Goal: Task Accomplishment & Management: Use online tool/utility

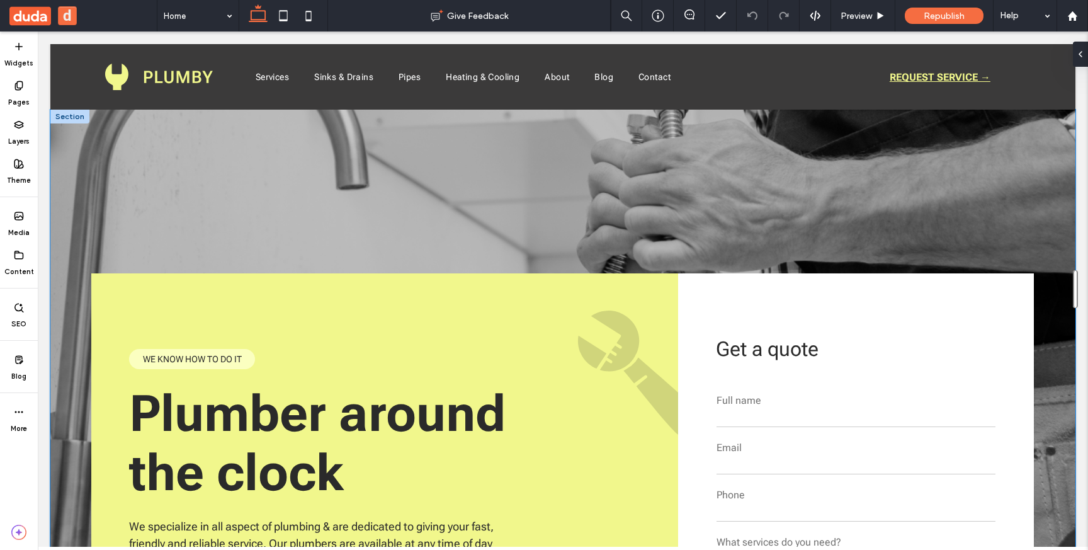
click at [88, 161] on div "Plumber around the clock We specialize in all aspect of plumbing & are dedicate…" at bounding box center [562, 424] width 1025 height 628
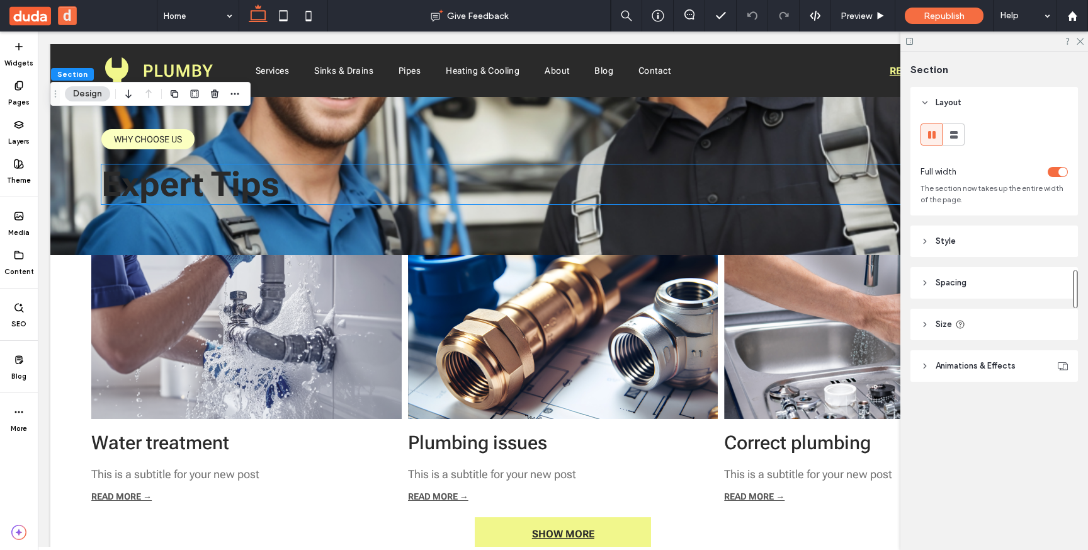
scroll to position [2366, 0]
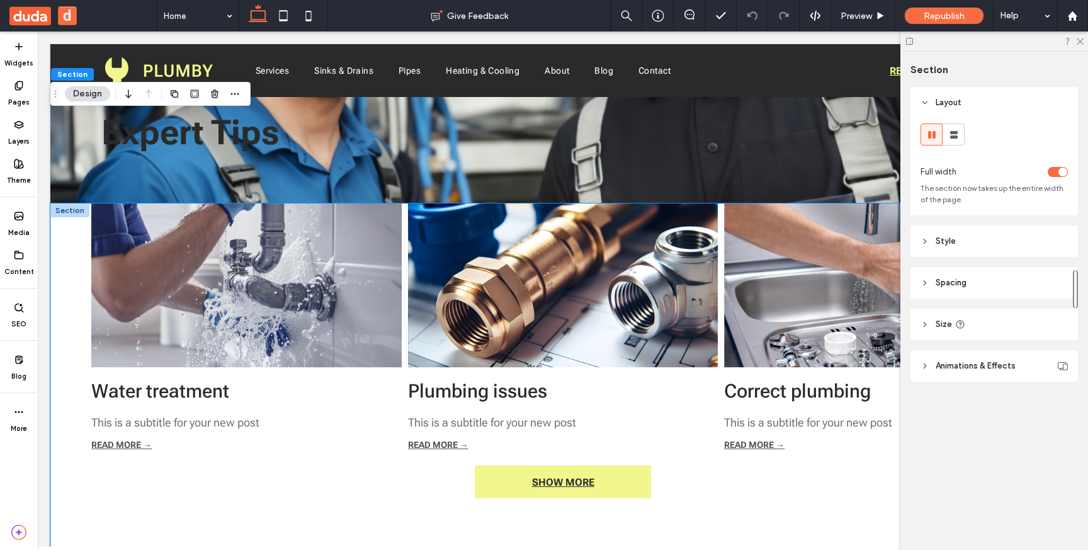
click at [74, 266] on div "Water treatment By tamar • October 29, 2024 This is a subtitle for your new pos…" at bounding box center [562, 397] width 1025 height 389
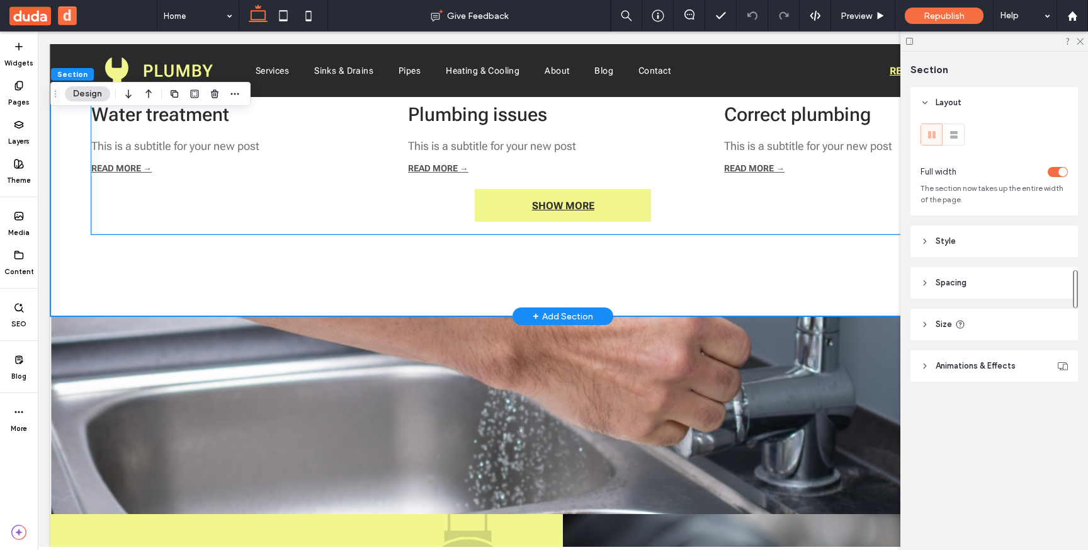
scroll to position [2702, 0]
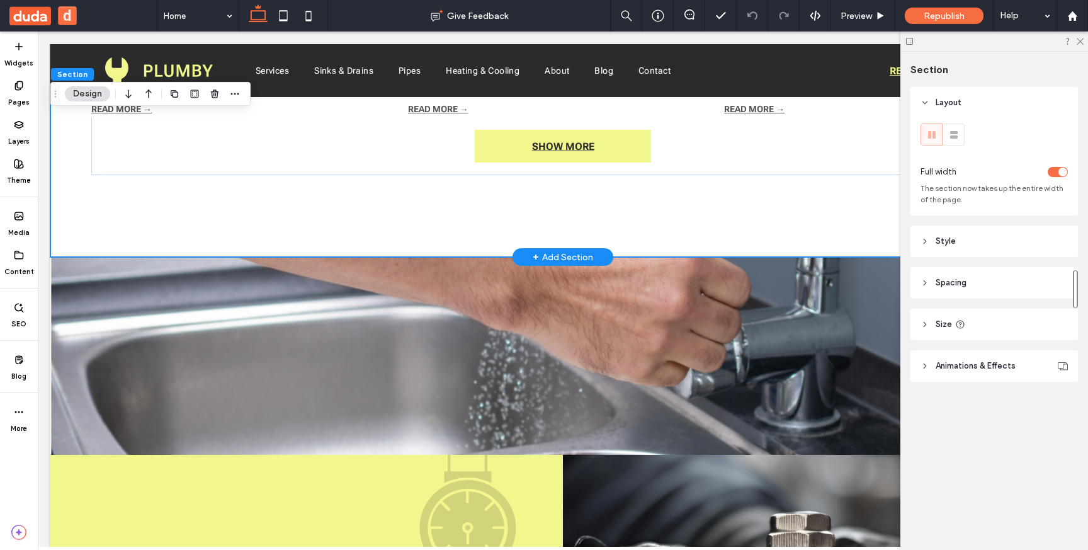
click at [562, 259] on div "+ Add Section" at bounding box center [563, 257] width 60 height 14
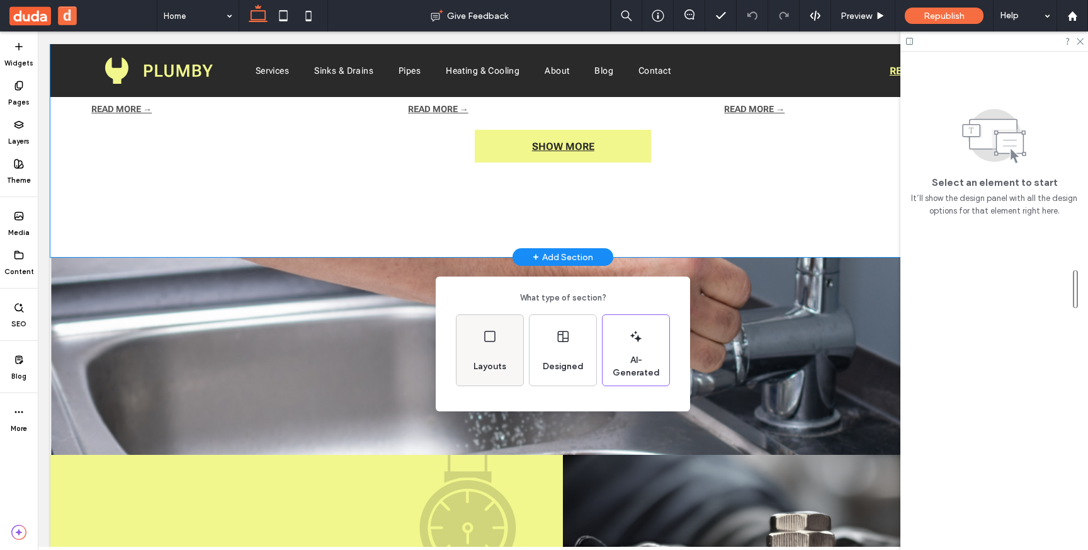
click at [497, 376] on div "Layouts" at bounding box center [489, 367] width 43 height 28
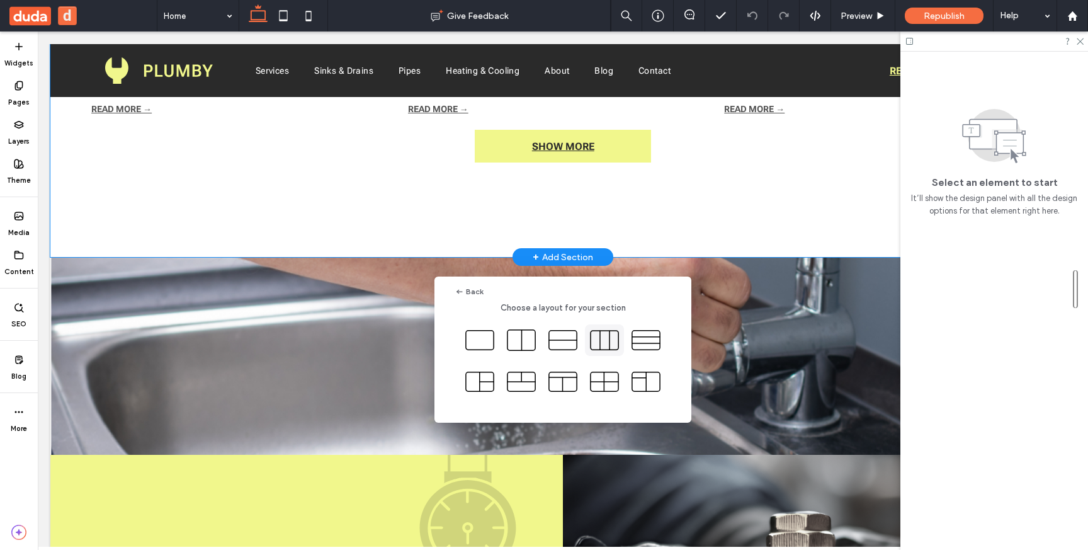
click at [611, 339] on icon at bounding box center [604, 339] width 31 height 31
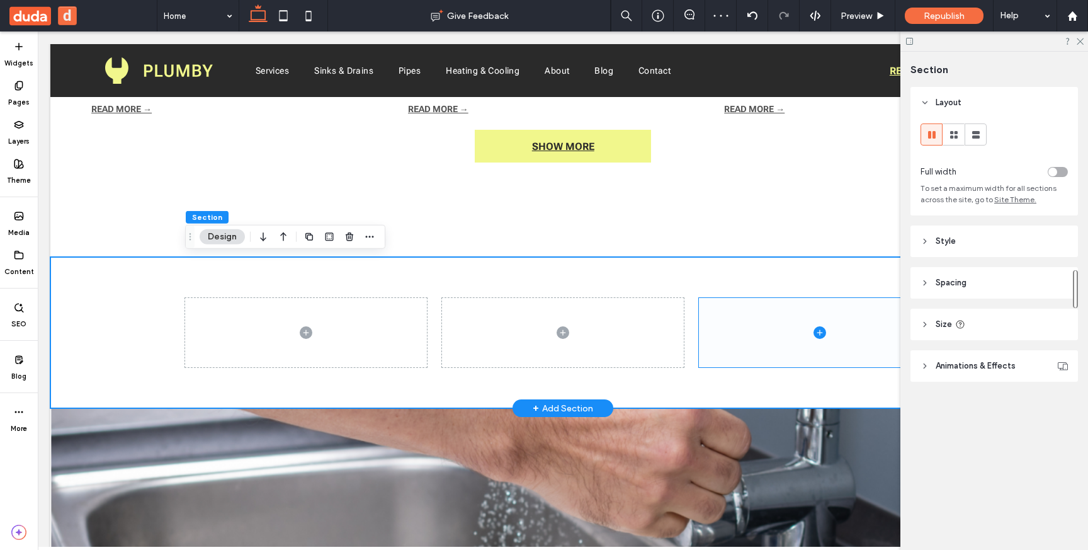
click at [781, 302] on span at bounding box center [820, 332] width 242 height 69
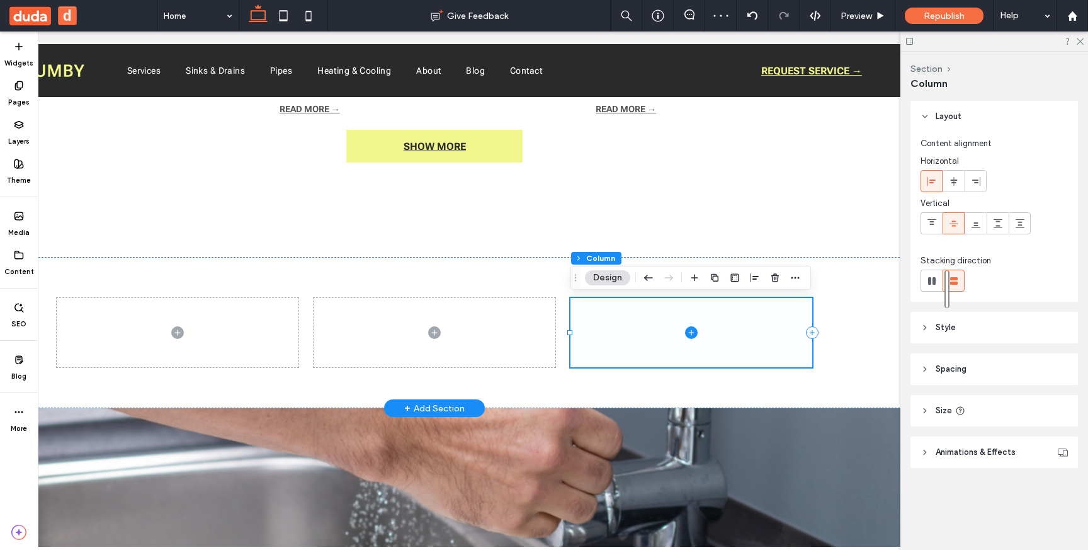
scroll to position [0, 165]
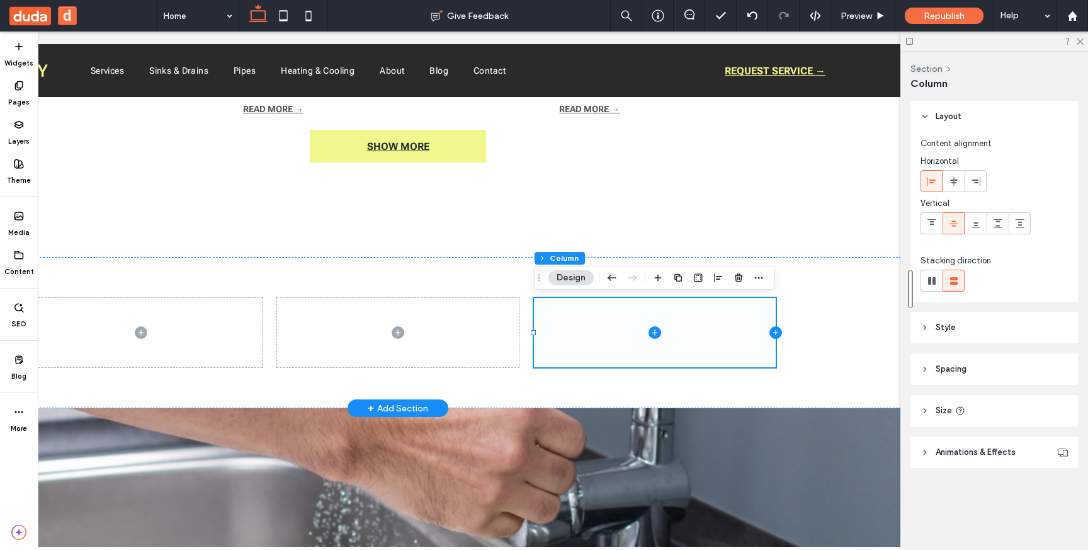
click at [773, 333] on icon at bounding box center [775, 332] width 5 height 1
type input "**"
type input "*****"
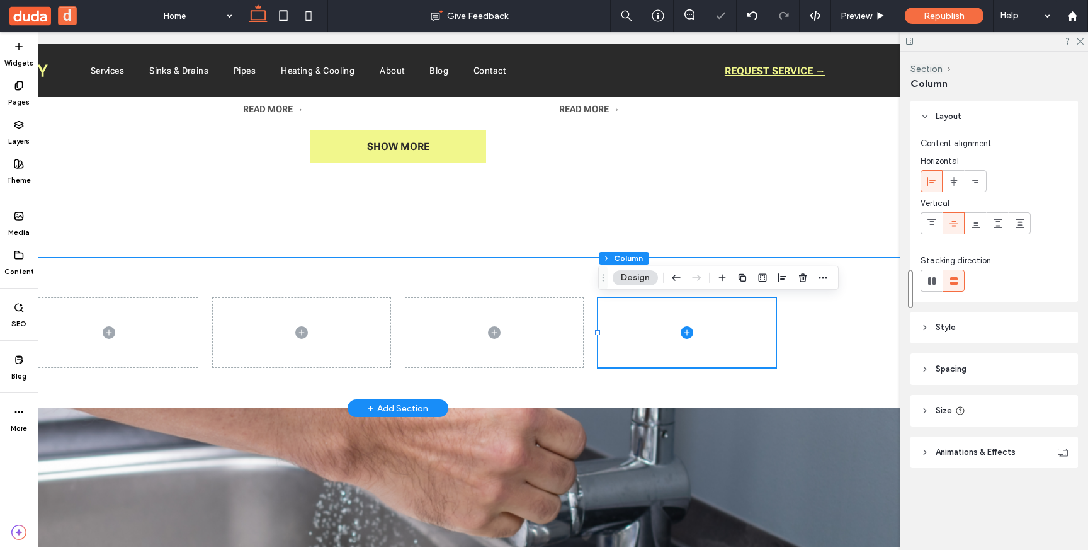
click at [825, 361] on div at bounding box center [397, 332] width 1025 height 151
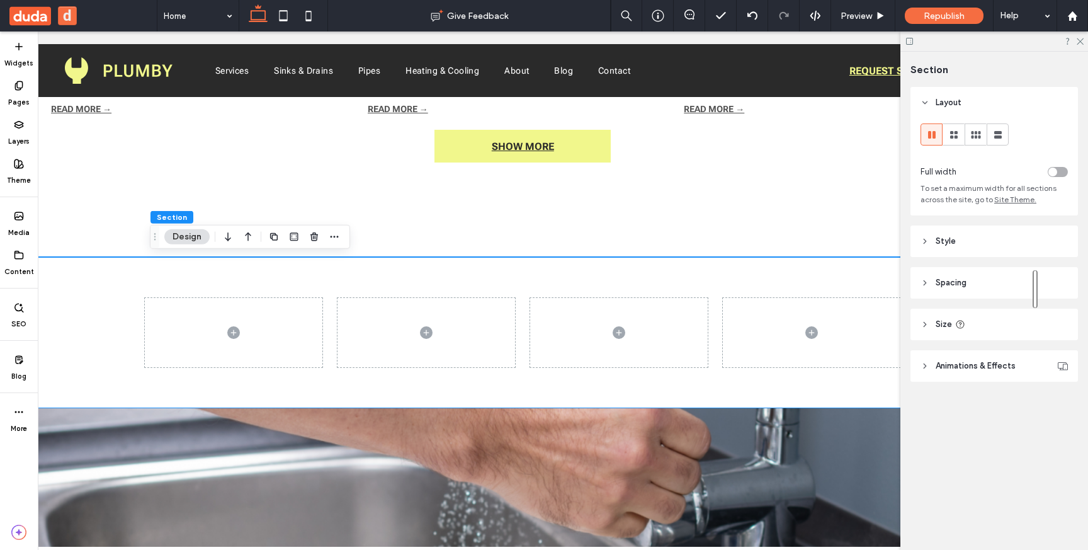
scroll to position [0, 67]
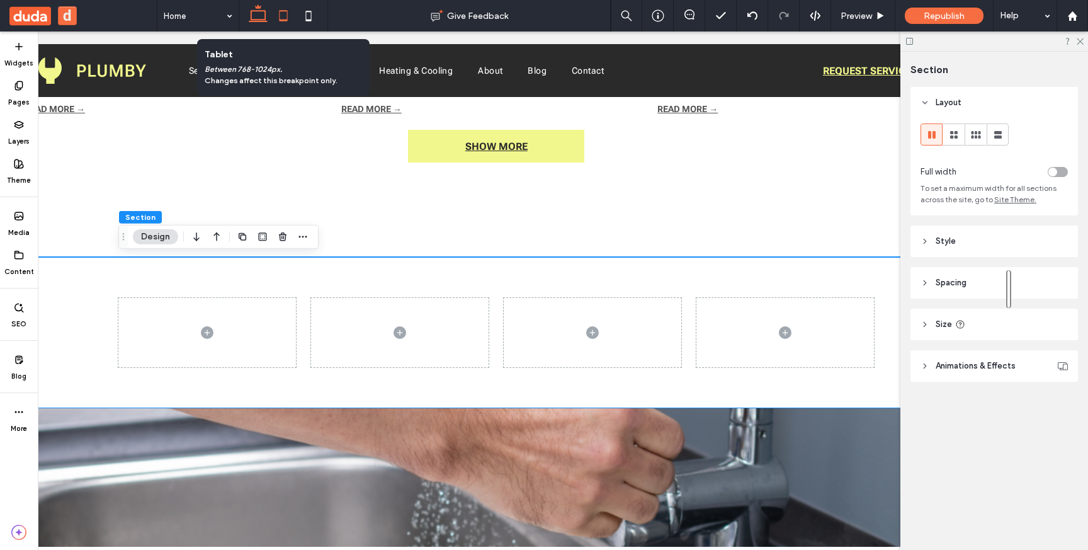
click at [286, 15] on use at bounding box center [283, 15] width 8 height 11
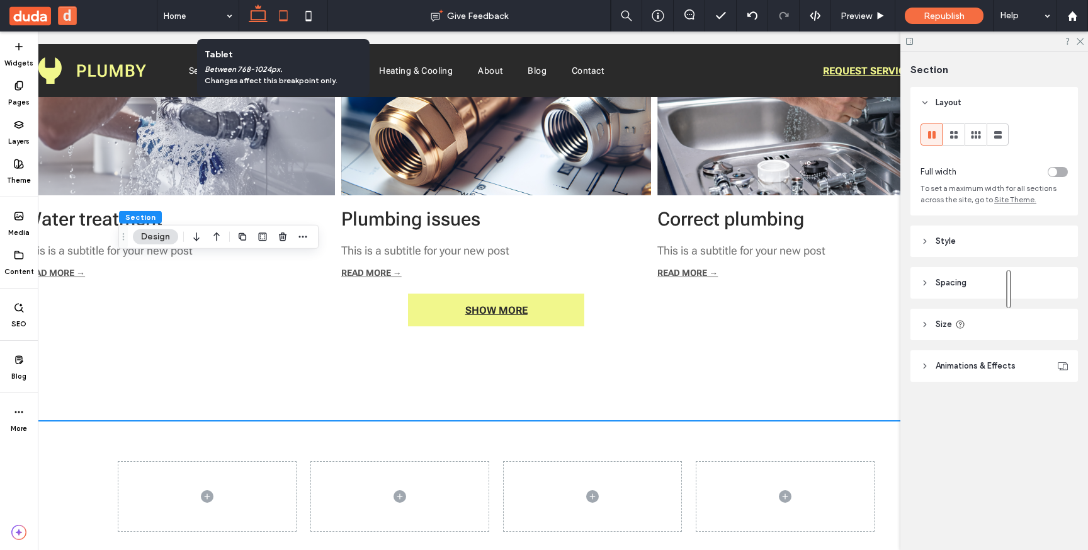
scroll to position [0, 0]
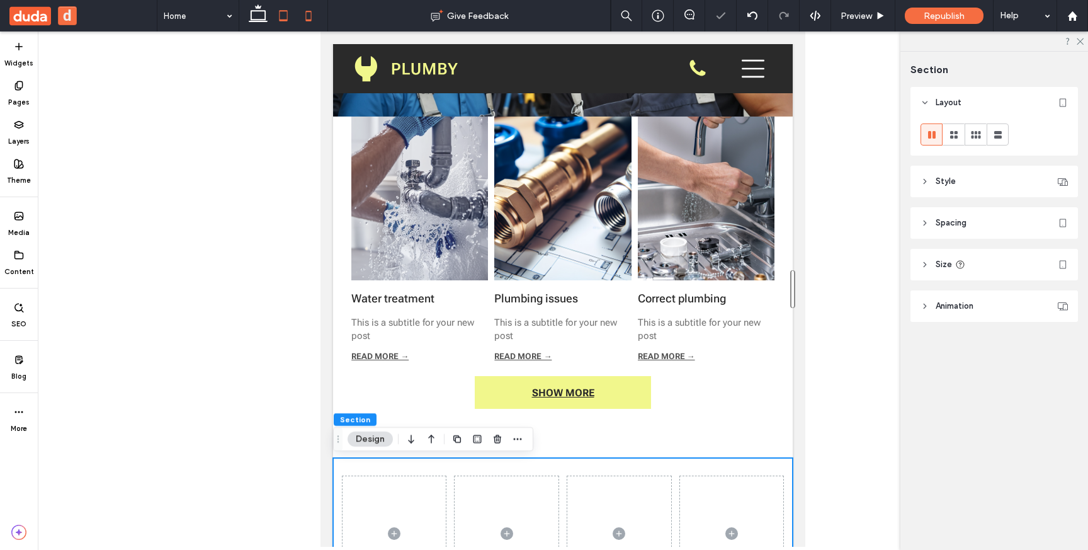
click at [312, 13] on icon at bounding box center [308, 15] width 25 height 25
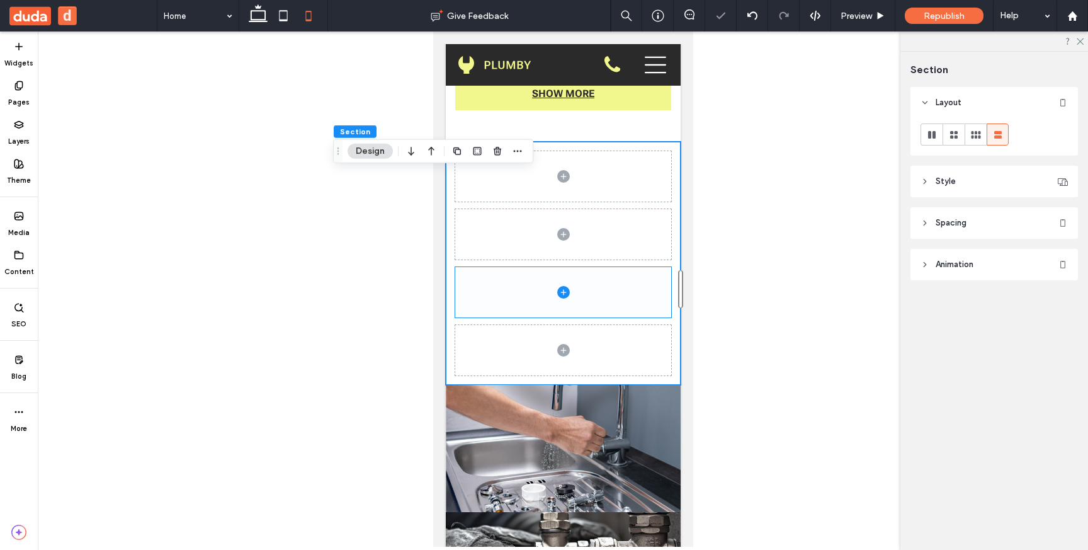
scroll to position [3588, 0]
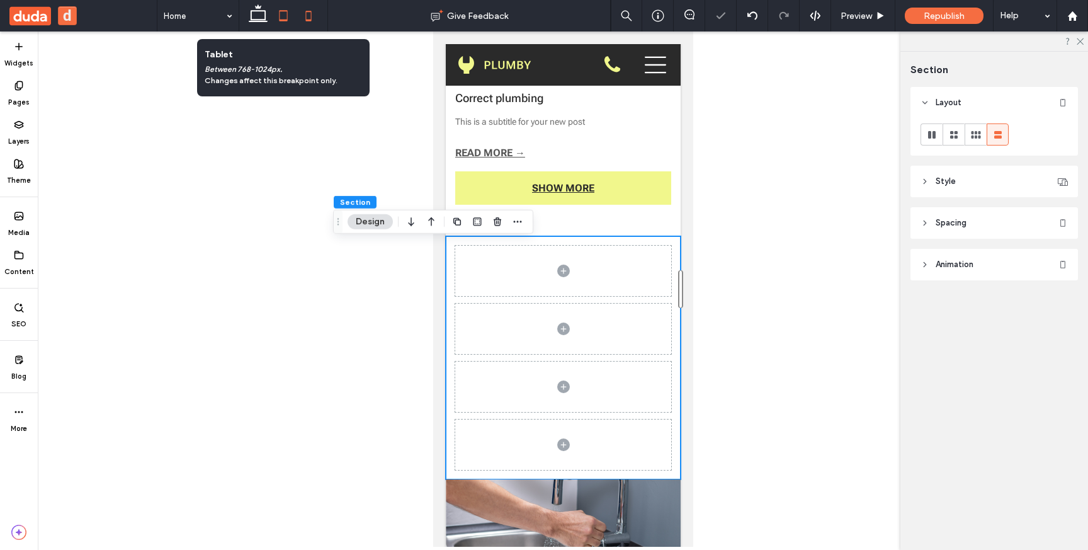
click at [281, 10] on use at bounding box center [283, 15] width 8 height 11
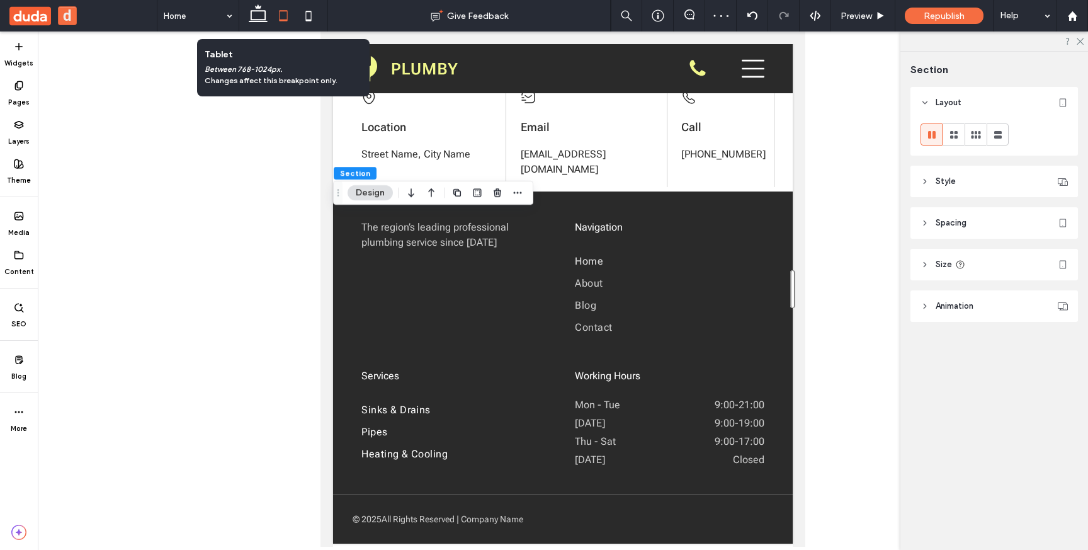
scroll to position [2784, 0]
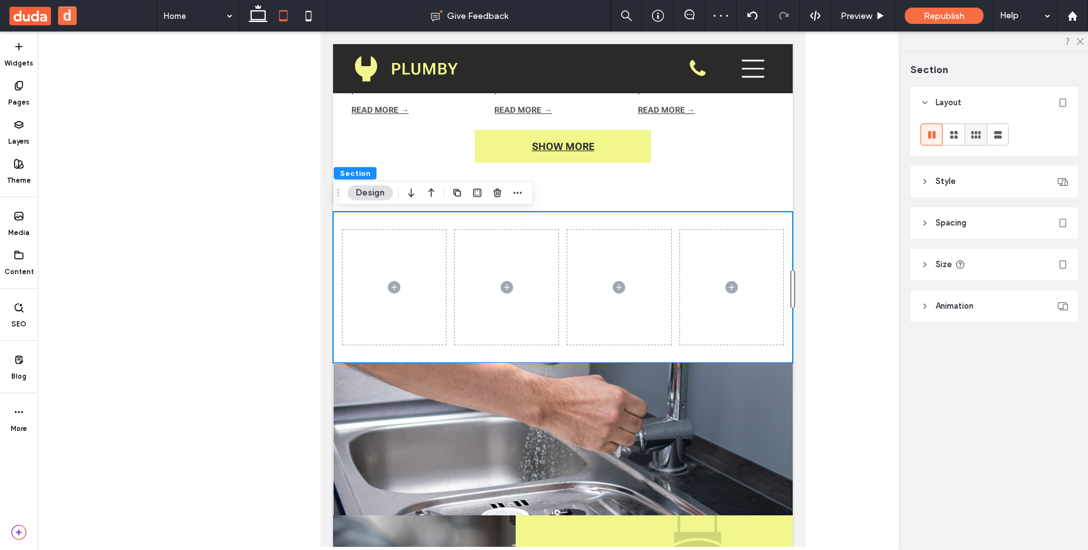
click at [980, 133] on icon at bounding box center [976, 134] width 13 height 13
click at [953, 132] on use at bounding box center [954, 135] width 8 height 8
click at [932, 135] on use at bounding box center [932, 135] width 8 height 8
click at [258, 21] on use at bounding box center [258, 13] width 19 height 18
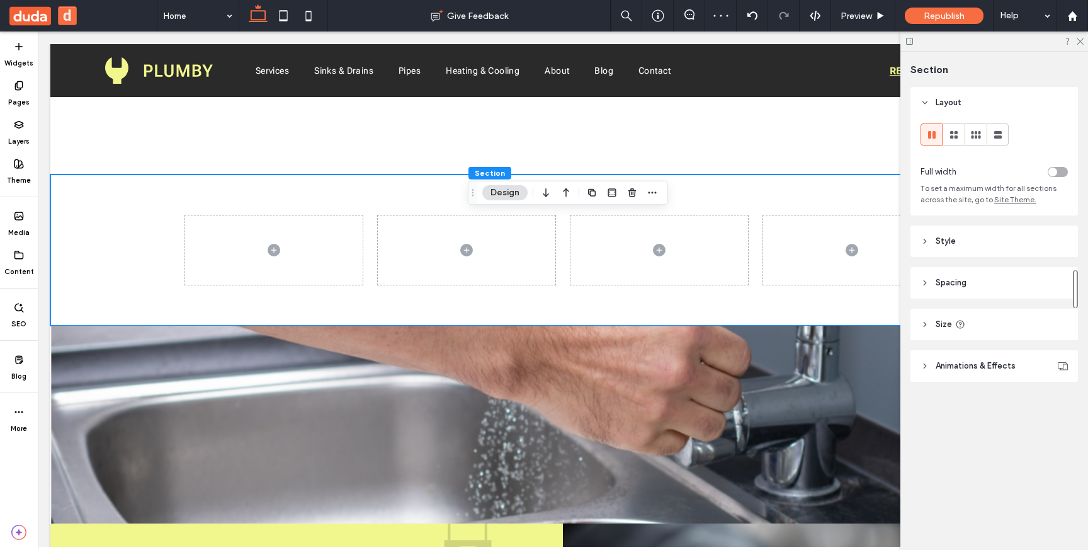
scroll to position [2746, 0]
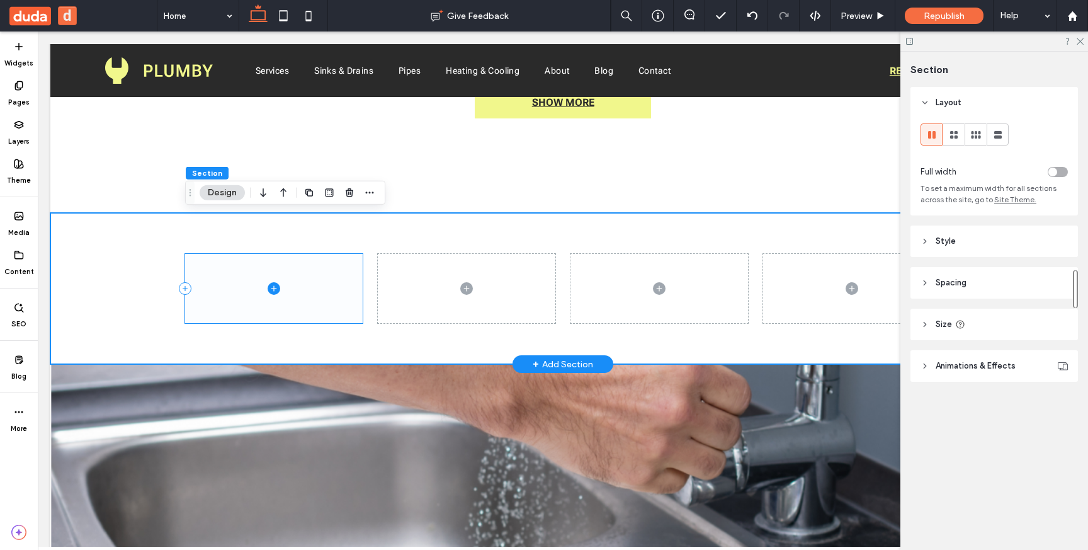
click at [312, 280] on span at bounding box center [274, 288] width 178 height 69
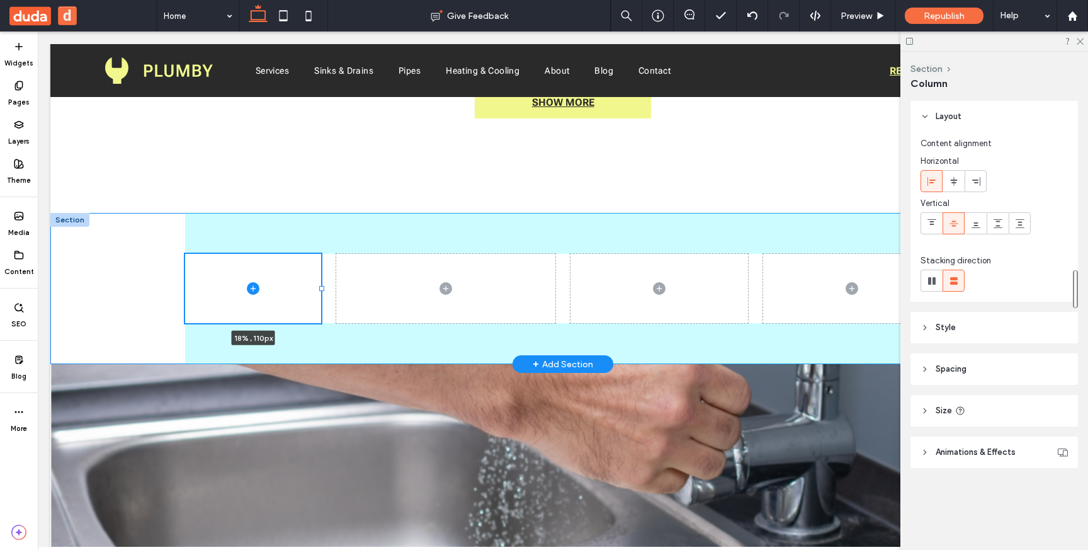
drag, startPoint x: 364, startPoint y: 287, endPoint x: 323, endPoint y: 286, distance: 40.9
click at [323, 286] on div at bounding box center [321, 288] width 5 height 5
type input "**"
type input "*****"
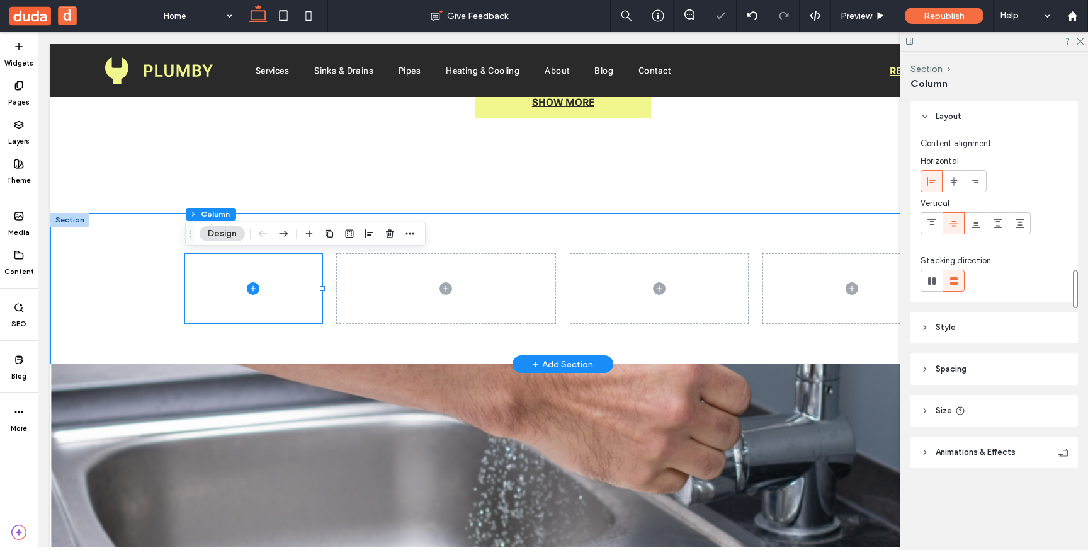
click at [140, 312] on div "18% , 110px" at bounding box center [562, 288] width 1025 height 151
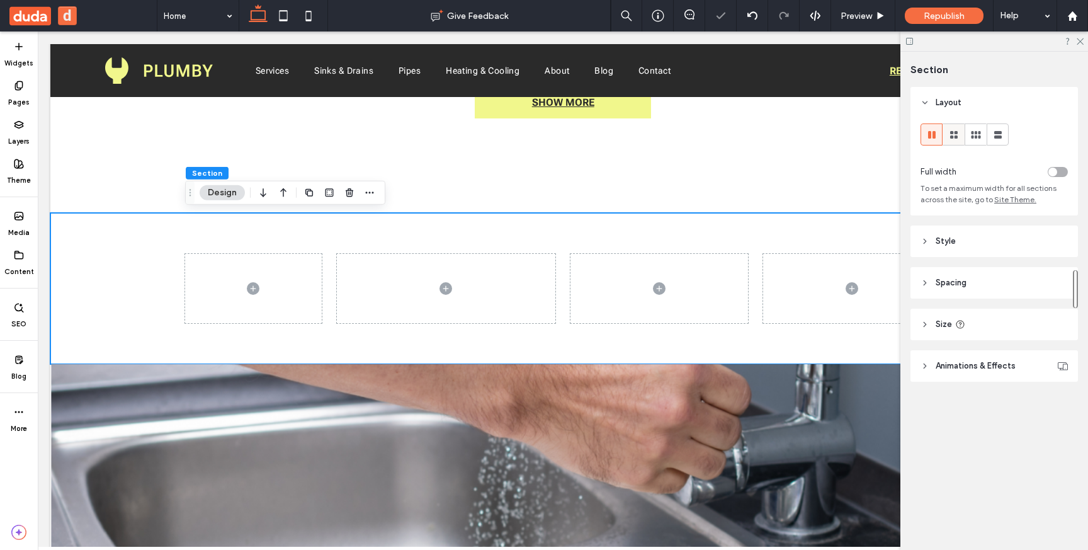
click at [953, 134] on icon at bounding box center [954, 134] width 13 height 13
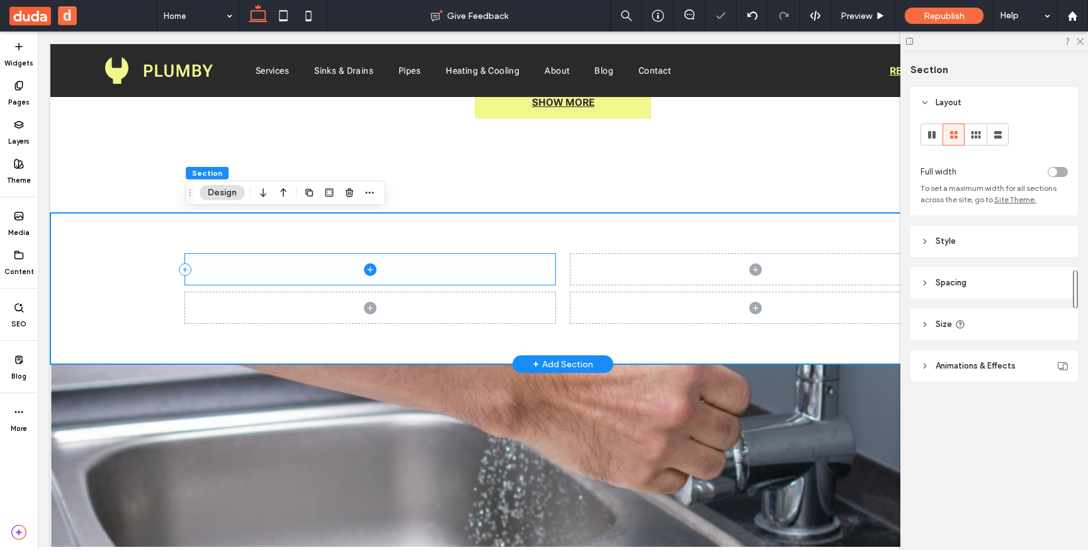
click at [498, 283] on span at bounding box center [370, 269] width 370 height 31
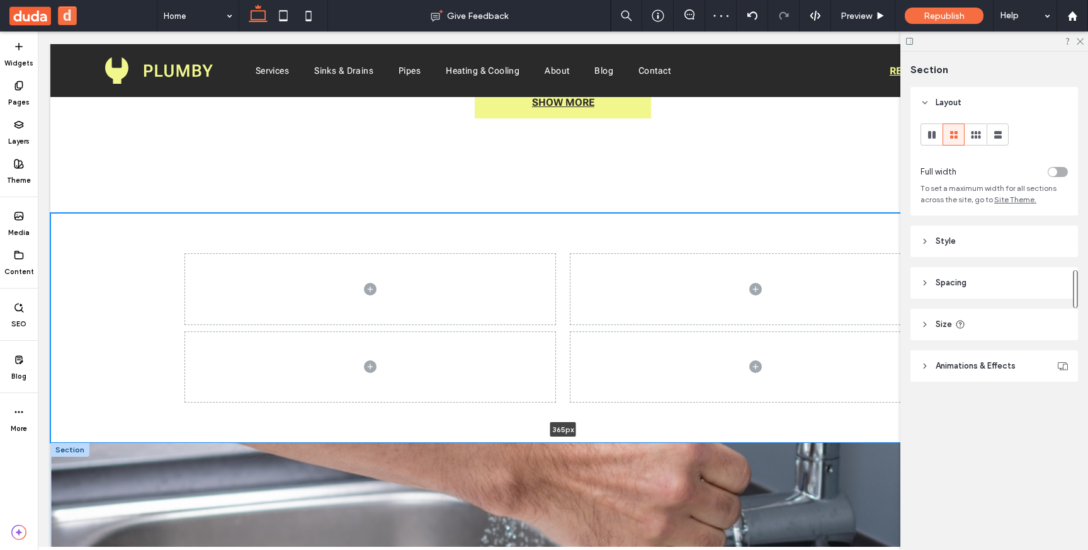
drag, startPoint x: 478, startPoint y: 367, endPoint x: 487, endPoint y: 467, distance: 99.8
type input "***"
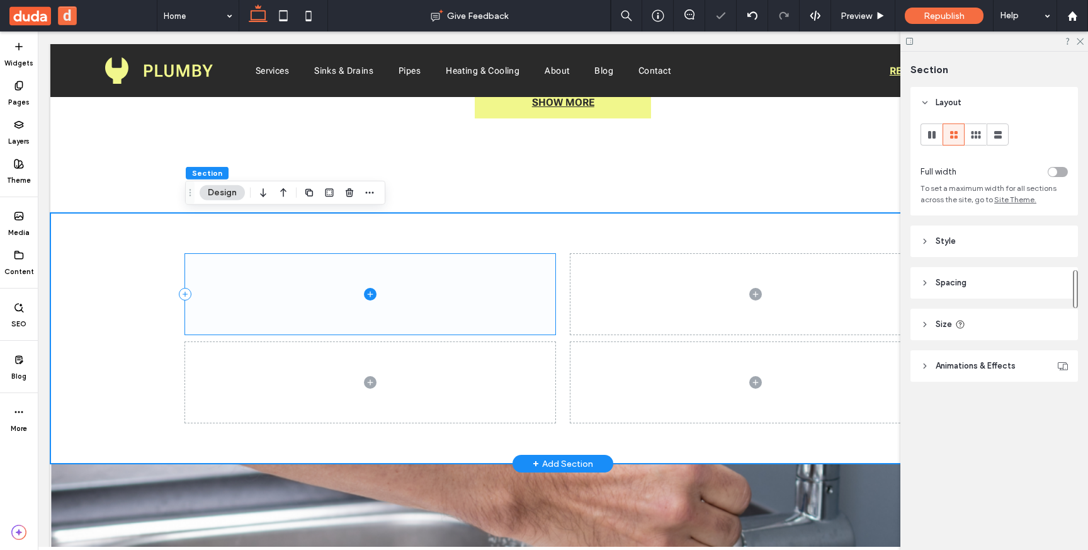
click at [246, 288] on span at bounding box center [370, 294] width 370 height 81
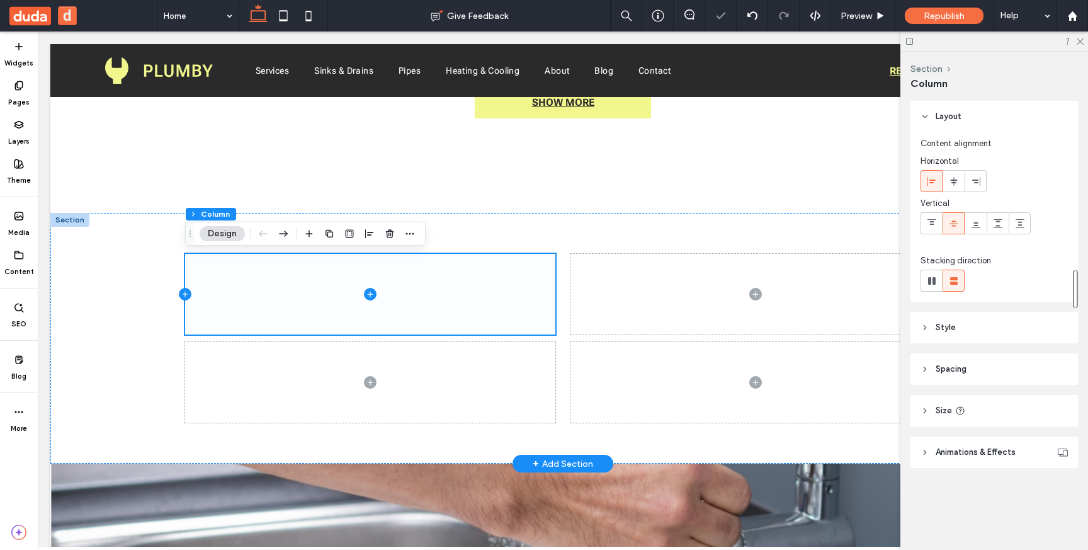
click at [185, 298] on icon at bounding box center [185, 294] width 13 height 13
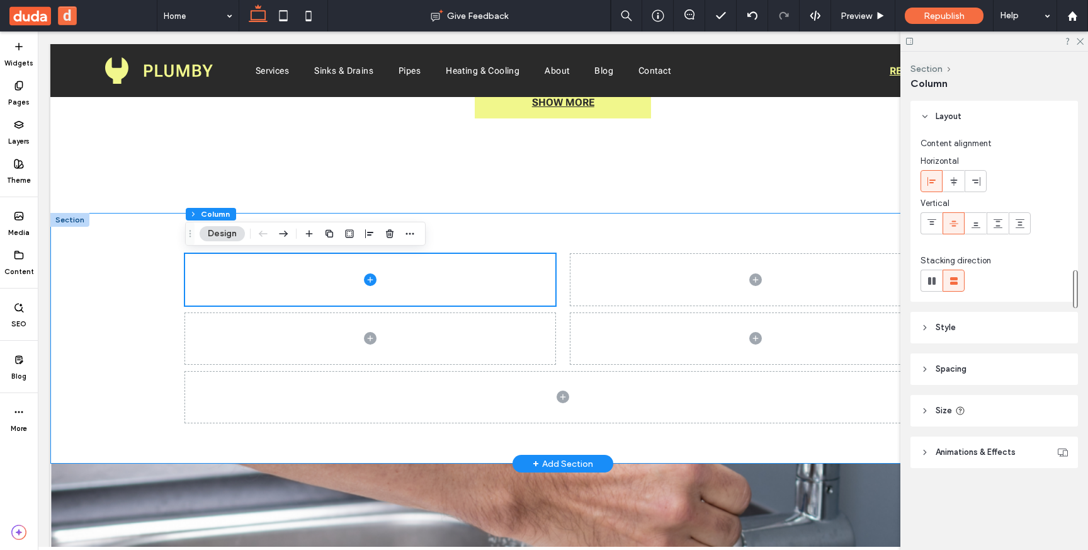
click at [93, 314] on div "398px" at bounding box center [562, 338] width 1025 height 251
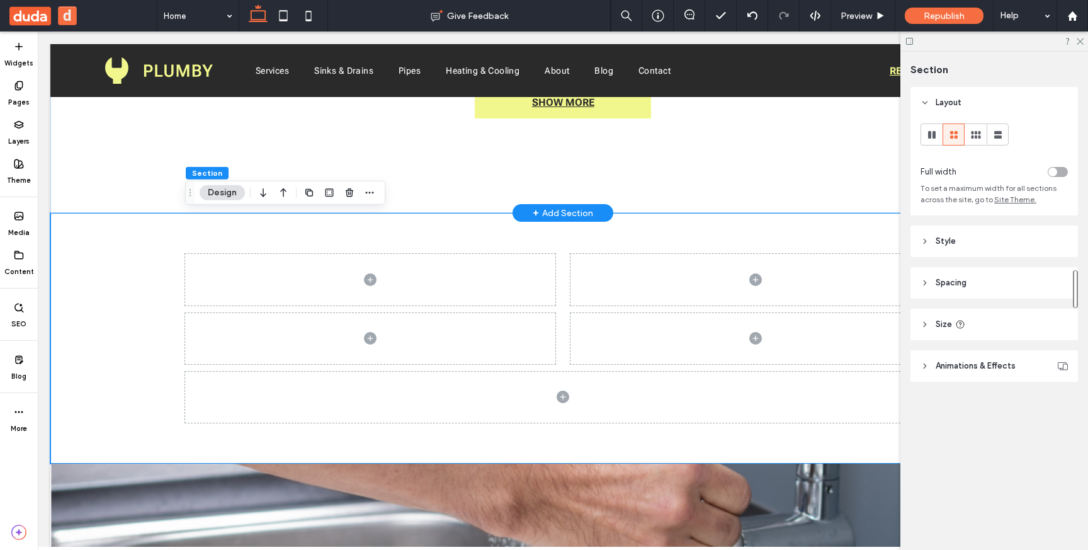
click at [562, 208] on div "+ Add Section" at bounding box center [563, 213] width 60 height 14
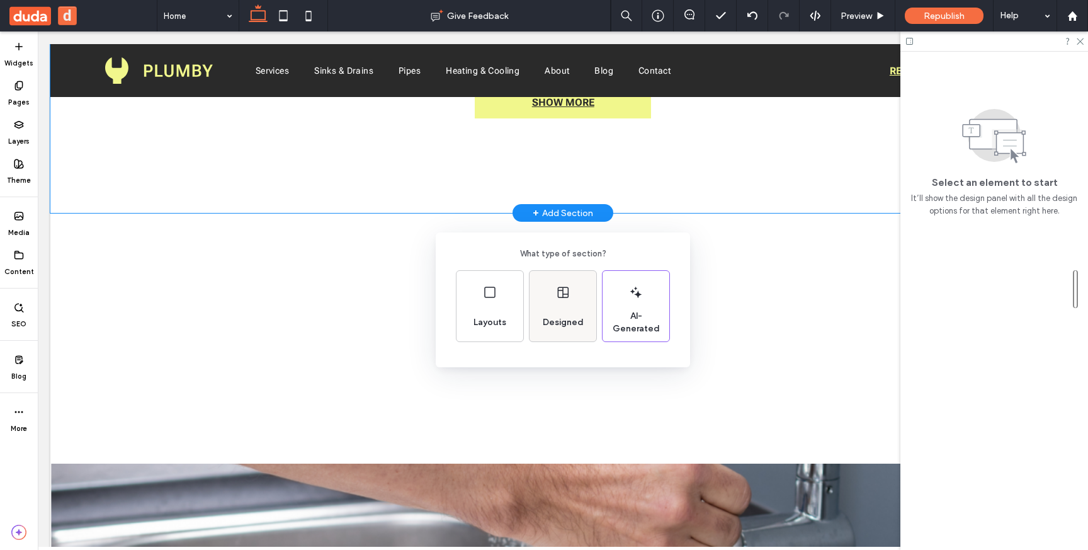
click at [566, 308] on div "Designed" at bounding box center [562, 306] width 67 height 71
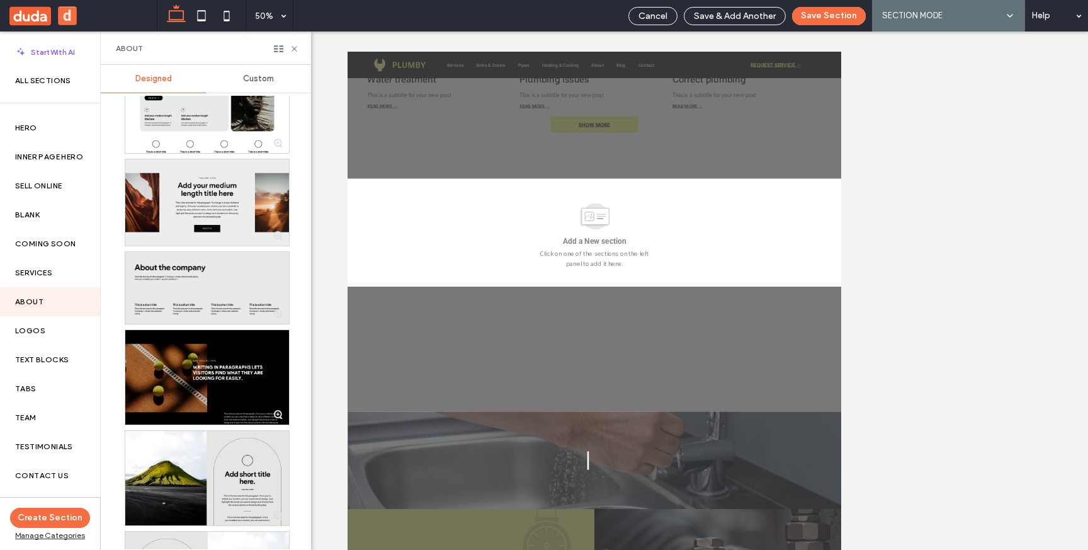
scroll to position [60, 0]
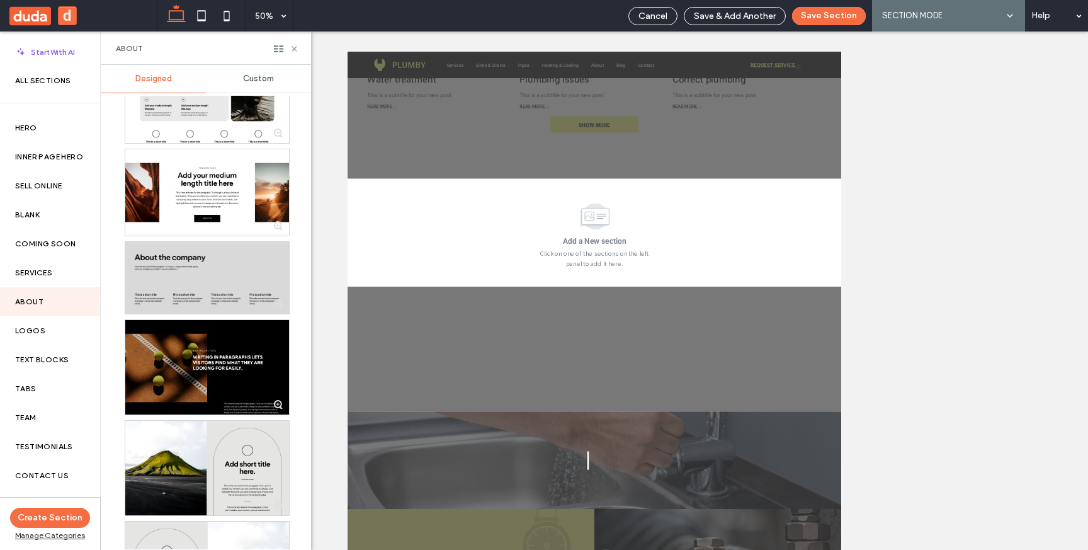
click at [217, 270] on div at bounding box center [207, 278] width 164 height 72
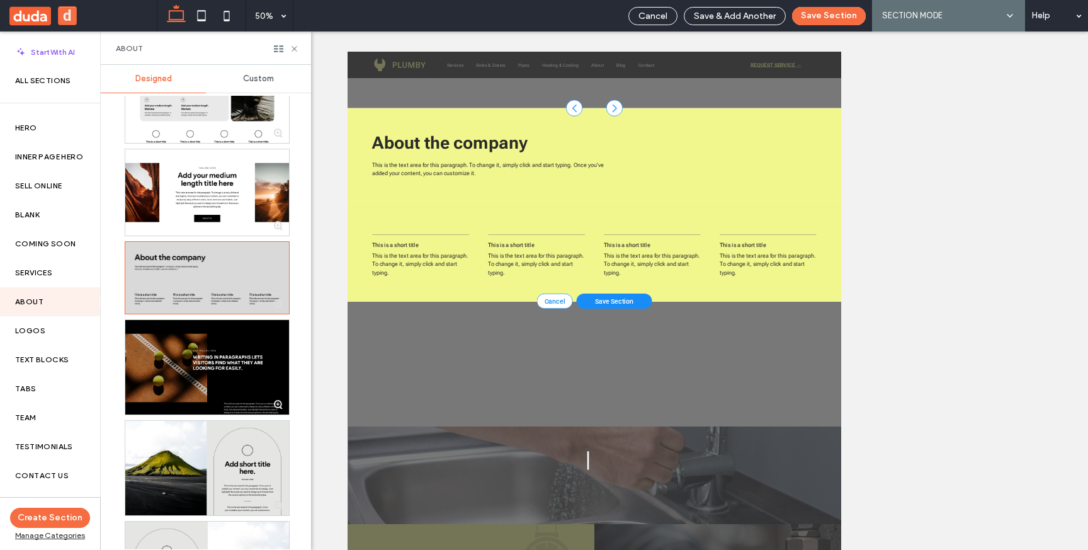
scroll to position [2783, 0]
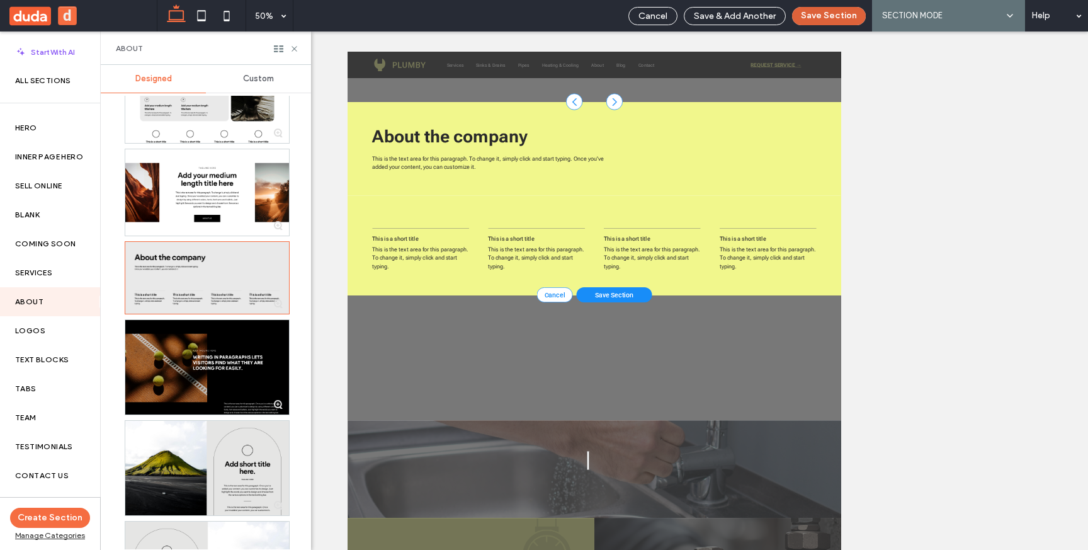
click at [825, 18] on button "Save Section" at bounding box center [829, 16] width 74 height 18
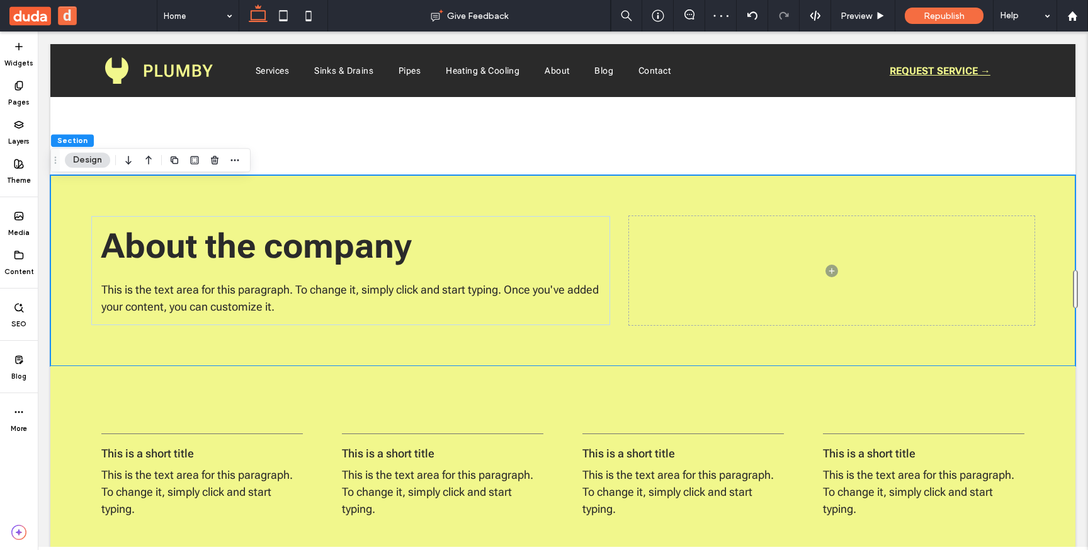
scroll to position [2778, 0]
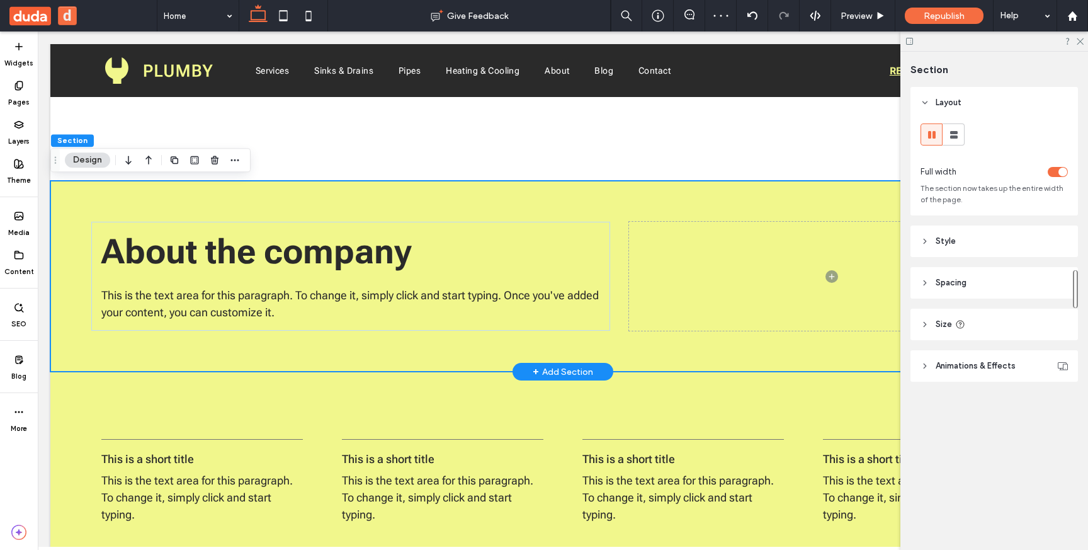
click at [71, 223] on div "About the company This is the text area for this paragraph. To change it, simpl…" at bounding box center [562, 276] width 1025 height 191
click at [71, 395] on div "This is a short title This is the text area for this paragraph. To change it, s…" at bounding box center [562, 472] width 1025 height 202
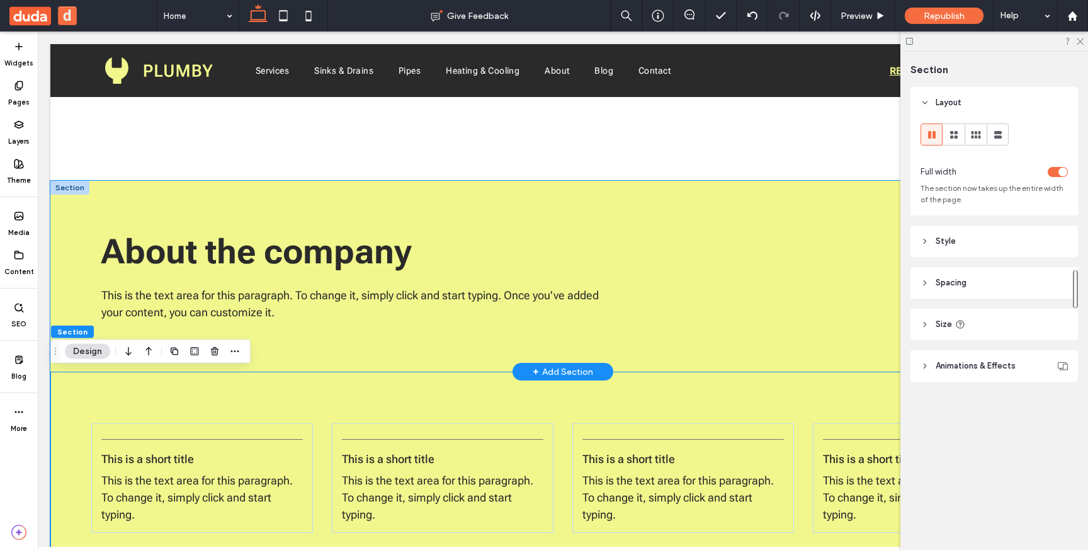
click at [79, 242] on div "About the company This is the text area for this paragraph. To change it, simpl…" at bounding box center [562, 276] width 1025 height 191
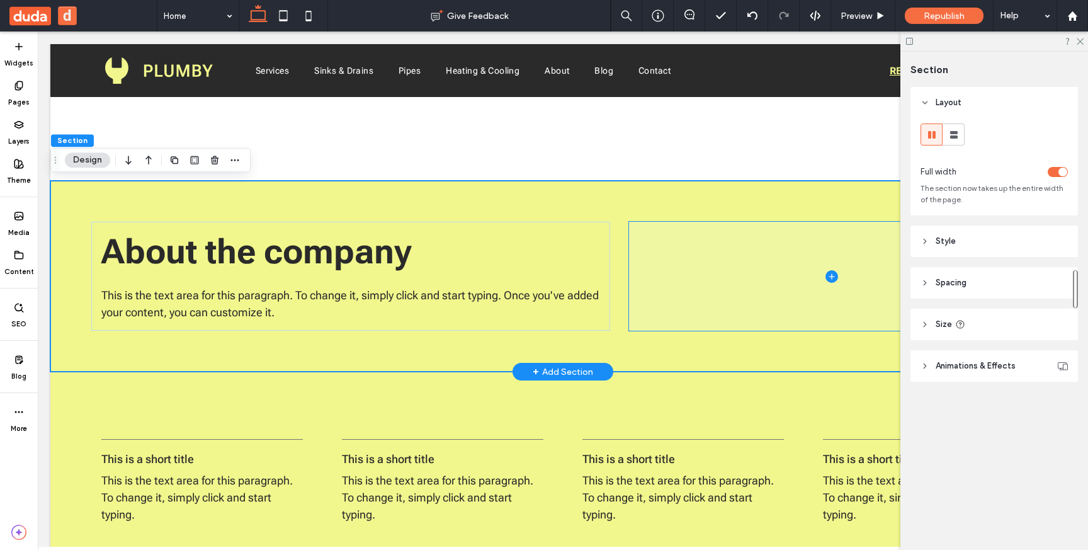
click at [662, 280] on span at bounding box center [831, 276] width 405 height 109
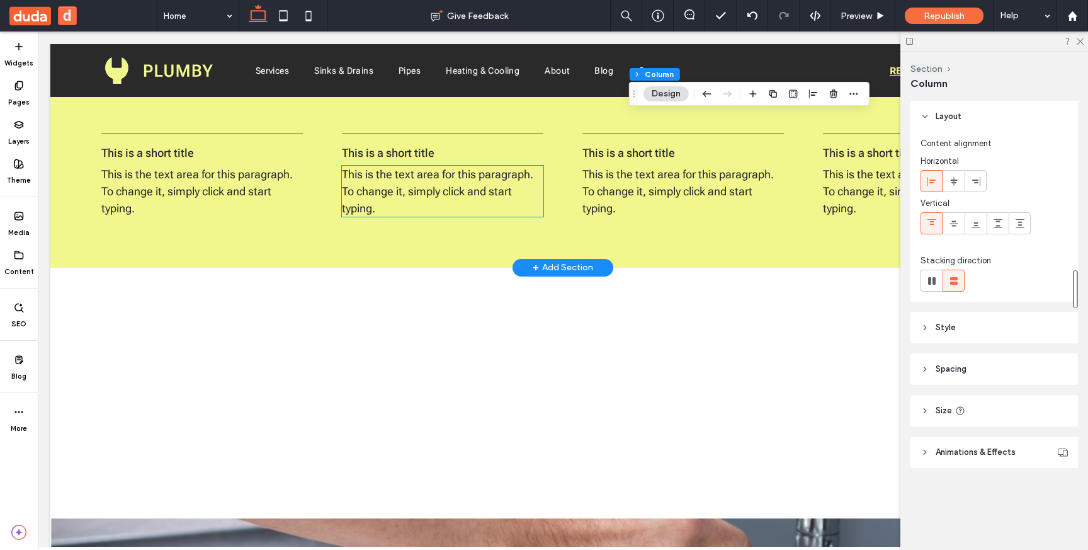
scroll to position [3187, 0]
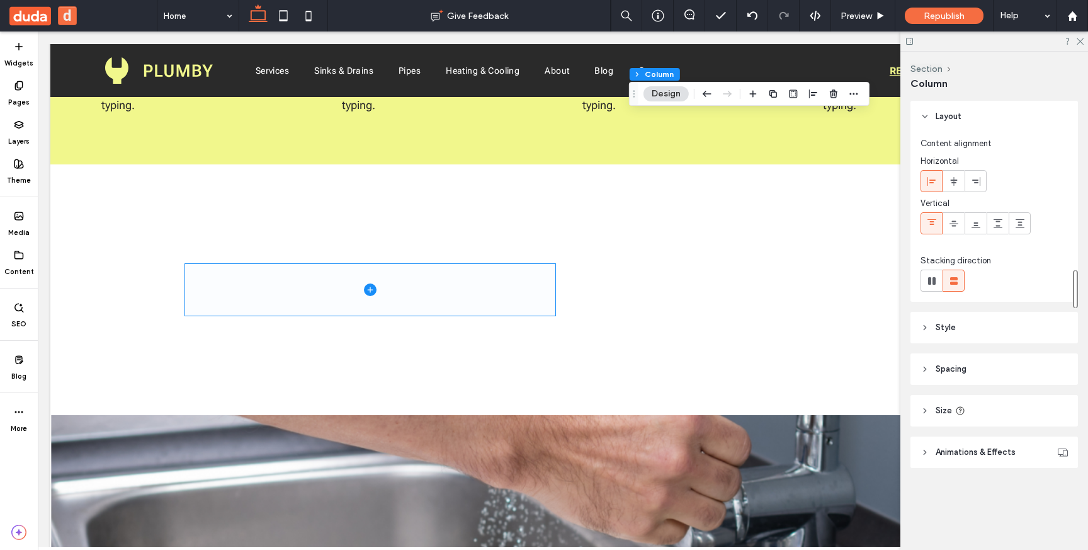
click at [340, 300] on span at bounding box center [370, 289] width 370 height 51
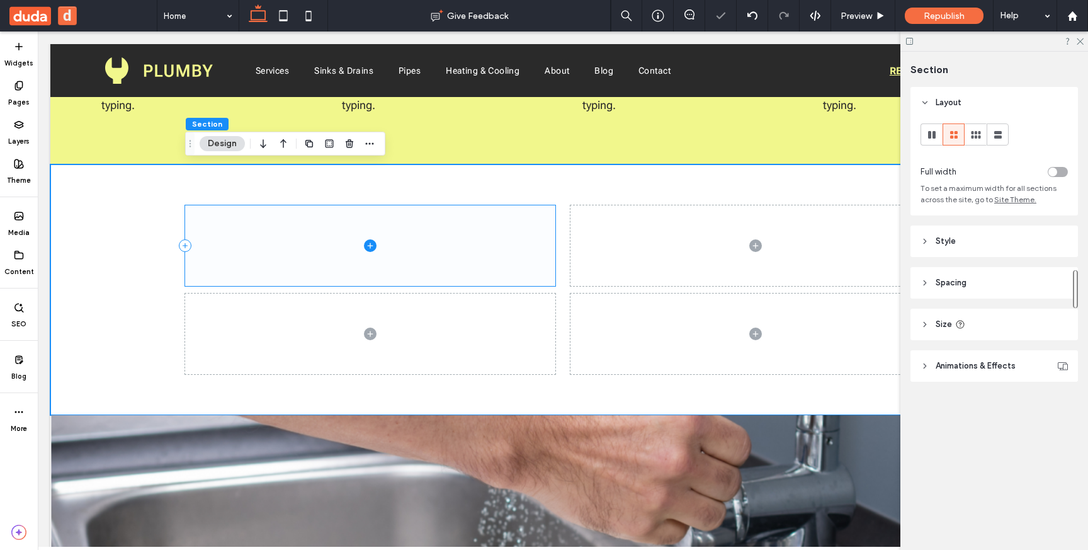
click at [478, 235] on span at bounding box center [370, 245] width 370 height 81
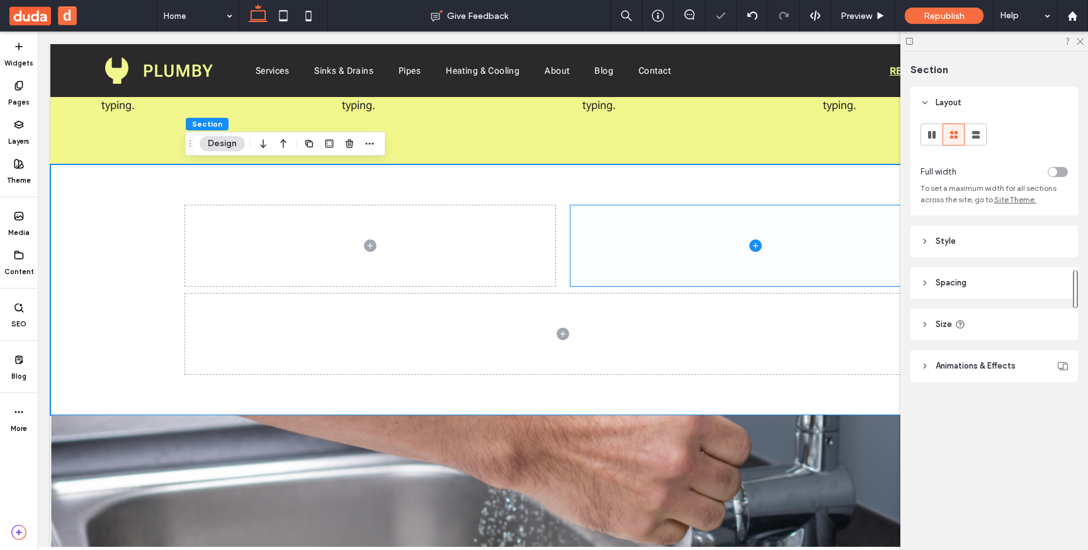
click at [616, 261] on span at bounding box center [755, 245] width 370 height 81
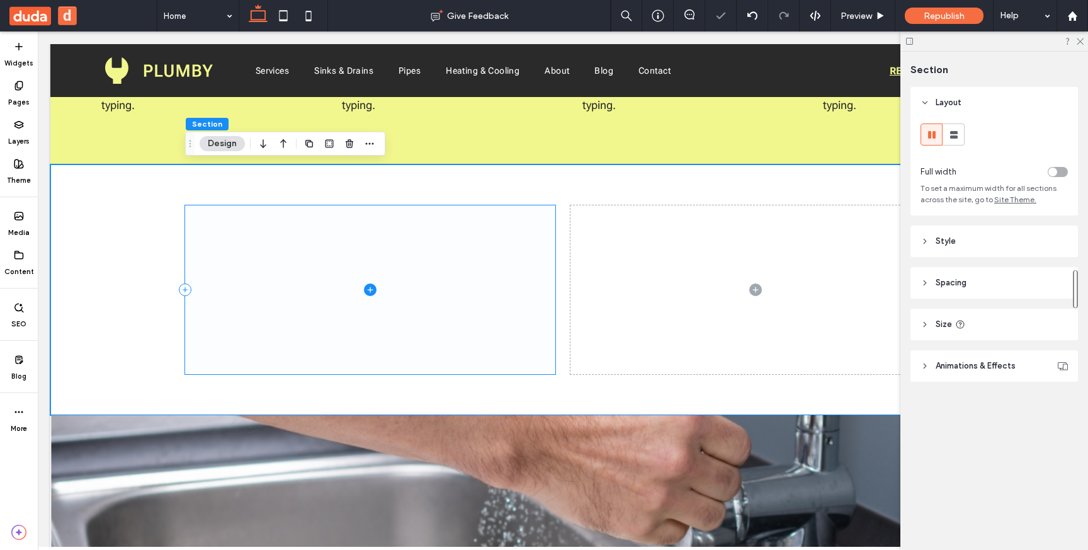
click at [490, 252] on span at bounding box center [370, 289] width 370 height 169
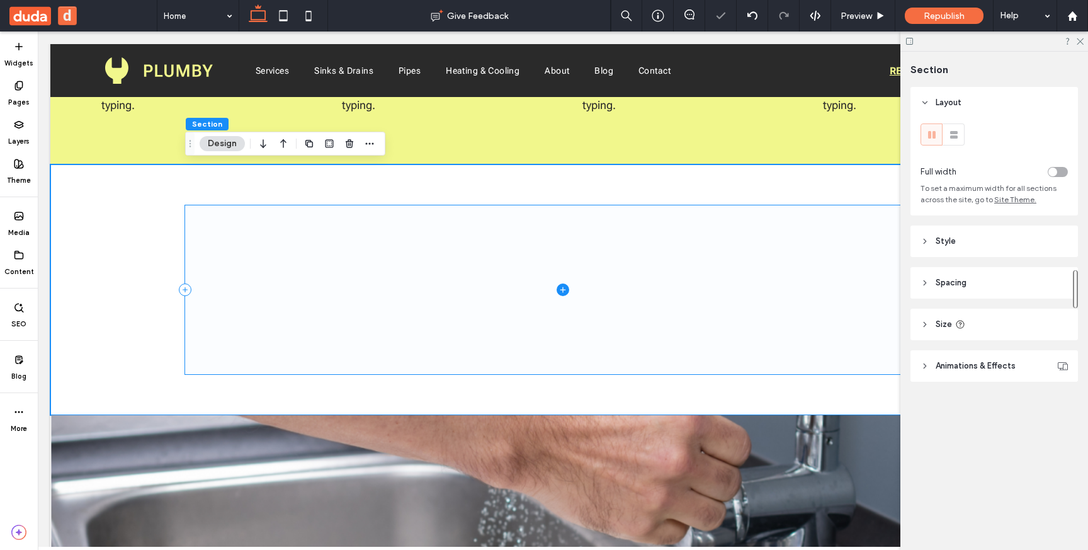
drag, startPoint x: 564, startPoint y: 291, endPoint x: 46, endPoint y: 234, distance: 521.3
click at [564, 291] on icon at bounding box center [563, 289] width 13 height 13
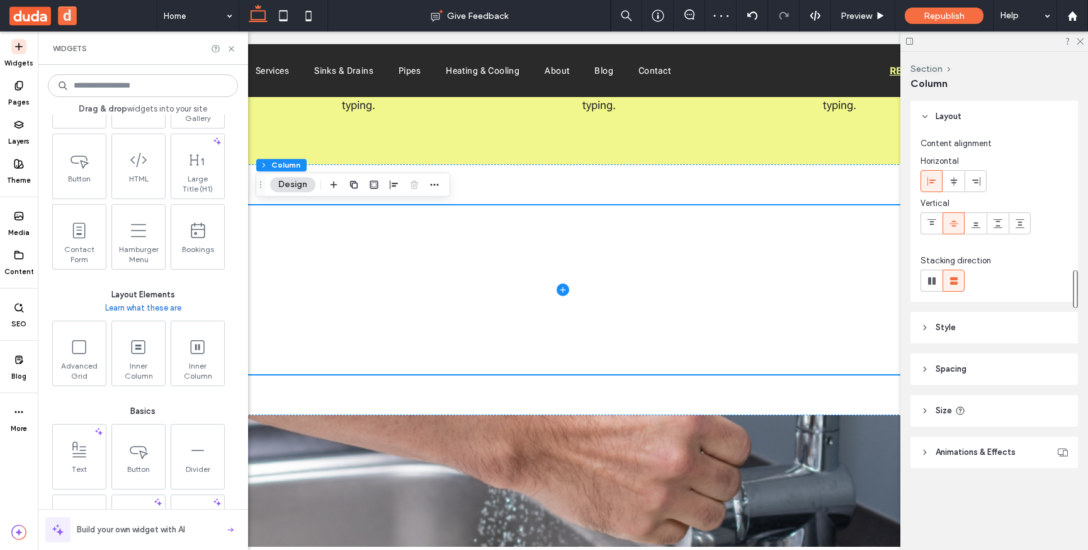
scroll to position [405, 0]
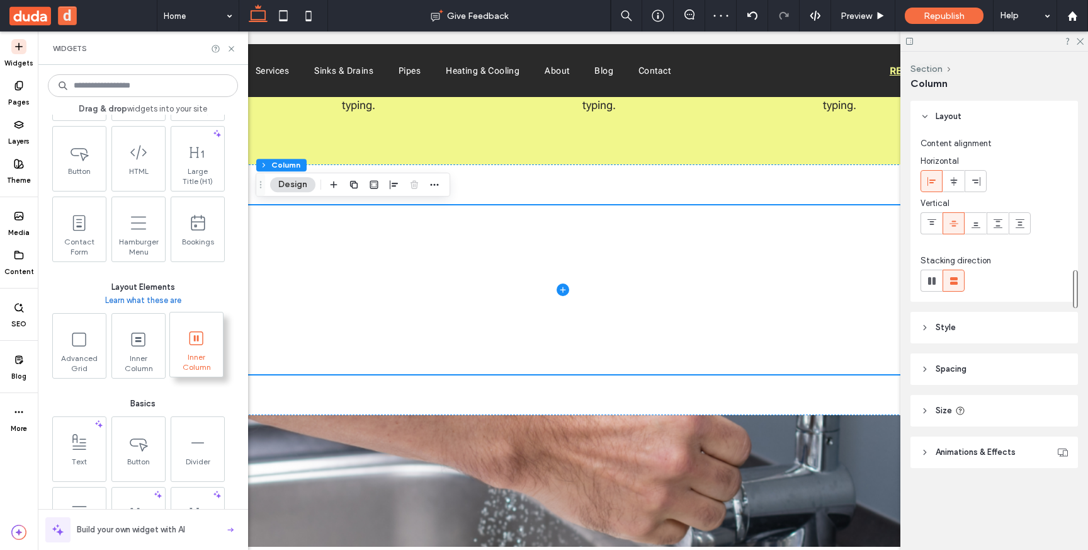
click at [190, 353] on span "Inner Column" at bounding box center [196, 361] width 53 height 18
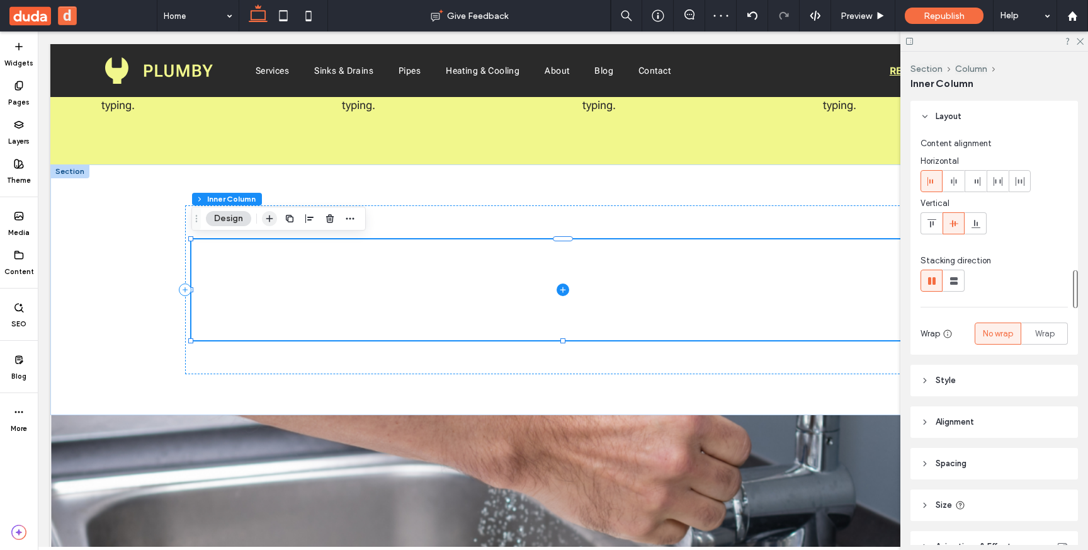
click at [269, 219] on use "button" at bounding box center [269, 218] width 7 height 7
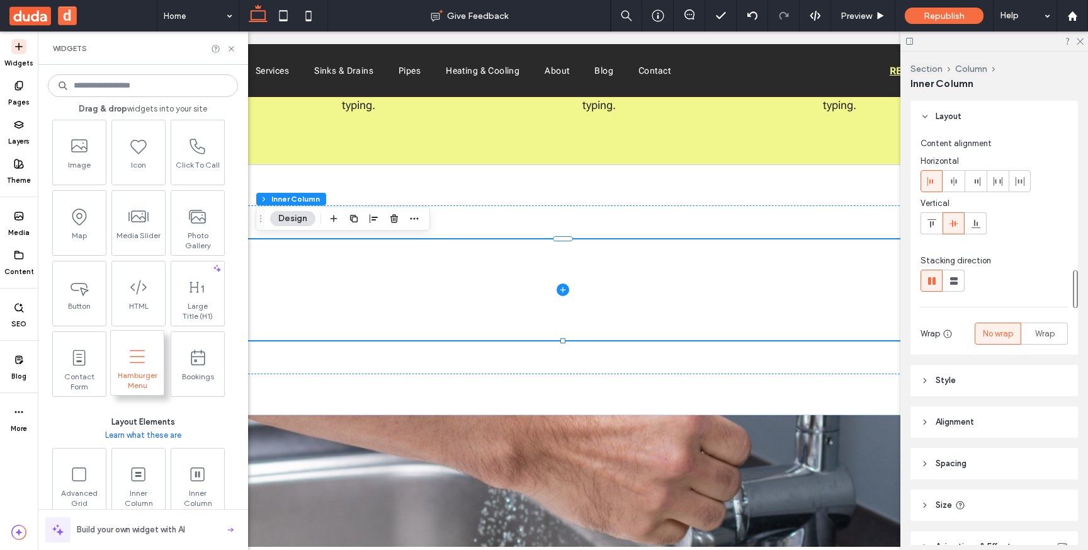
scroll to position [272, 0]
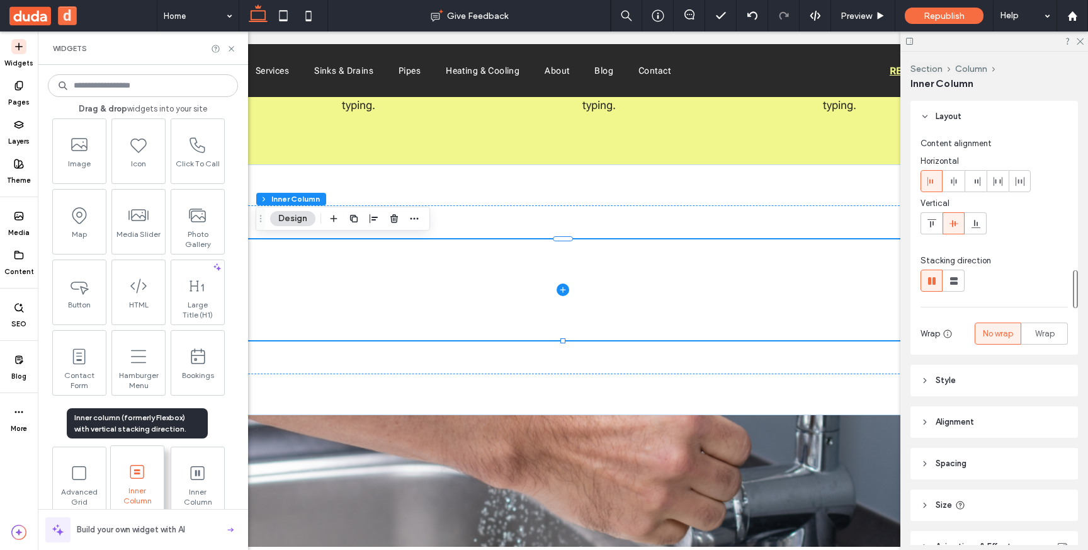
click at [137, 470] on use at bounding box center [137, 471] width 14 height 14
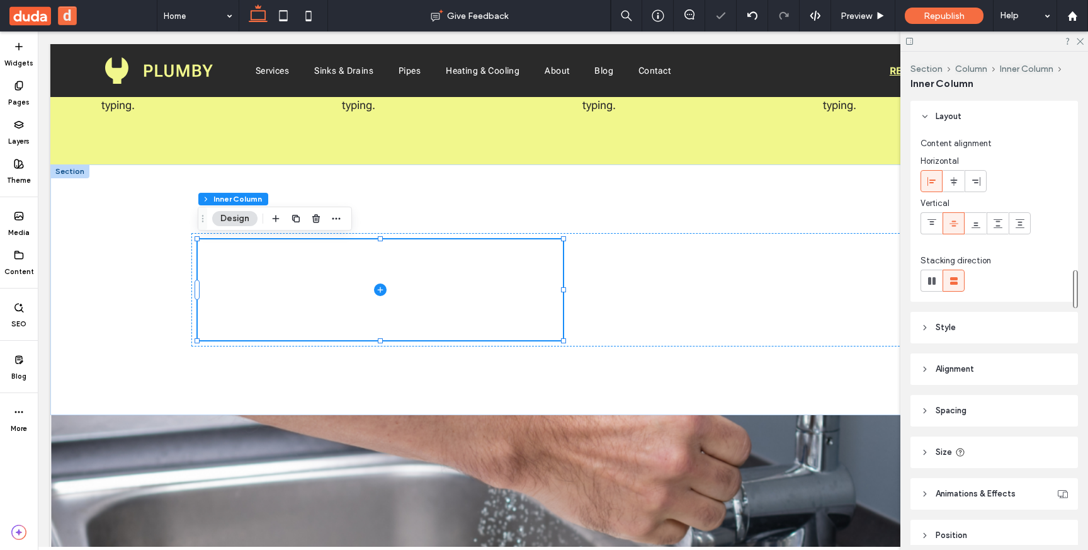
scroll to position [57, 0]
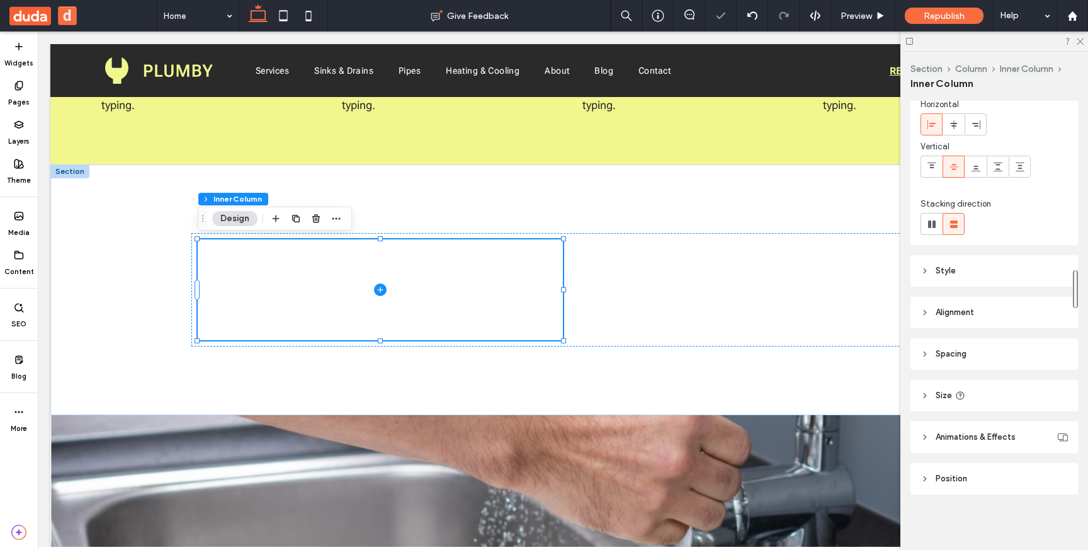
click at [980, 475] on header "Position" at bounding box center [993, 478] width 167 height 31
click at [979, 268] on header "Style" at bounding box center [993, 270] width 167 height 31
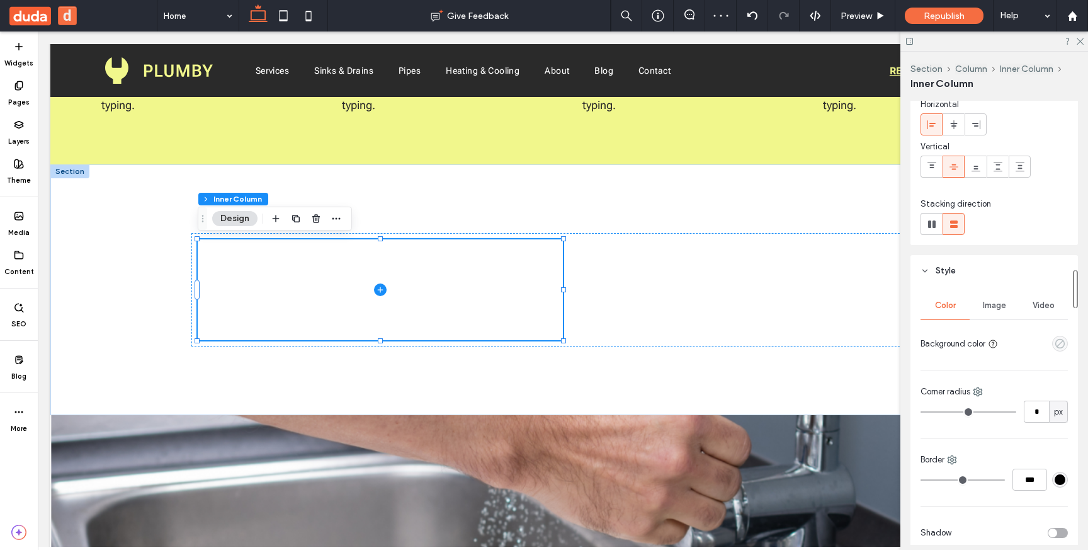
click at [1060, 342] on icon "empty color" at bounding box center [1060, 343] width 11 height 11
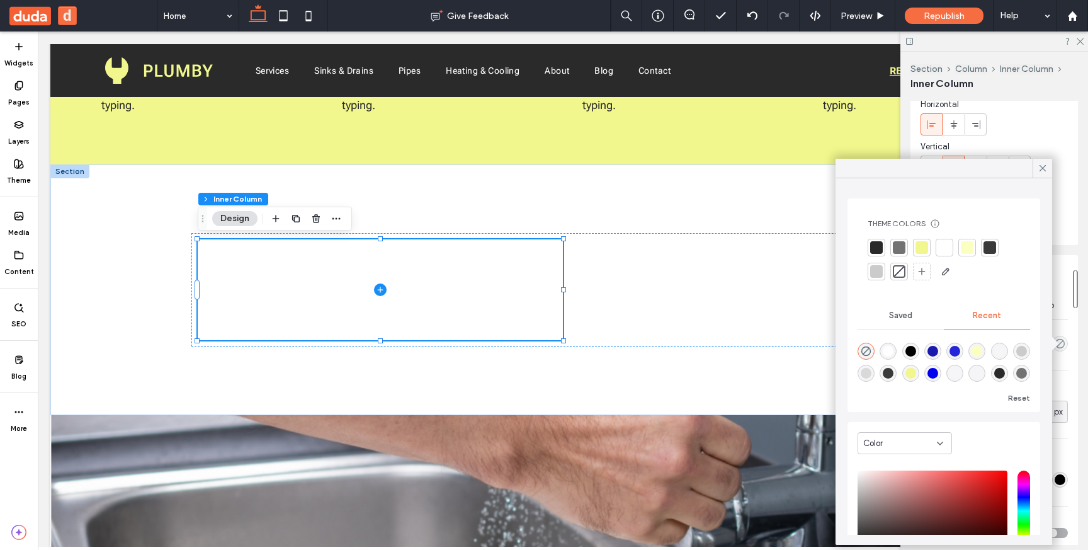
click at [936, 349] on div "rgba(25, 25, 173, 1)" at bounding box center [932, 351] width 11 height 11
type input "*******"
type input "***"
type input "****"
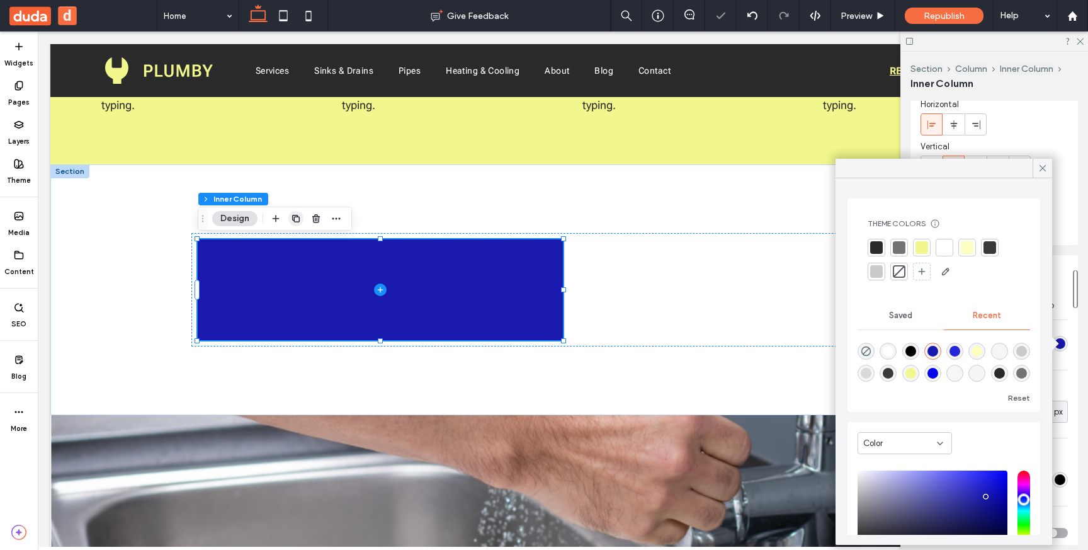
click at [295, 216] on icon "button" at bounding box center [296, 218] width 10 height 10
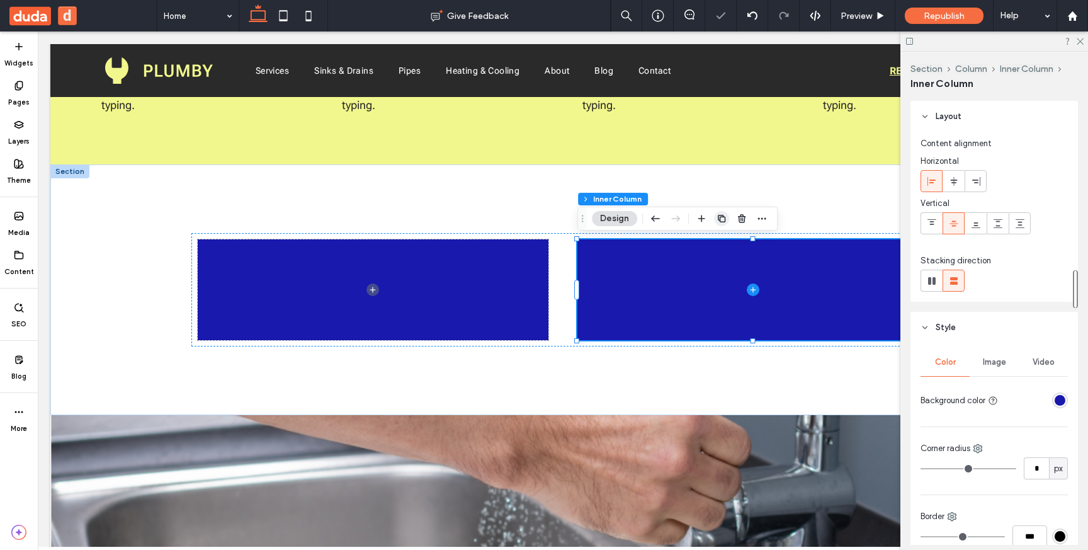
click at [719, 219] on use "button" at bounding box center [722, 219] width 8 height 8
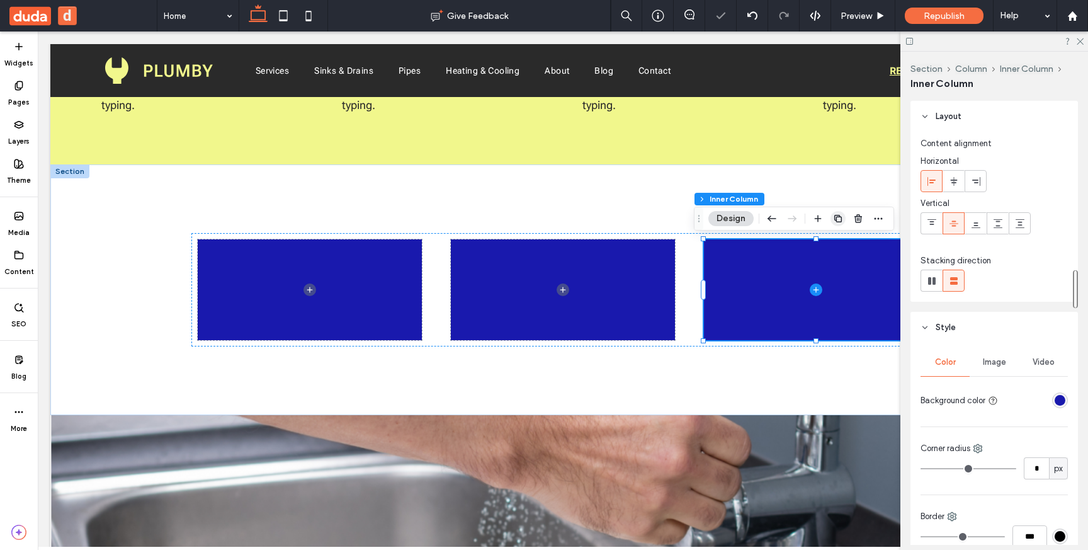
click at [836, 217] on use "button" at bounding box center [838, 219] width 8 height 8
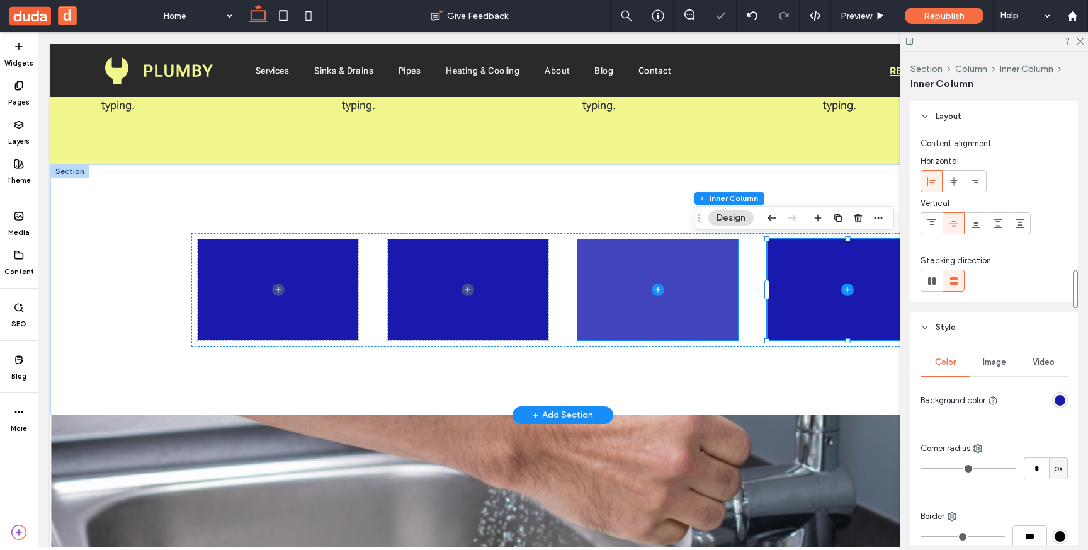
scroll to position [3188, 0]
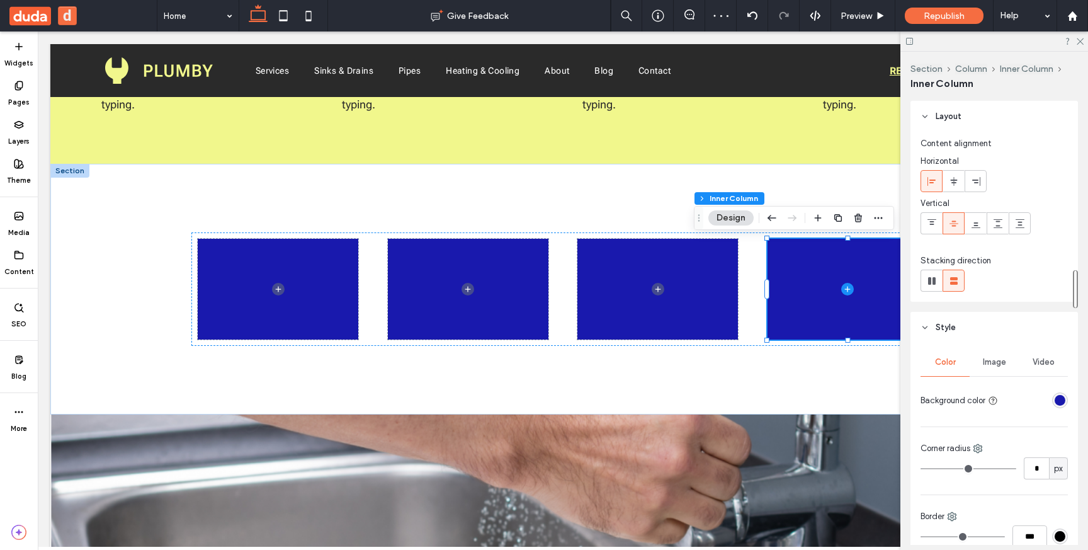
click at [909, 43] on icon at bounding box center [909, 41] width 9 height 9
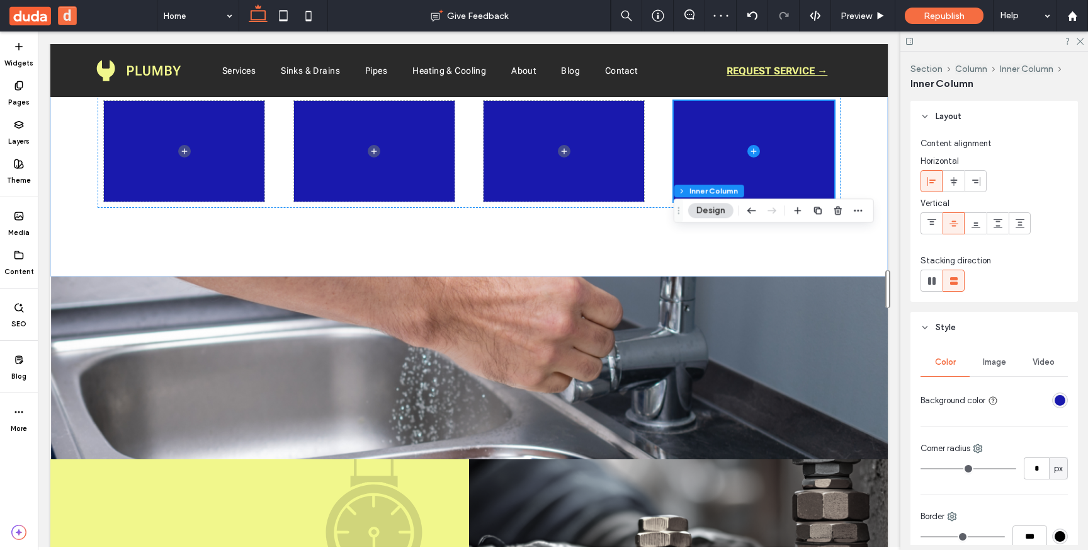
scroll to position [3057, 0]
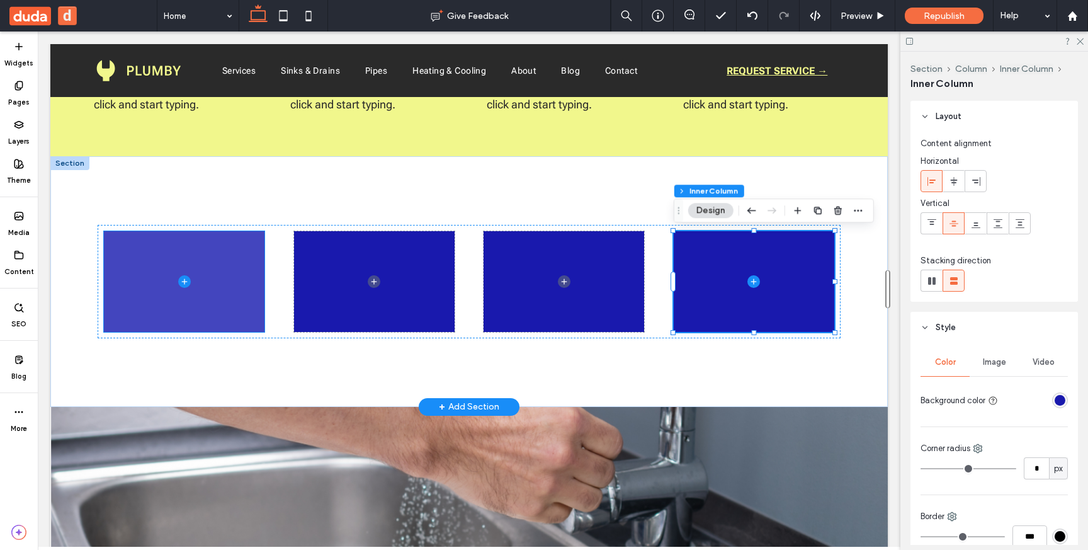
click at [259, 283] on span at bounding box center [184, 281] width 161 height 101
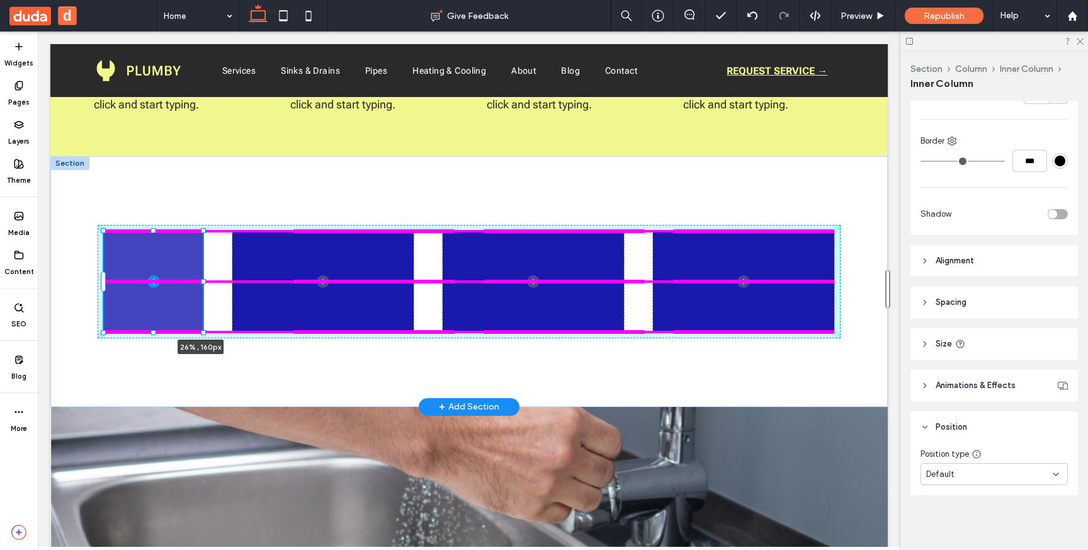
scroll to position [376, 0]
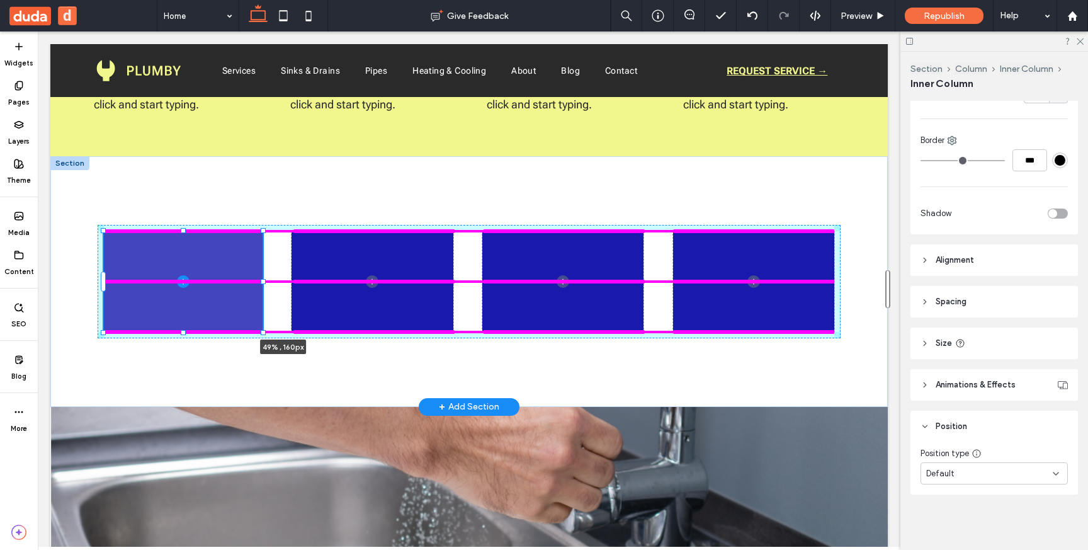
drag, startPoint x: 262, startPoint y: 283, endPoint x: 459, endPoint y: 293, distance: 197.3
click at [460, 293] on div "49% , 160px" at bounding box center [468, 281] width 755 height 251
type input "**"
type input "****"
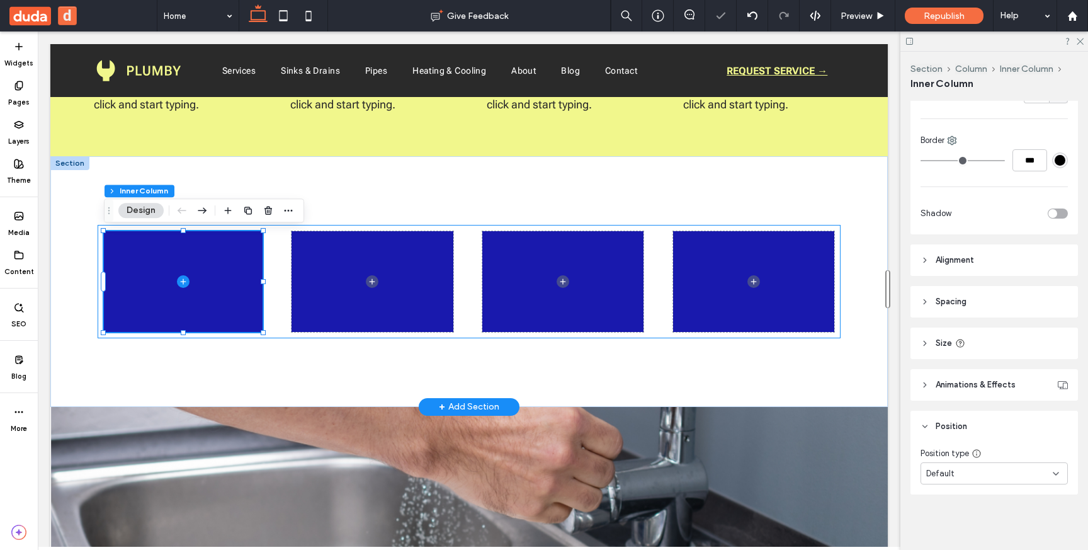
click at [465, 287] on div "49% , 160px" at bounding box center [469, 281] width 743 height 113
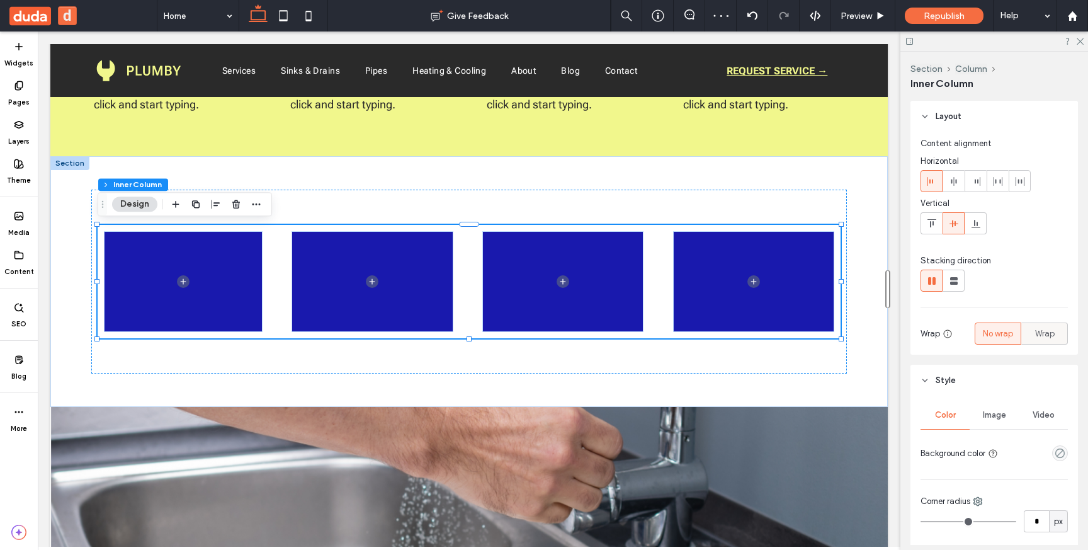
click at [1046, 335] on span "Wrap" at bounding box center [1045, 333] width 20 height 13
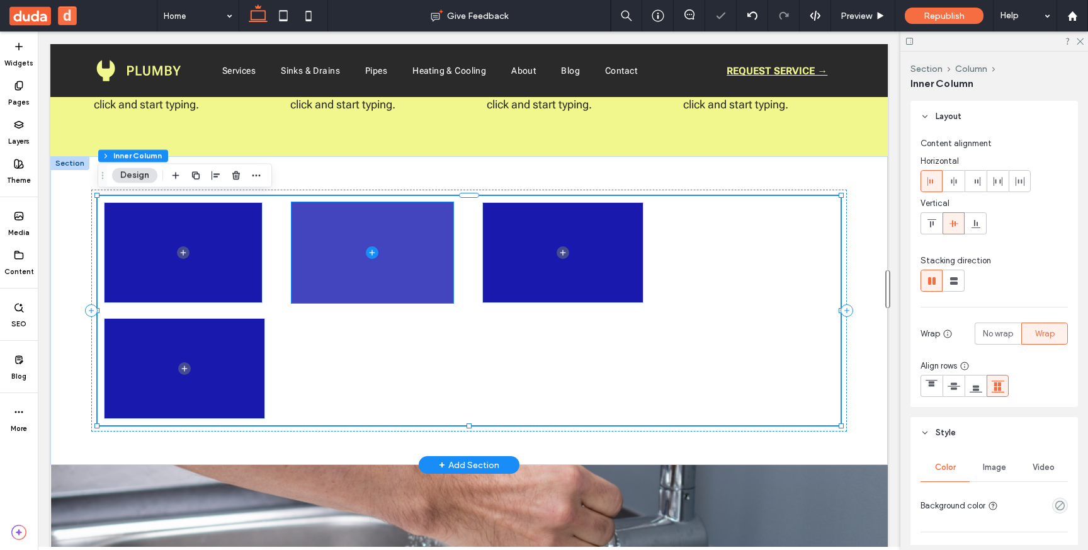
click at [432, 276] on span at bounding box center [371, 252] width 161 height 101
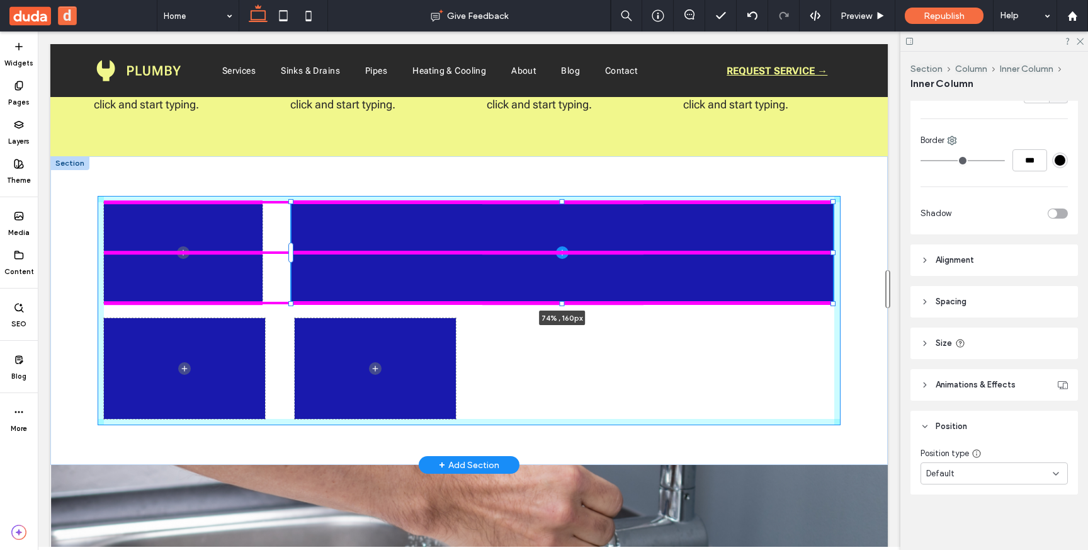
drag, startPoint x: 453, startPoint y: 253, endPoint x: 833, endPoint y: 246, distance: 379.7
click at [833, 246] on div "74% , 160px" at bounding box center [468, 310] width 755 height 308
type input "**"
type input "****"
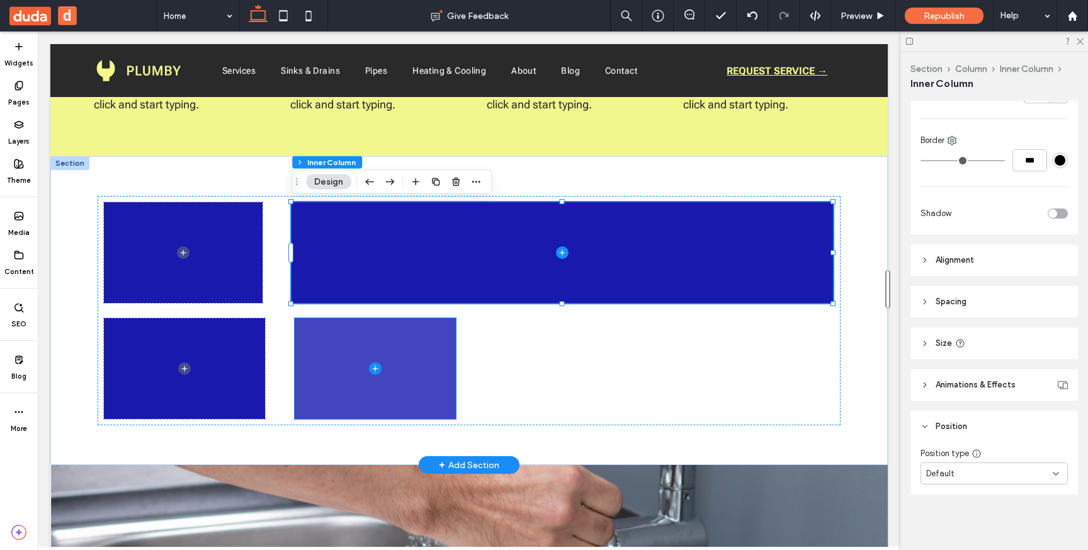
click at [431, 371] on span at bounding box center [375, 368] width 161 height 101
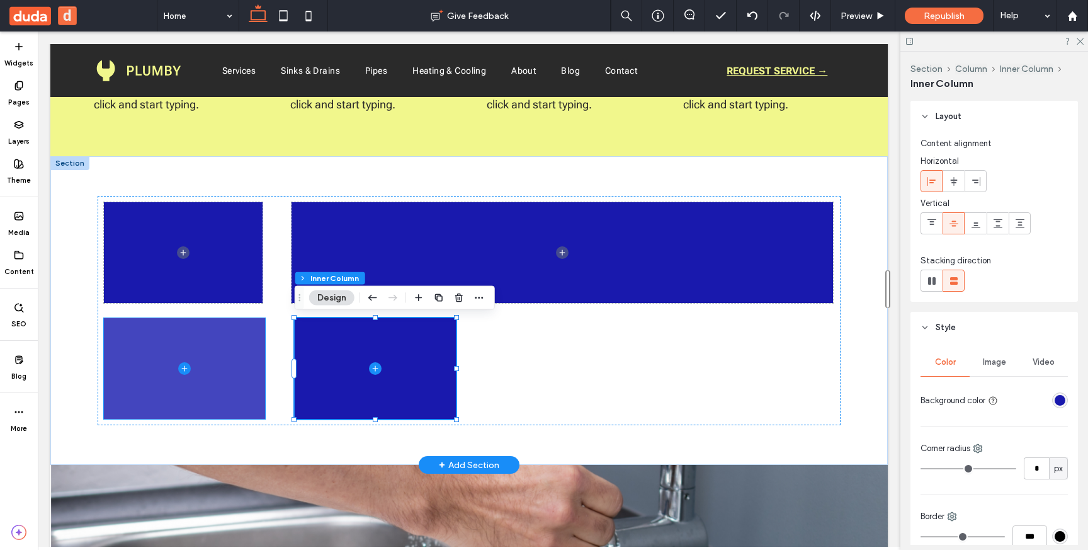
click at [235, 346] on span at bounding box center [184, 368] width 161 height 101
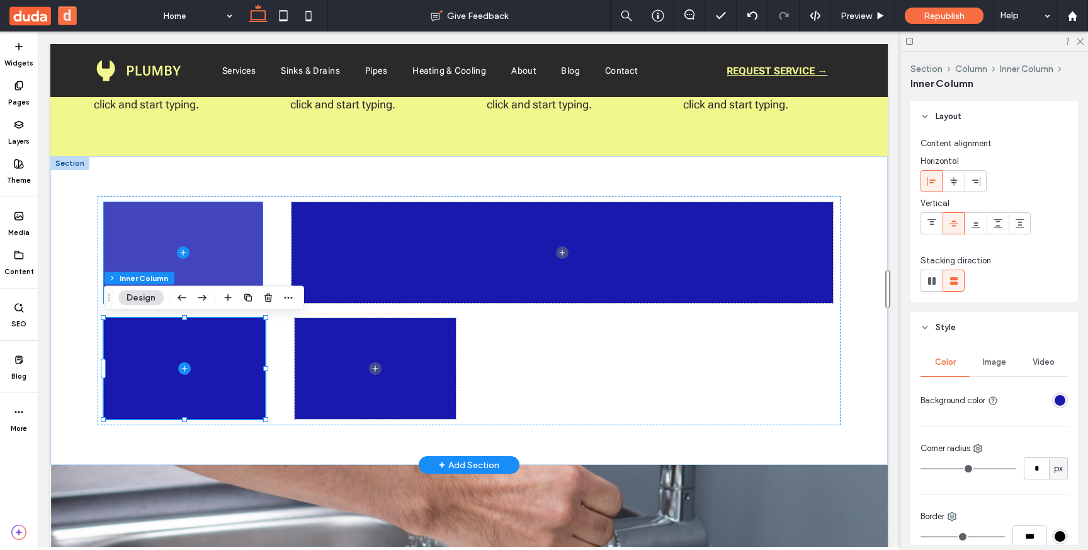
click at [202, 226] on span at bounding box center [183, 252] width 159 height 101
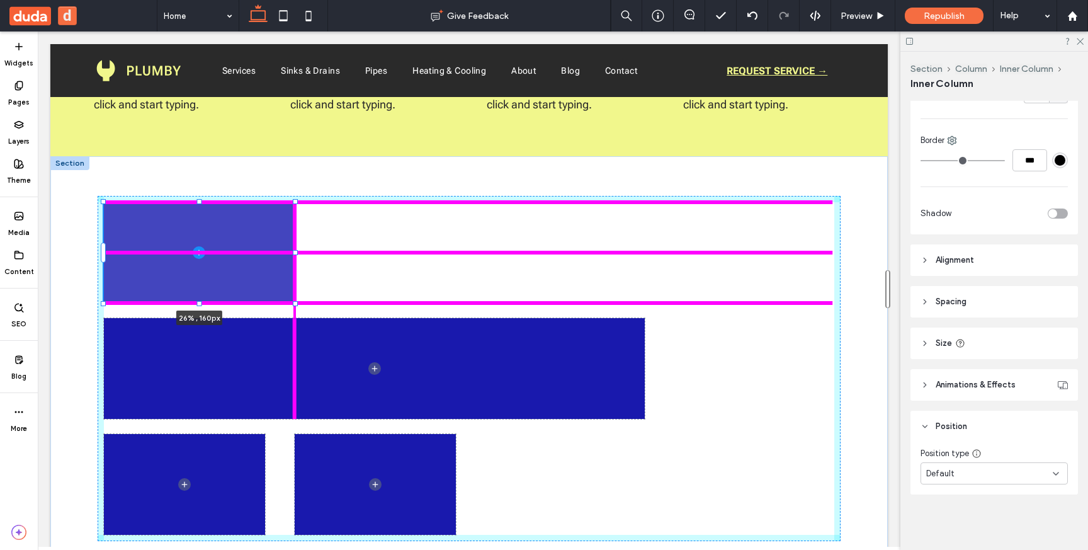
drag, startPoint x: 263, startPoint y: 251, endPoint x: 297, endPoint y: 252, distance: 33.4
click at [297, 252] on div at bounding box center [295, 252] width 5 height 5
type input "**"
type input "****"
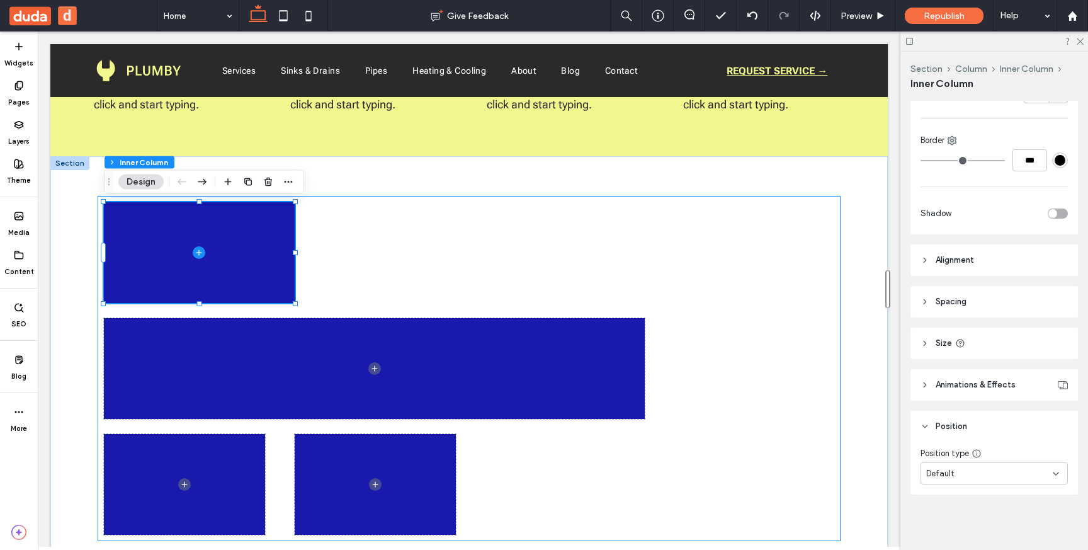
click at [564, 276] on div "26% , 160px" at bounding box center [469, 368] width 743 height 345
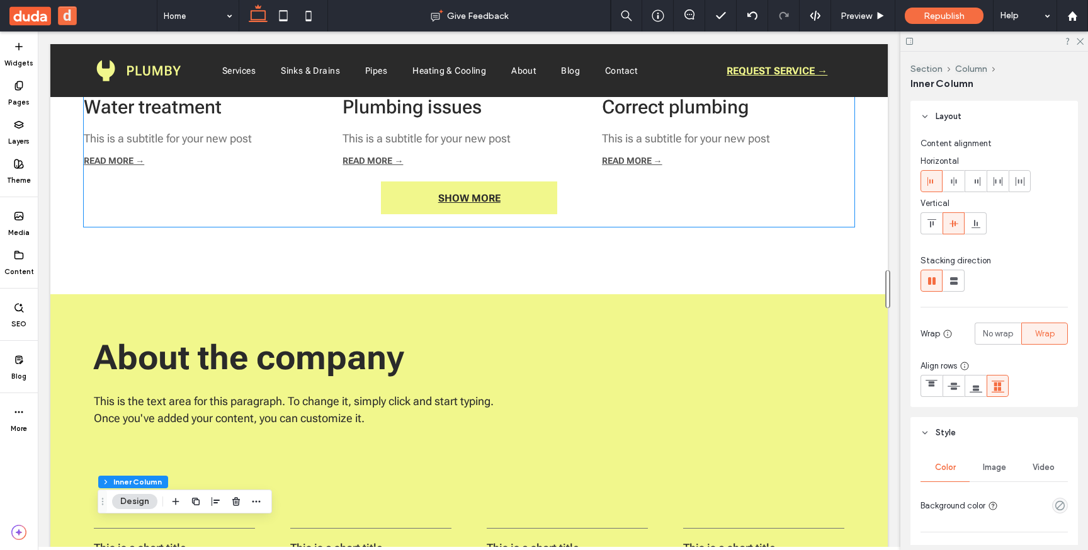
scroll to position [2569, 0]
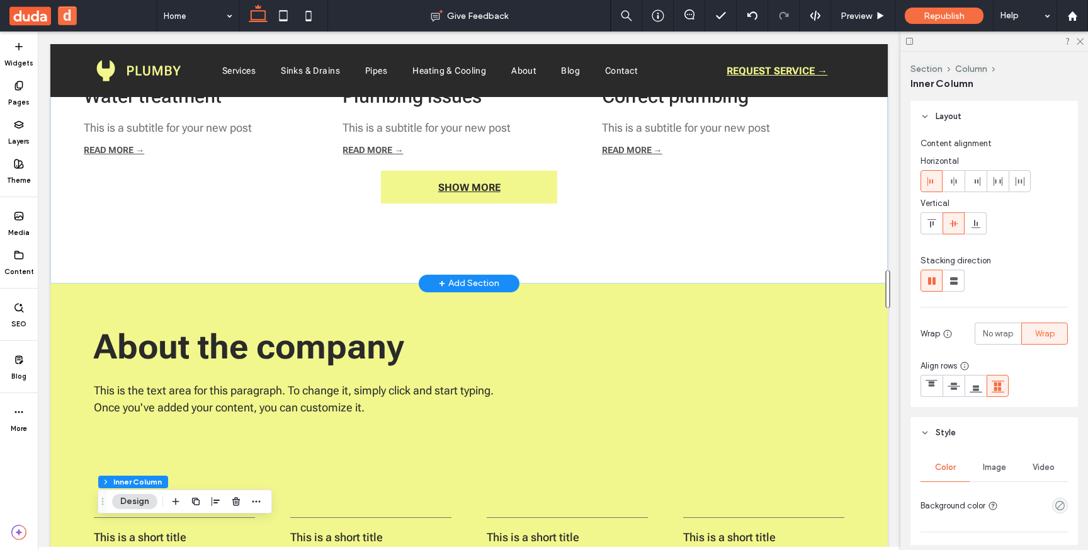
click at [477, 280] on div "+ Add Section" at bounding box center [469, 283] width 60 height 14
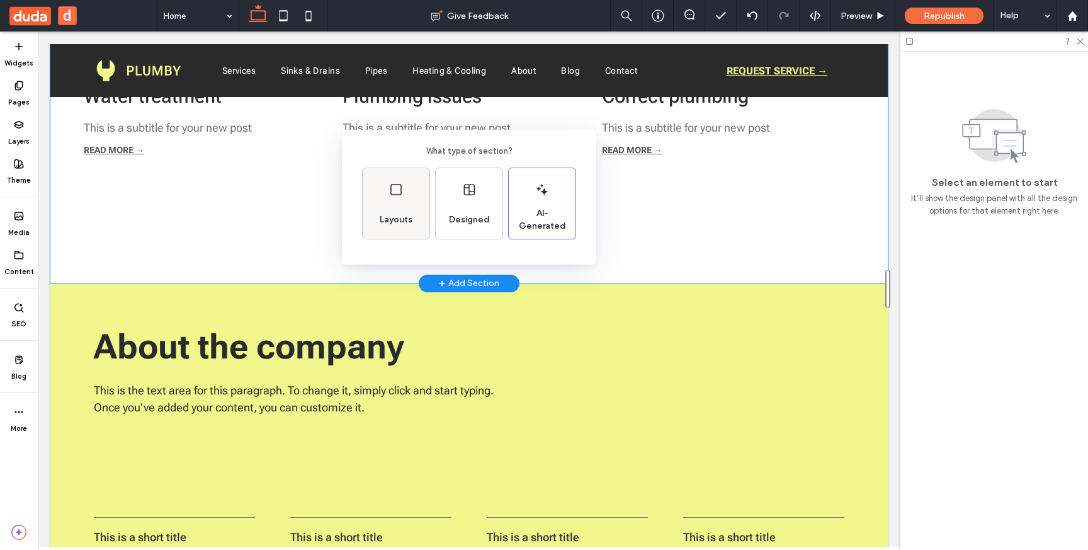
click at [388, 203] on div "Layouts" at bounding box center [396, 203] width 67 height 71
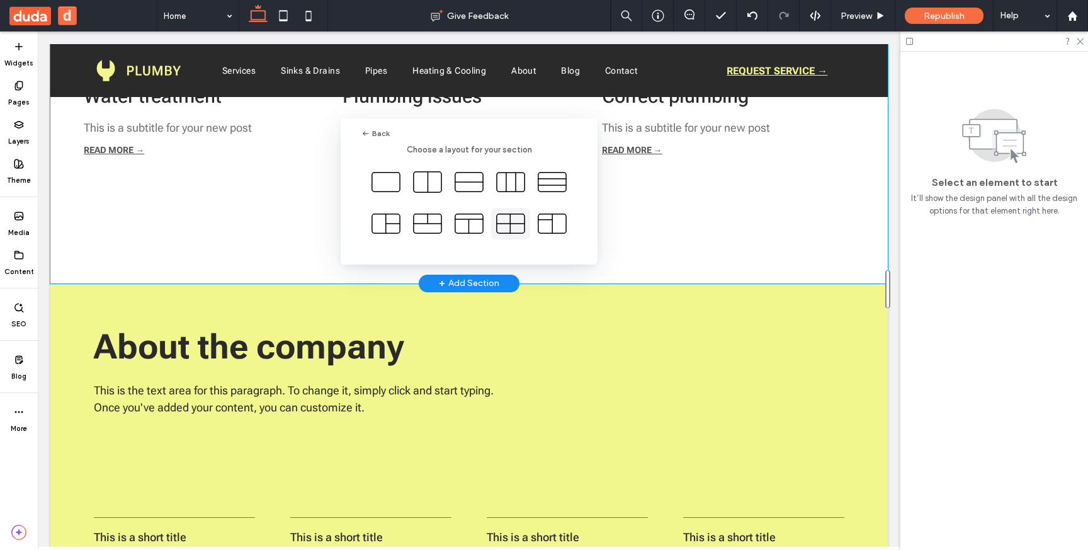
click at [514, 224] on icon at bounding box center [510, 223] width 31 height 31
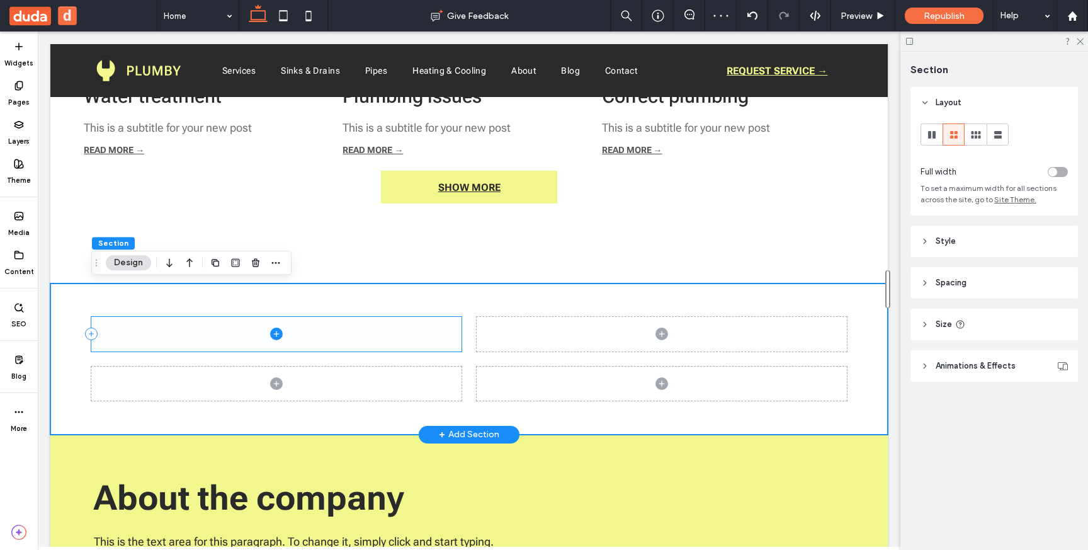
click at [419, 328] on span at bounding box center [276, 334] width 370 height 35
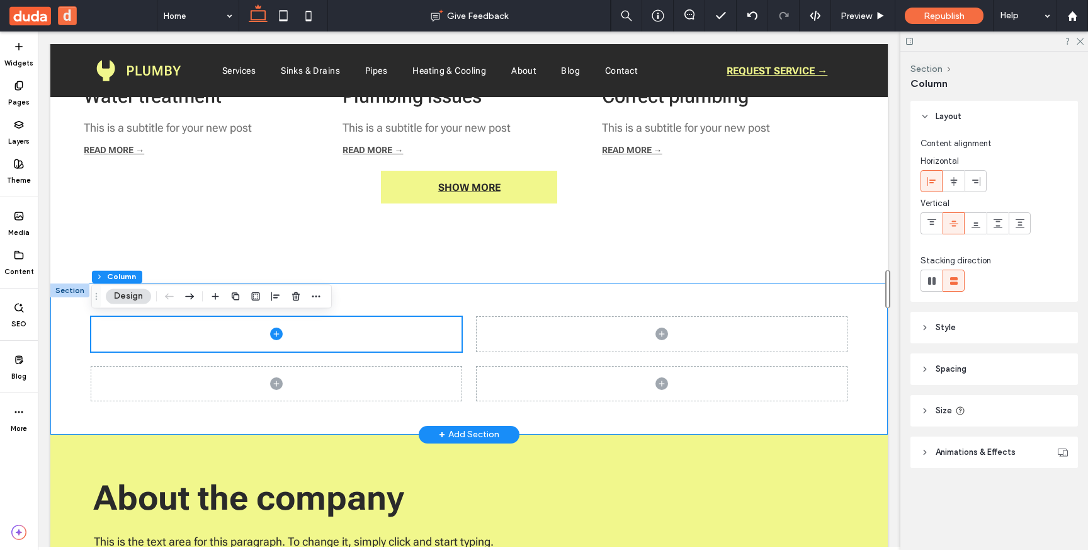
click at [852, 316] on div at bounding box center [468, 358] width 837 height 151
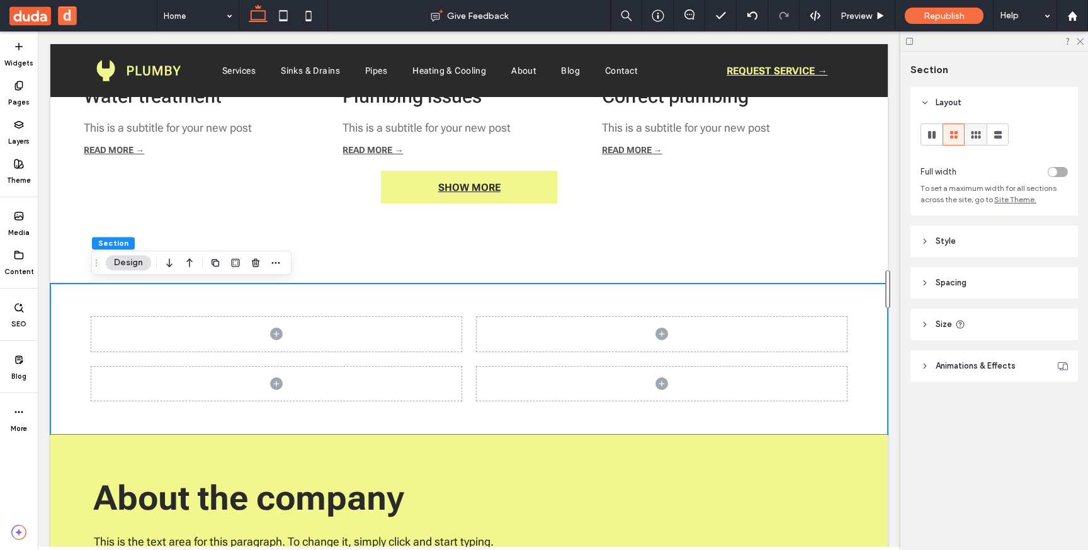
click at [974, 136] on icon at bounding box center [976, 134] width 13 height 13
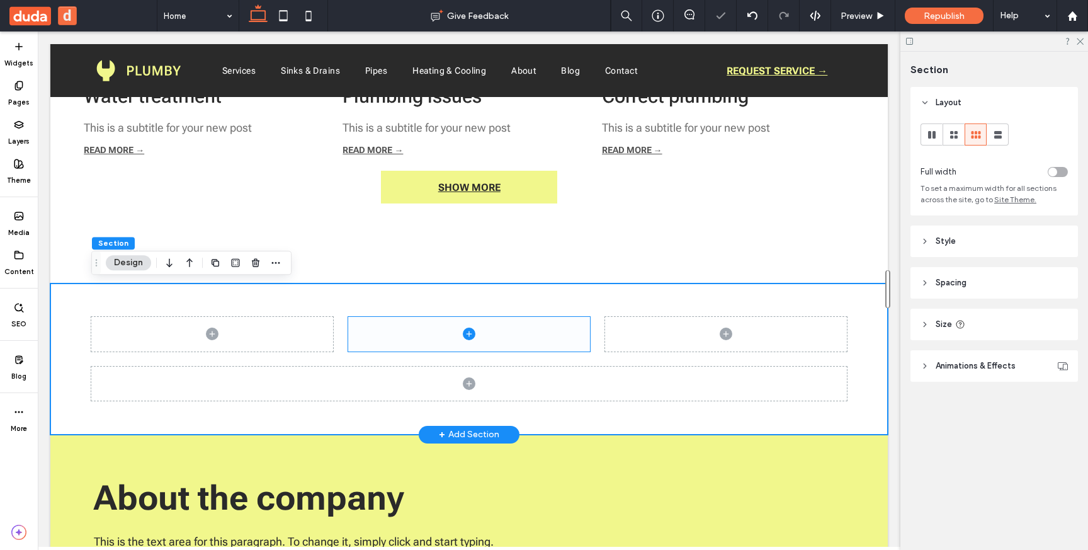
click at [389, 333] on span at bounding box center [469, 334] width 242 height 35
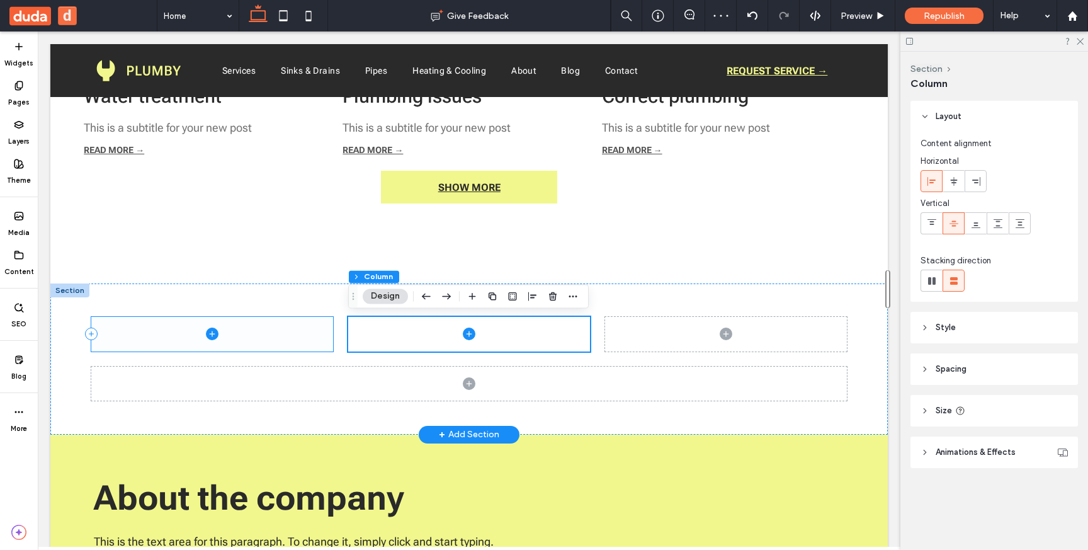
click at [320, 336] on span at bounding box center [212, 334] width 242 height 35
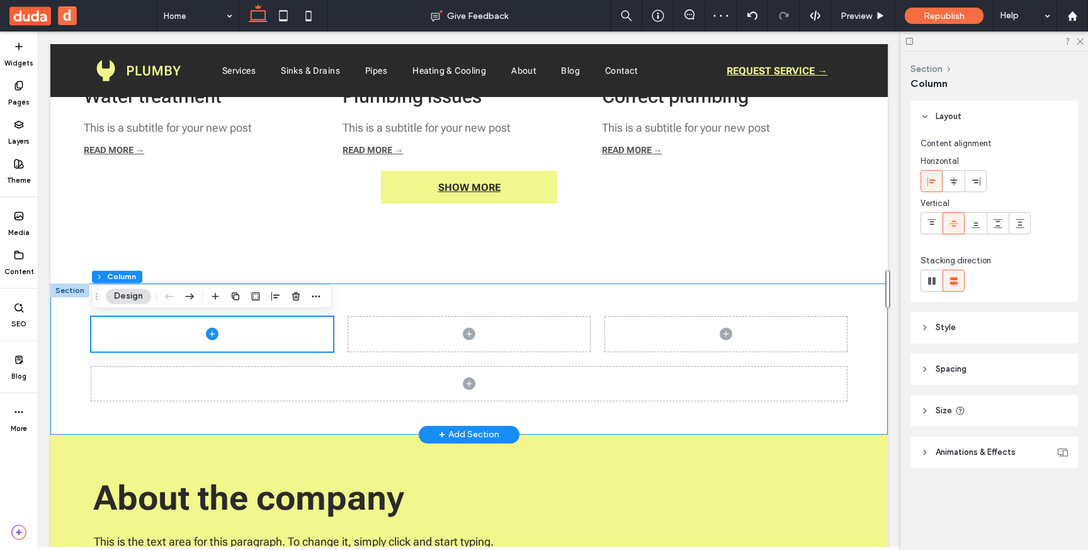
click at [524, 342] on span at bounding box center [469, 334] width 242 height 35
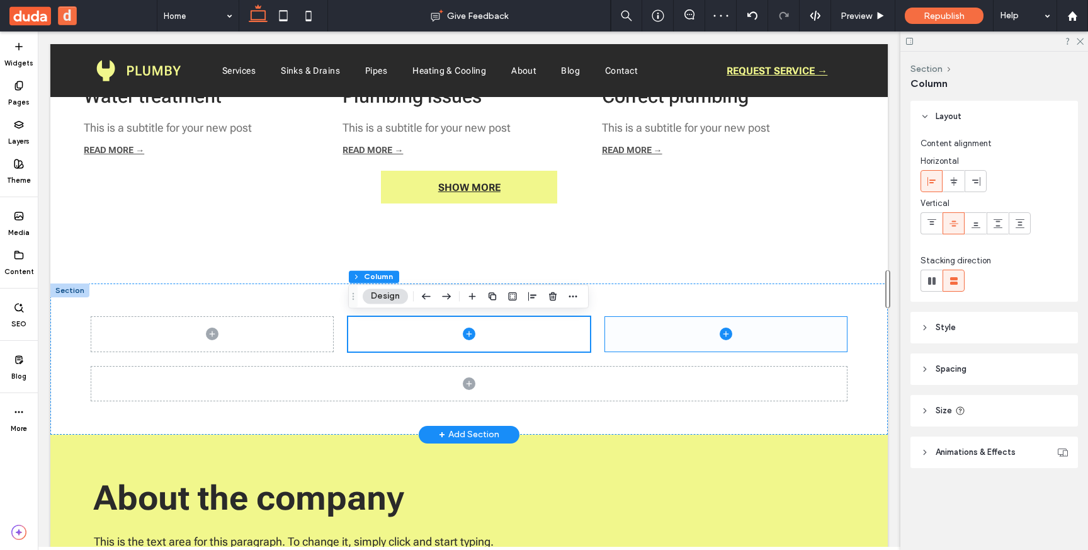
click at [703, 343] on span at bounding box center [726, 334] width 242 height 35
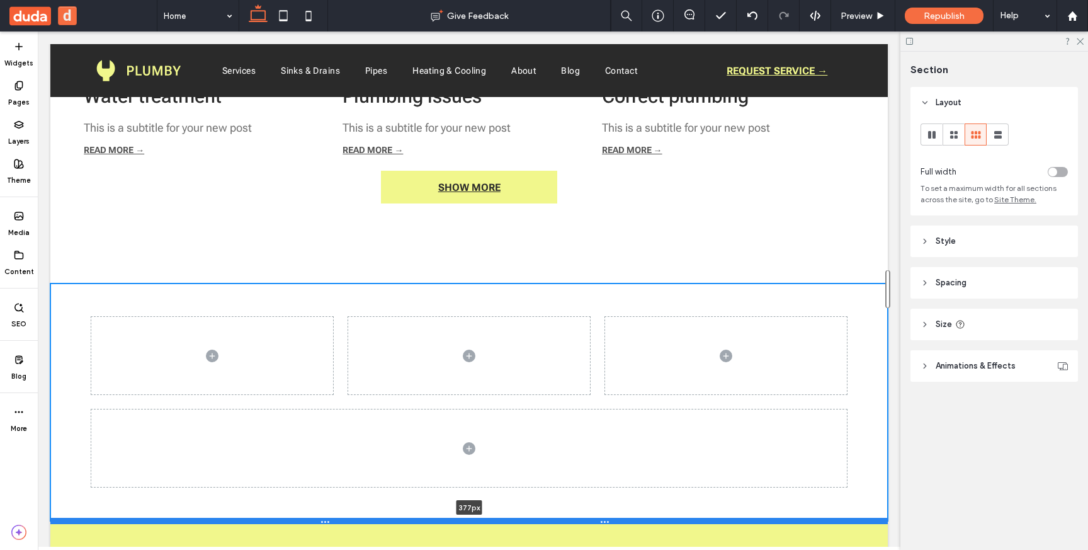
drag, startPoint x: 636, startPoint y: 433, endPoint x: 626, endPoint y: 526, distance: 94.3
click at [626, 524] on div at bounding box center [468, 521] width 837 height 6
type input "***"
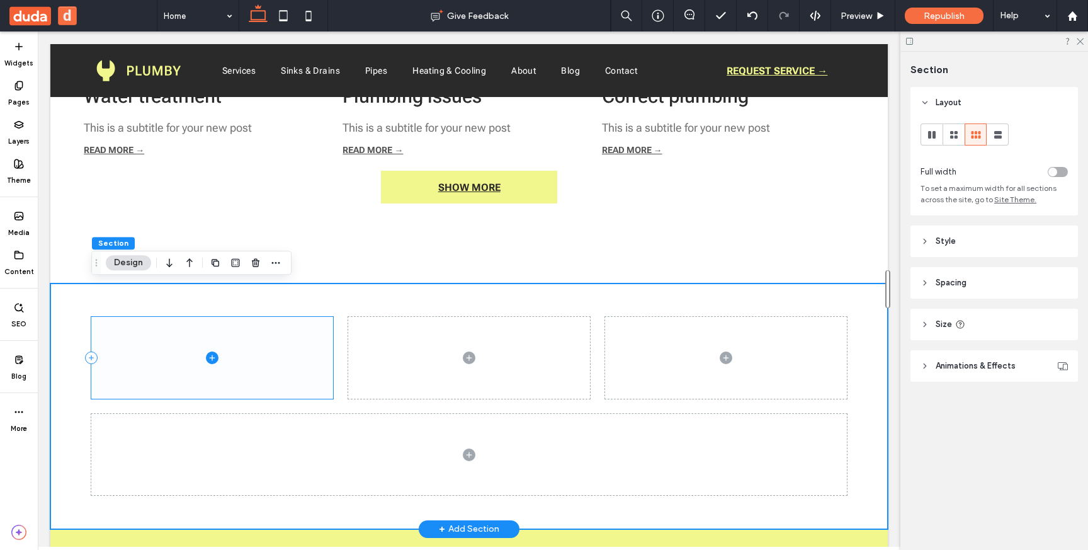
click at [250, 373] on span at bounding box center [212, 358] width 242 height 82
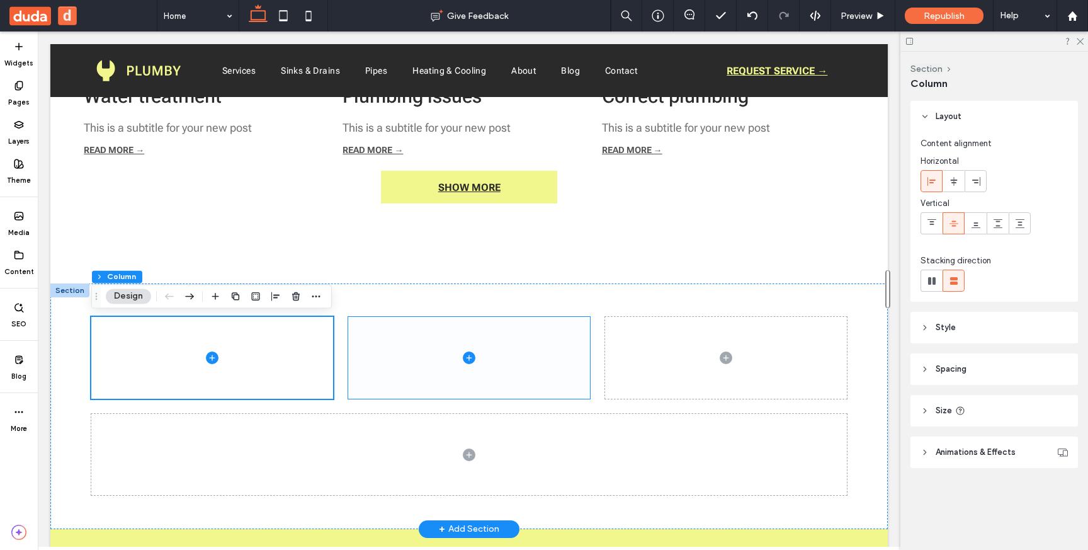
click at [374, 375] on span at bounding box center [469, 358] width 242 height 82
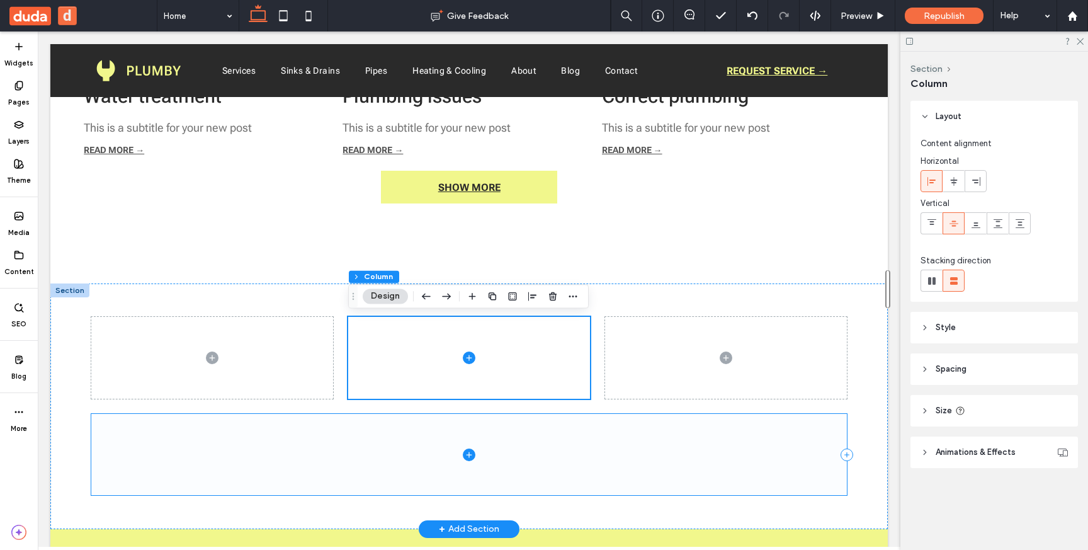
click at [469, 456] on icon at bounding box center [469, 454] width 13 height 13
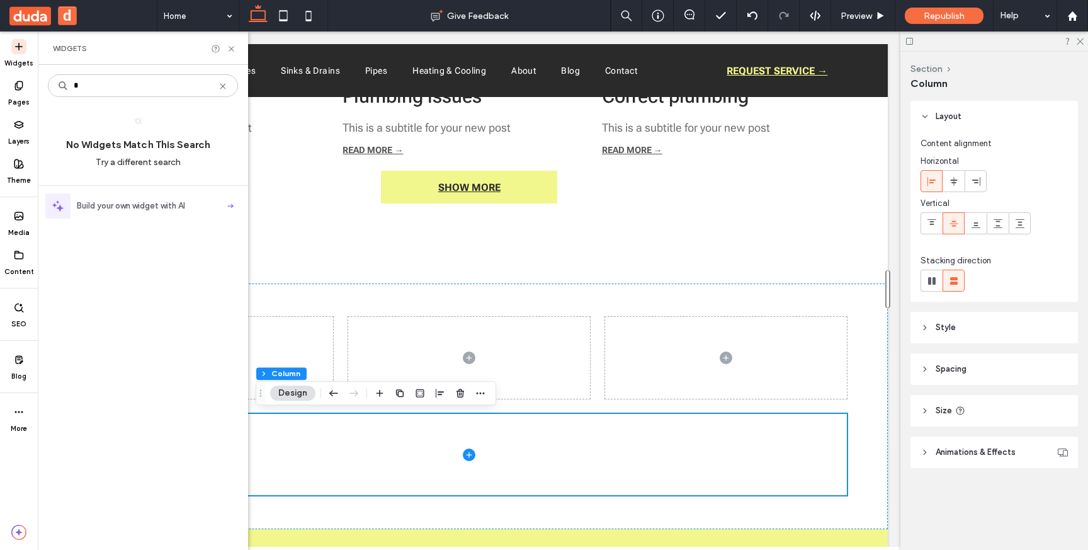
type input "*"
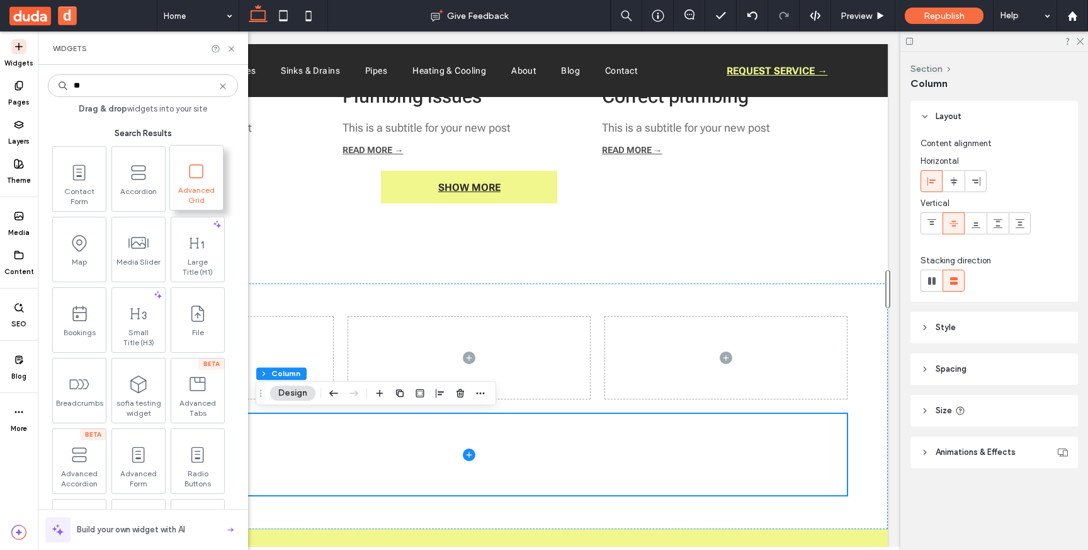
type input "**"
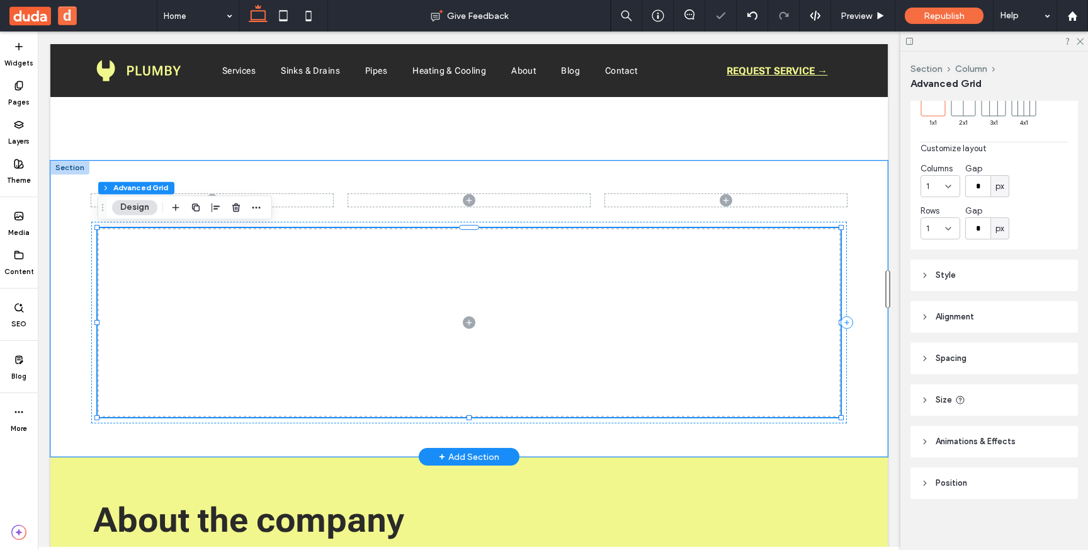
scroll to position [69, 0]
click at [471, 326] on icon at bounding box center [469, 322] width 13 height 13
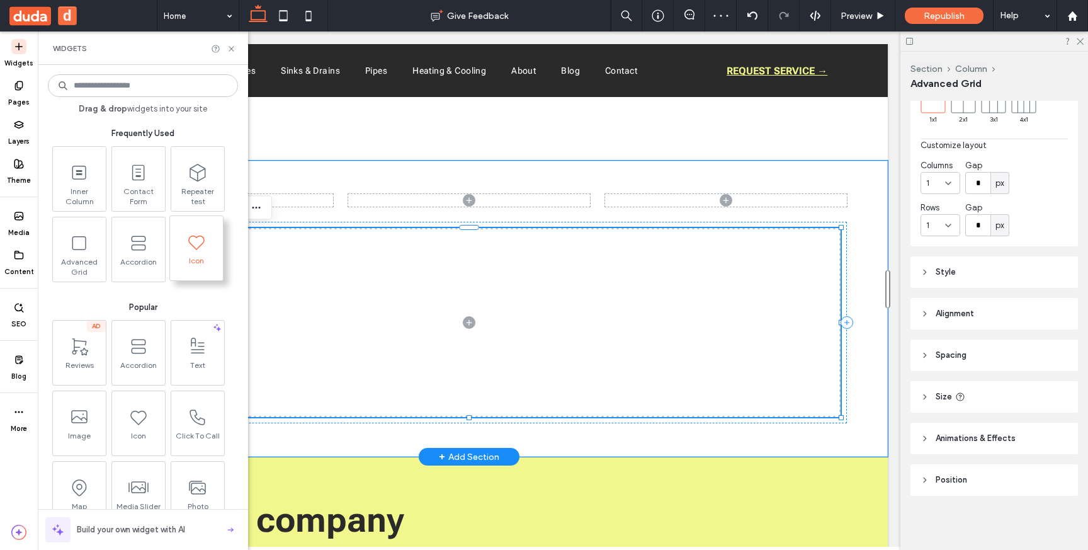
click at [190, 261] on span "Icon" at bounding box center [196, 265] width 53 height 18
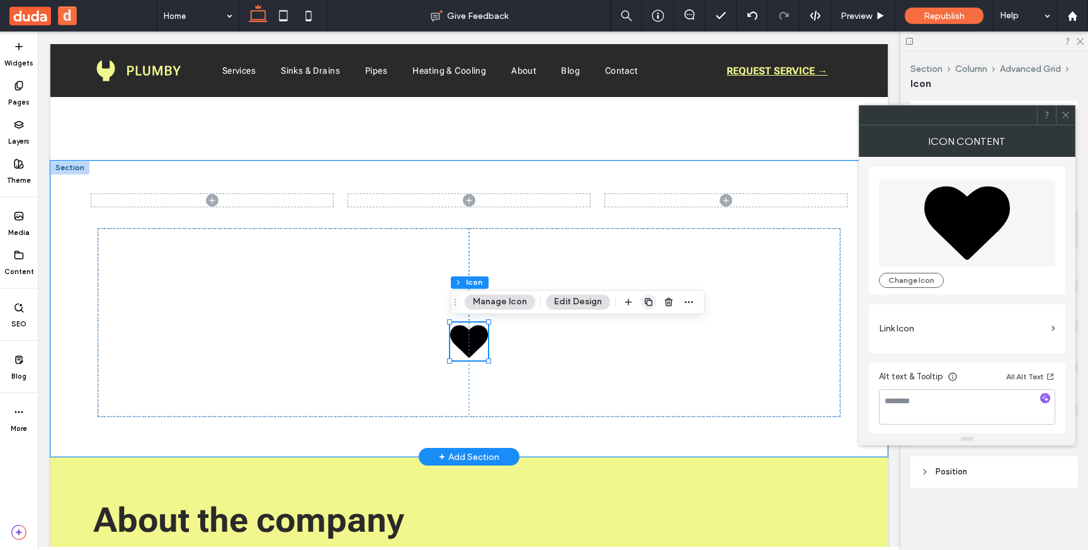
click at [649, 303] on use "button" at bounding box center [649, 302] width 8 height 8
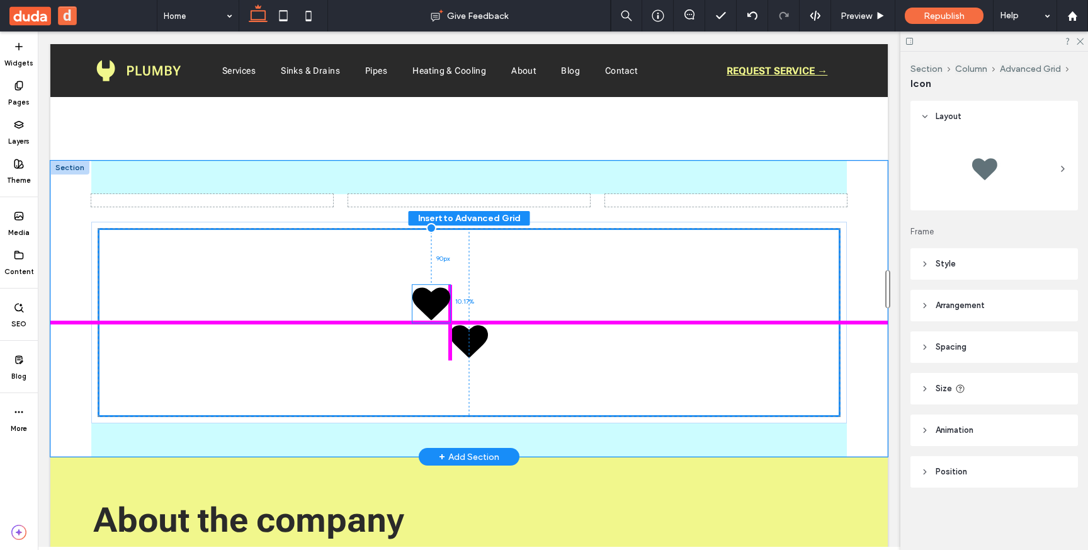
drag, startPoint x: 478, startPoint y: 341, endPoint x: 442, endPoint y: 305, distance: 51.2
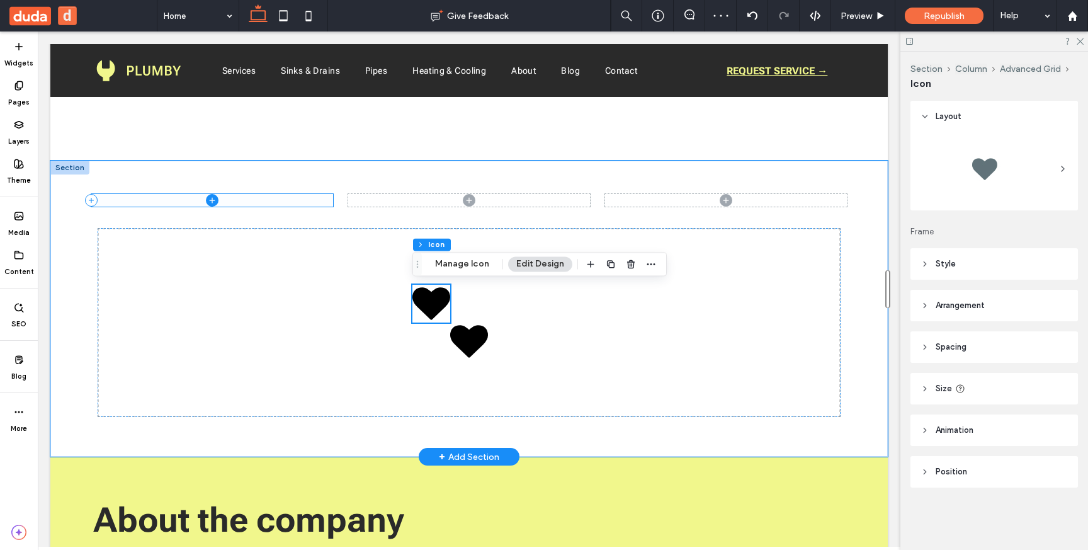
click at [212, 195] on icon at bounding box center [212, 200] width 13 height 13
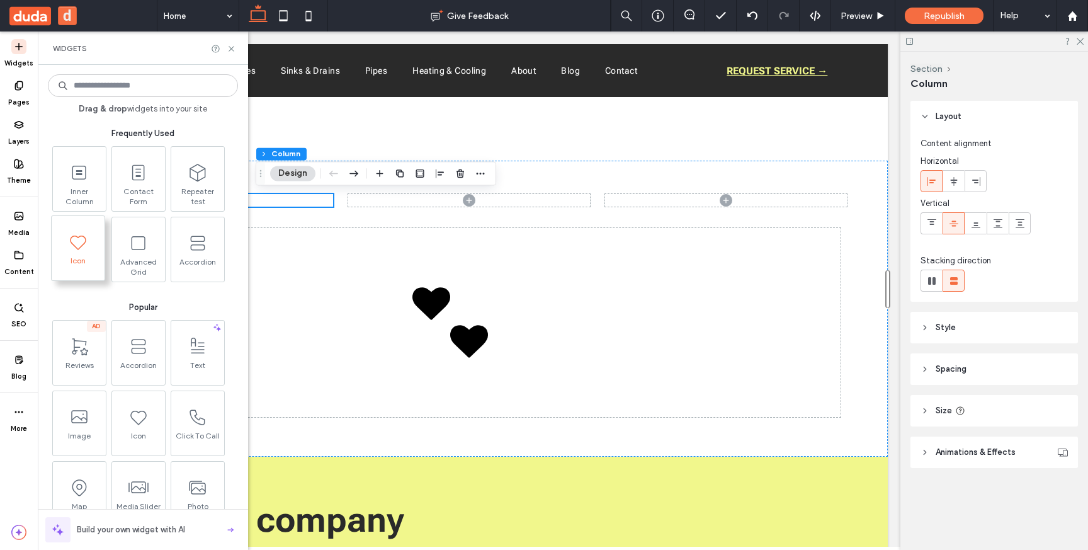
click at [76, 249] on icon at bounding box center [78, 242] width 20 height 20
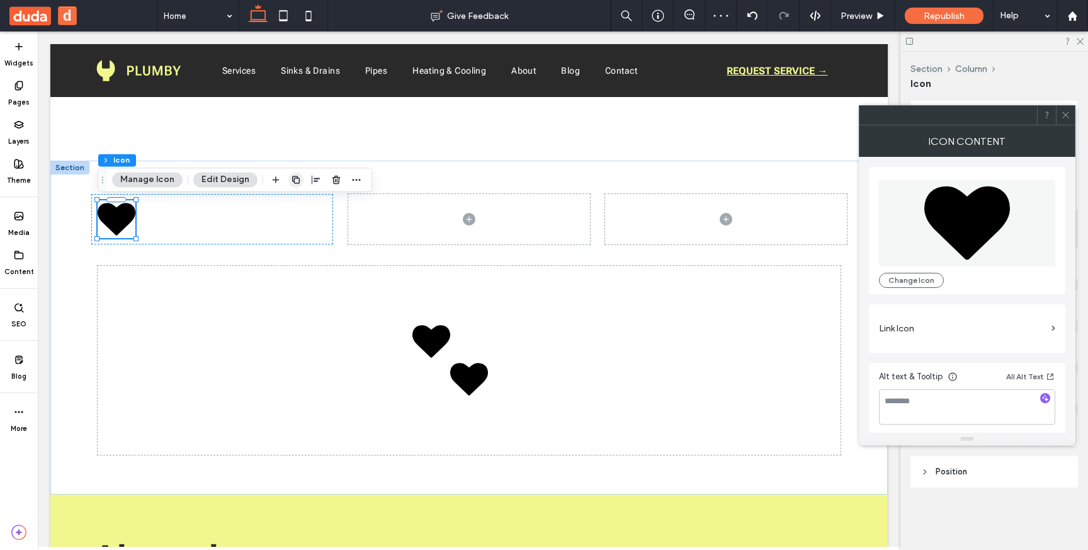
click at [293, 176] on icon "button" at bounding box center [296, 179] width 10 height 10
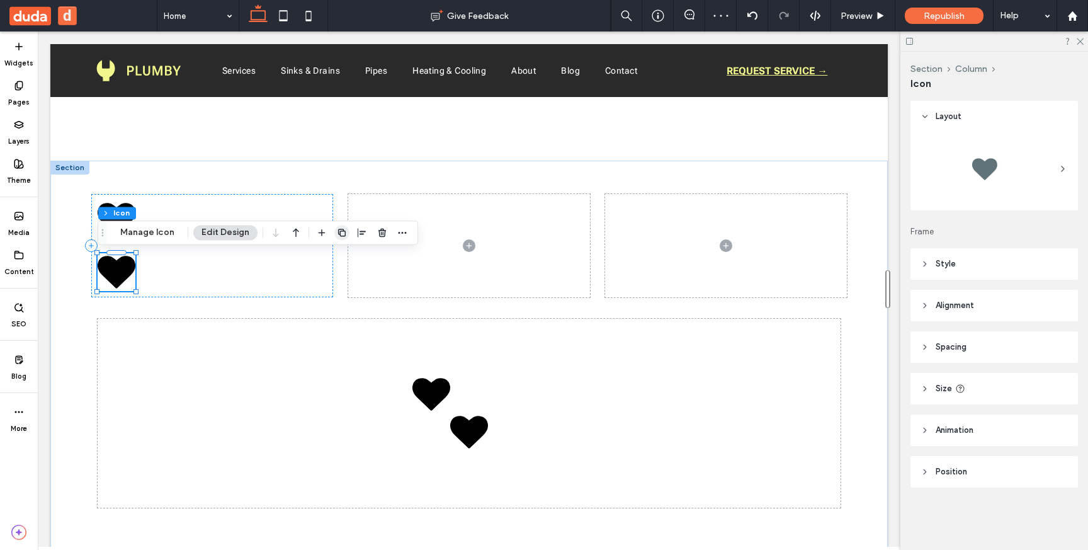
click at [341, 236] on icon "button" at bounding box center [342, 232] width 10 height 10
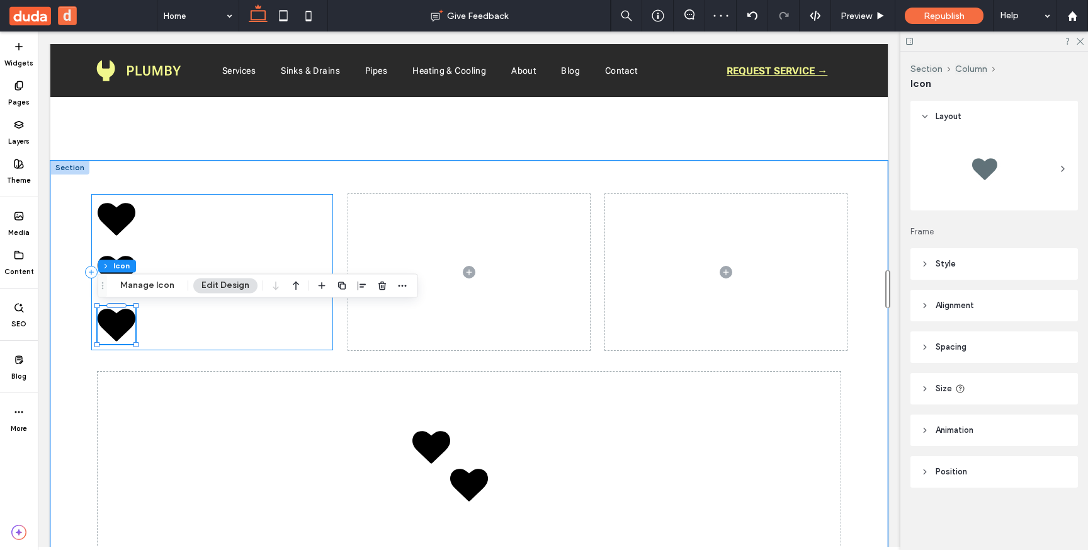
click at [253, 209] on div at bounding box center [212, 272] width 242 height 156
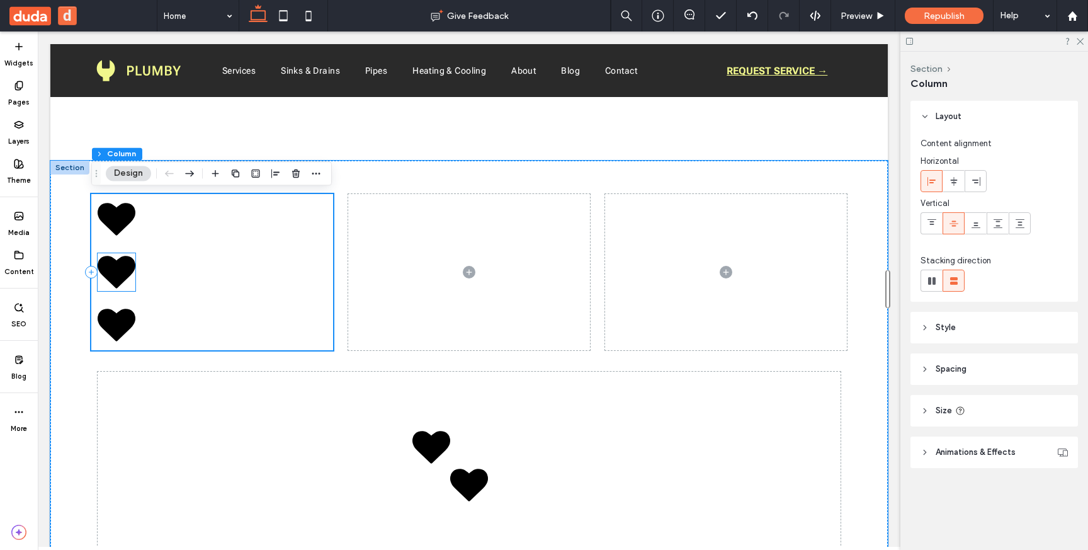
click at [122, 269] on icon at bounding box center [117, 272] width 38 height 32
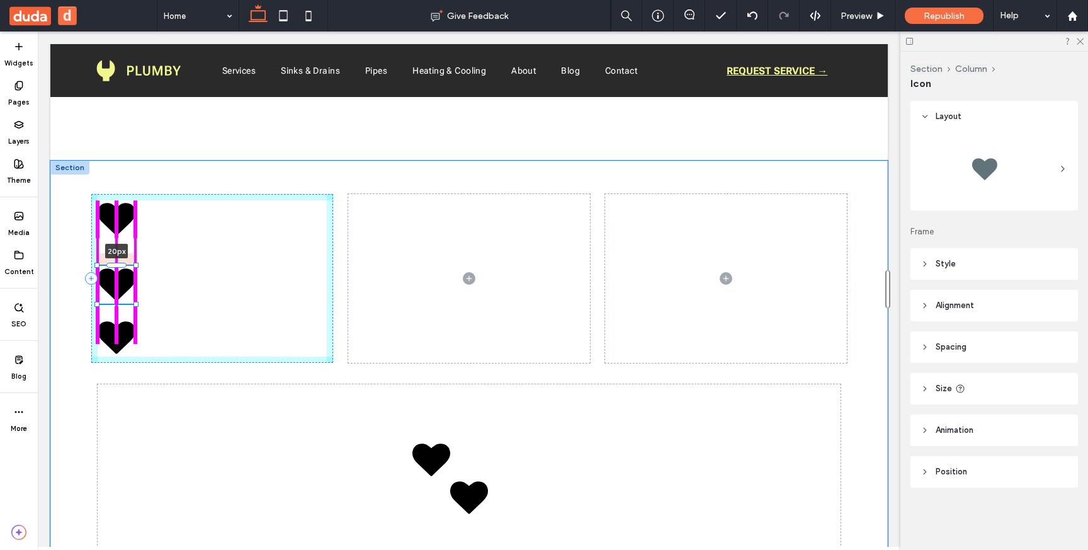
drag, startPoint x: 118, startPoint y: 252, endPoint x: 118, endPoint y: 268, distance: 15.8
click at [118, 268] on div "20px" at bounding box center [468, 387] width 755 height 452
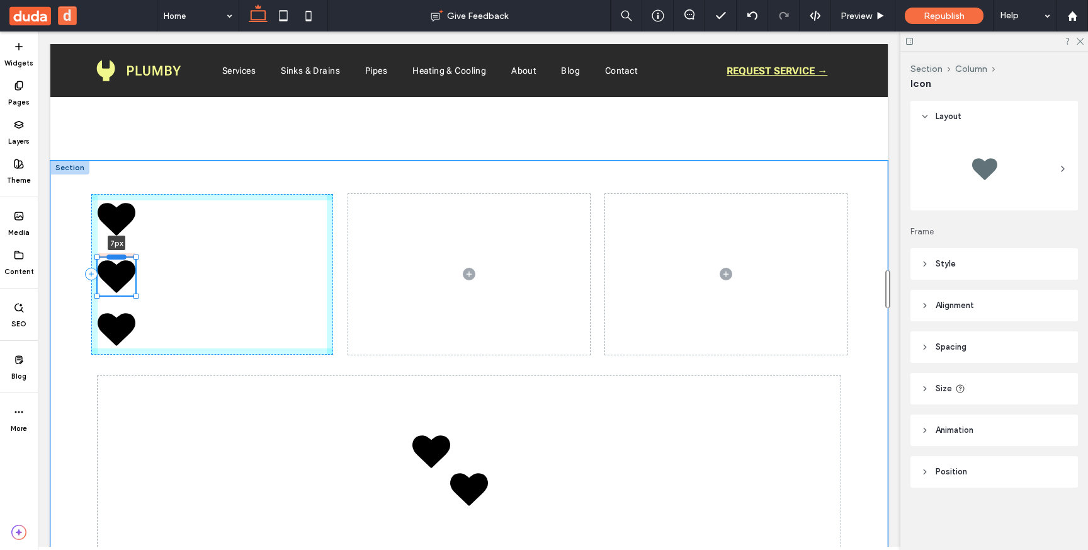
click at [118, 254] on div at bounding box center [116, 256] width 20 height 5
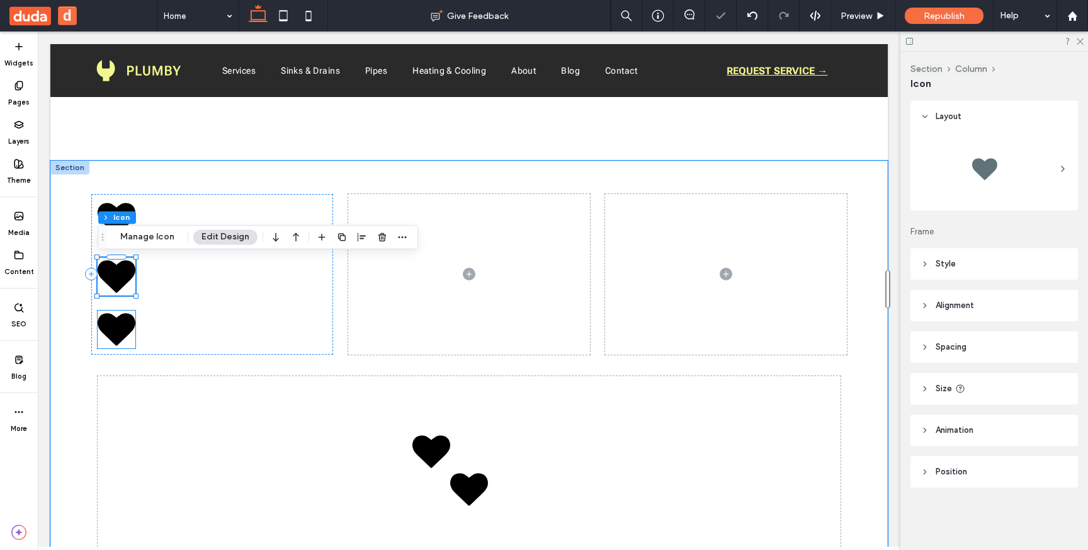
click at [110, 326] on icon at bounding box center [117, 329] width 38 height 32
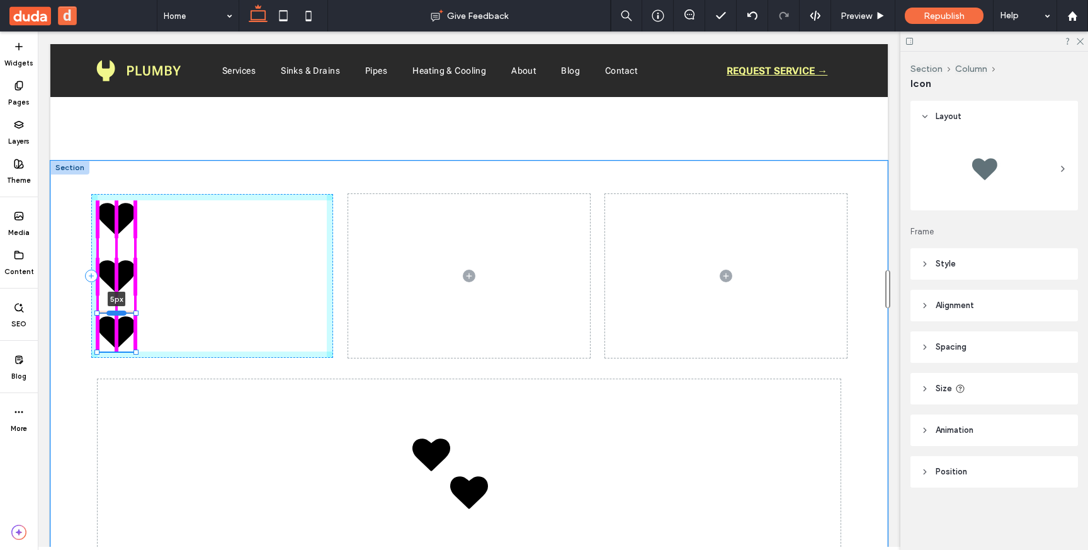
click at [111, 311] on div at bounding box center [116, 312] width 20 height 5
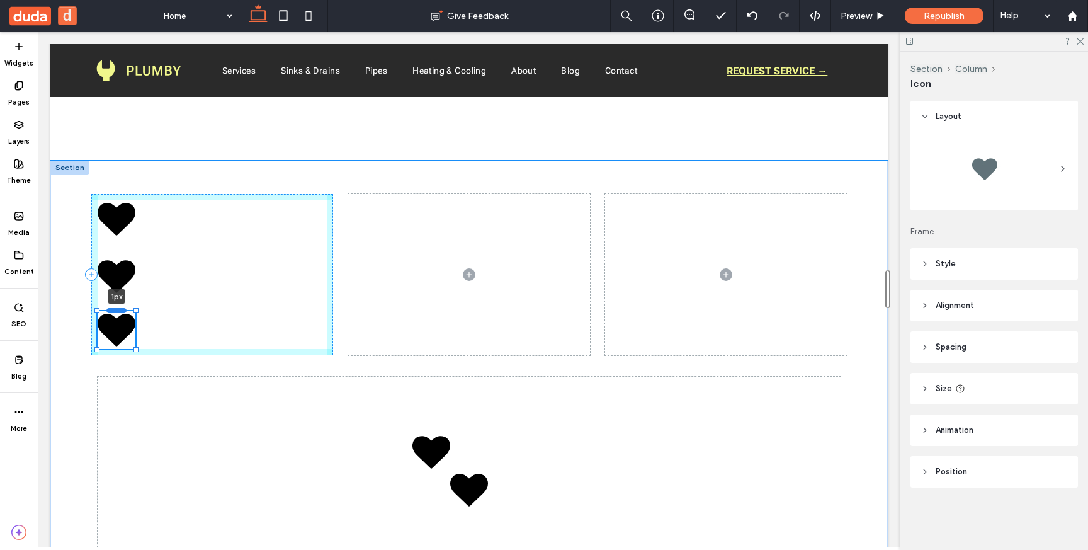
click at [112, 308] on div at bounding box center [116, 309] width 20 height 5
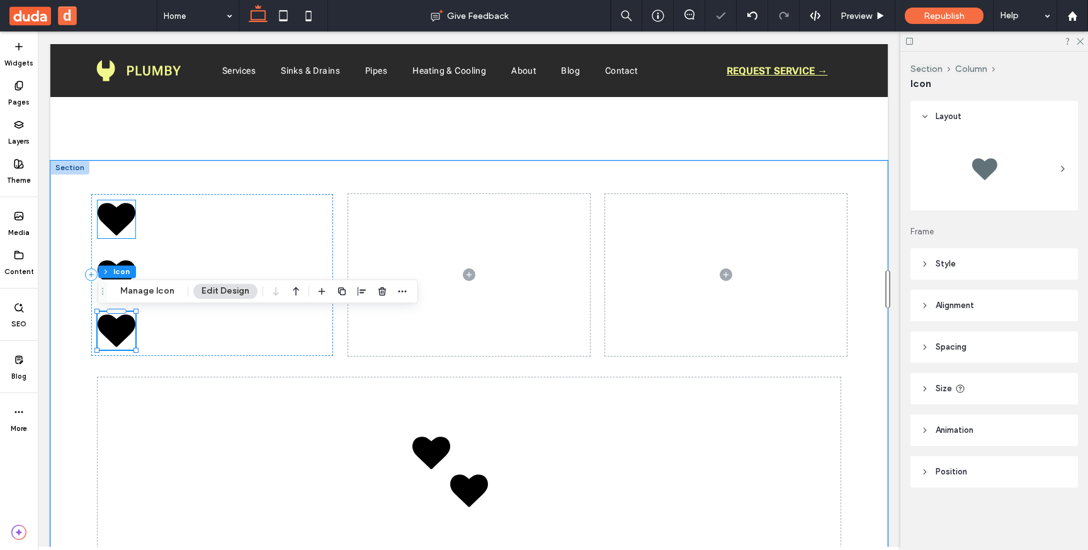
click at [122, 216] on icon at bounding box center [117, 219] width 38 height 32
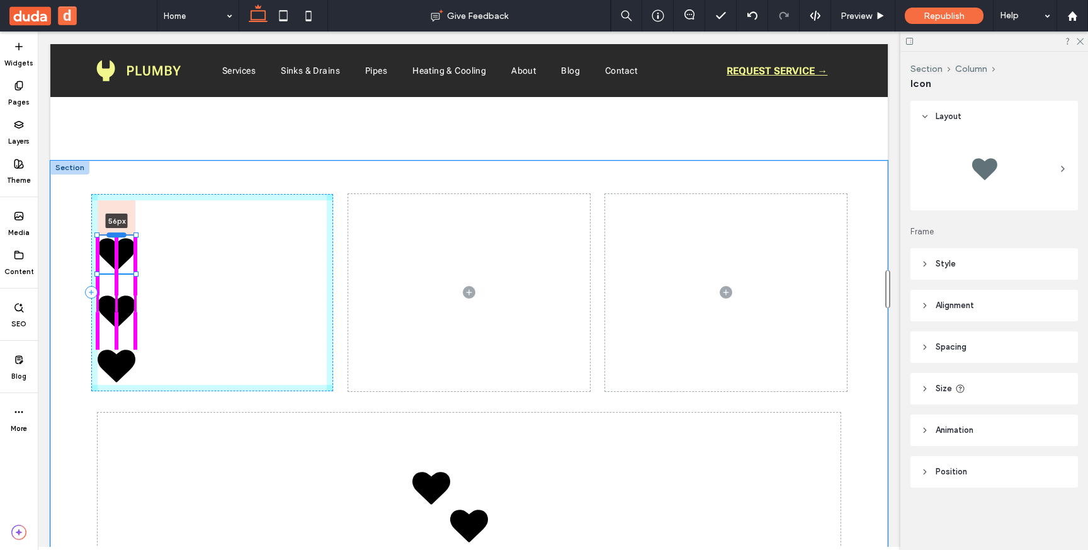
drag, startPoint x: 120, startPoint y: 200, endPoint x: 119, endPoint y: 236, distance: 36.5
click at [119, 236] on div at bounding box center [116, 234] width 20 height 5
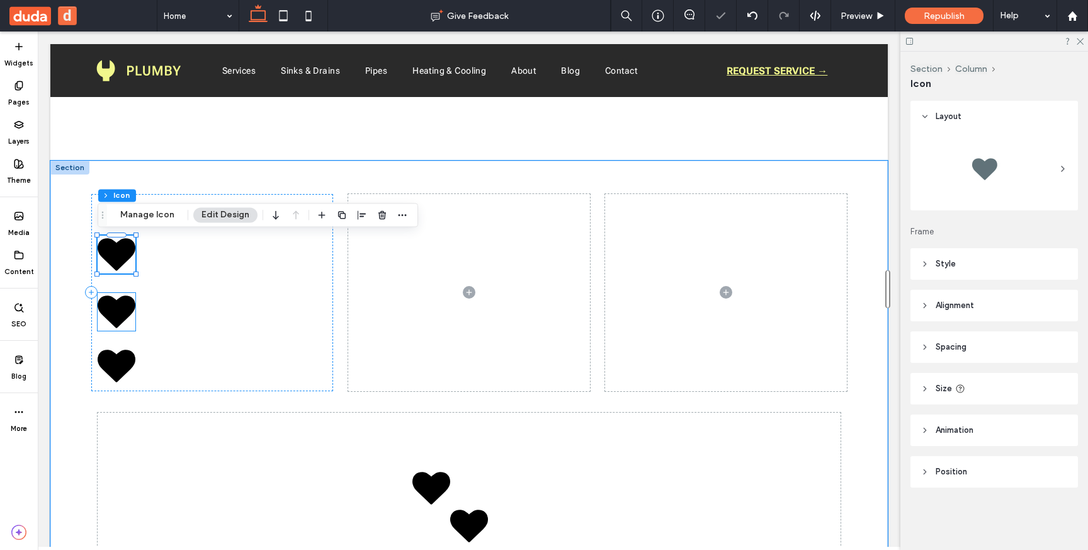
click at [120, 317] on icon at bounding box center [117, 311] width 38 height 32
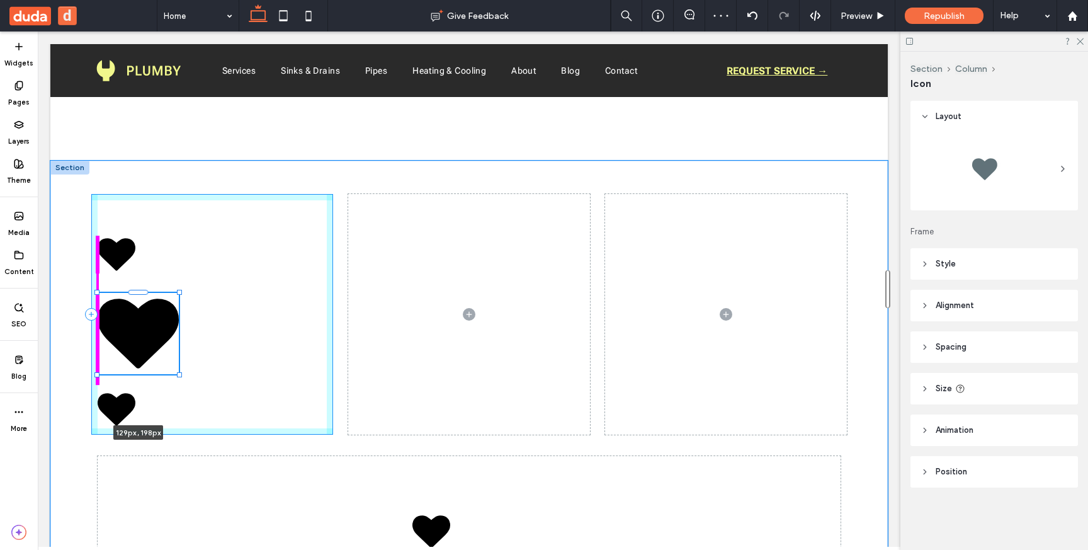
drag, startPoint x: 136, startPoint y: 333, endPoint x: 171, endPoint y: 387, distance: 64.1
click at [171, 387] on div "129px , 198px" at bounding box center [468, 423] width 755 height 524
type input "***"
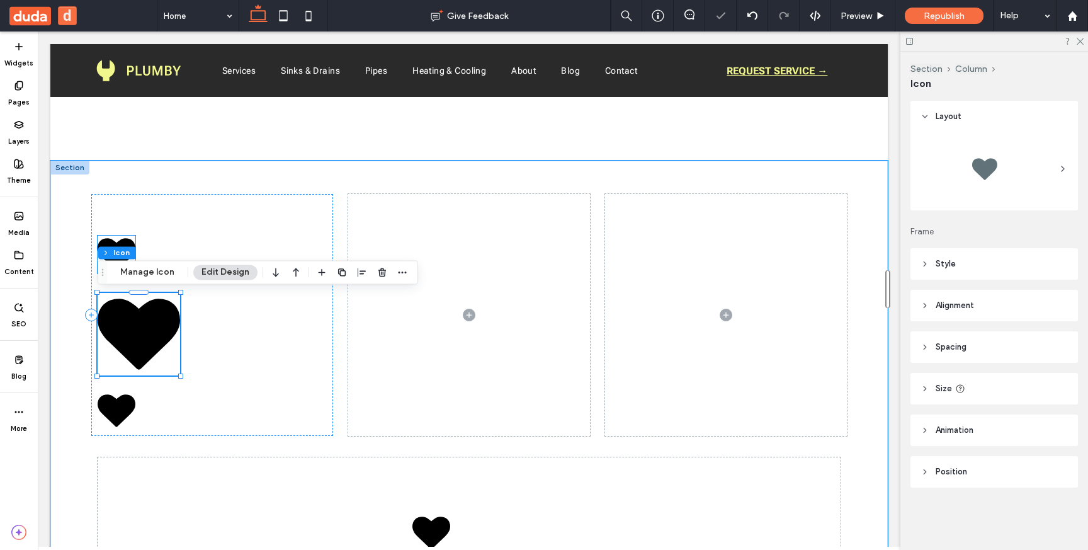
click at [132, 242] on icon at bounding box center [117, 254] width 38 height 32
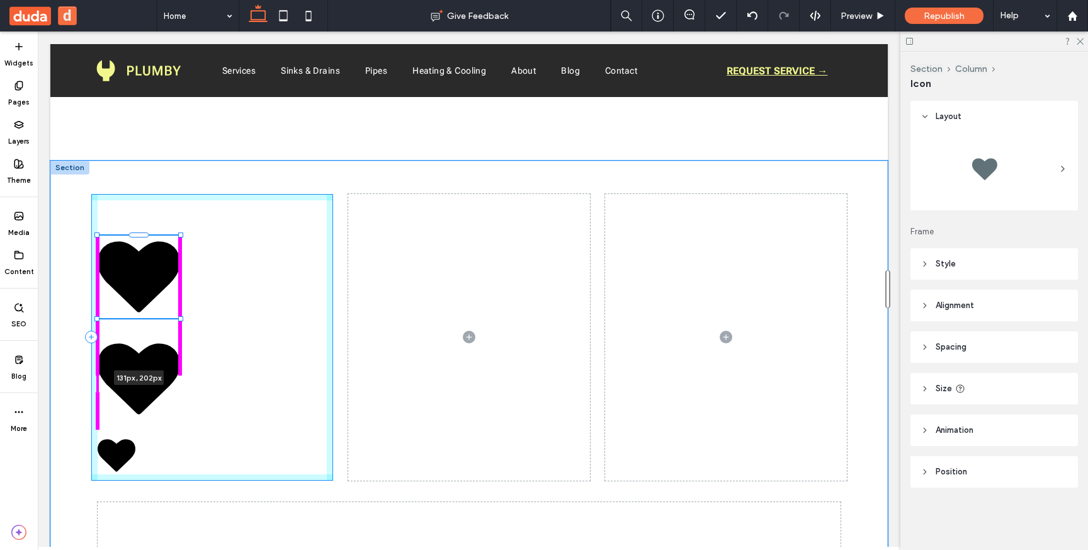
drag, startPoint x: 137, startPoint y: 273, endPoint x: 167, endPoint y: 336, distance: 69.0
click at [167, 336] on div "131px , 202px" at bounding box center [468, 446] width 755 height 570
type input "***"
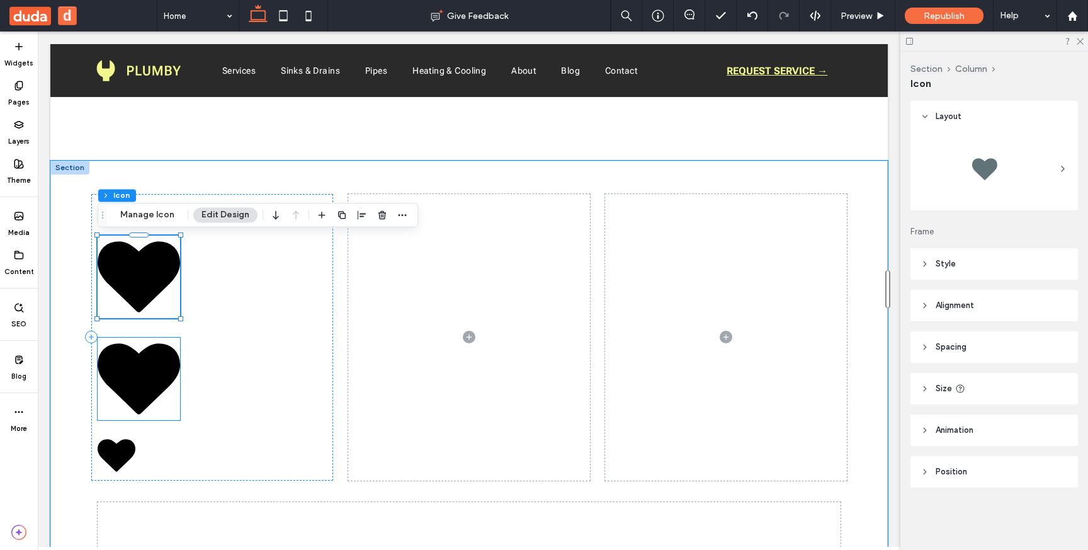
click at [139, 394] on icon at bounding box center [139, 378] width 82 height 71
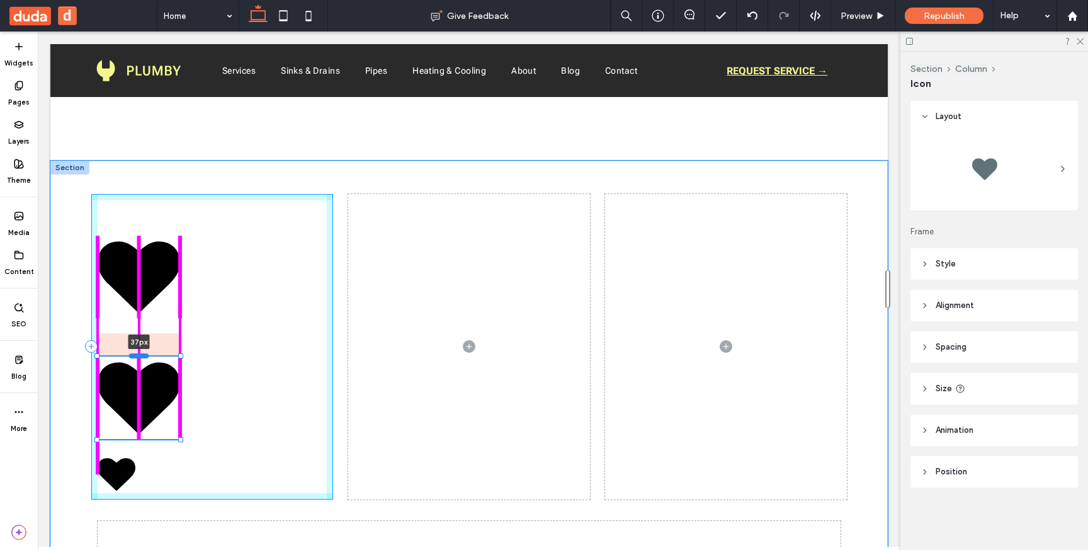
drag, startPoint x: 138, startPoint y: 336, endPoint x: 138, endPoint y: 356, distance: 20.1
click at [138, 356] on div at bounding box center [139, 355] width 20 height 5
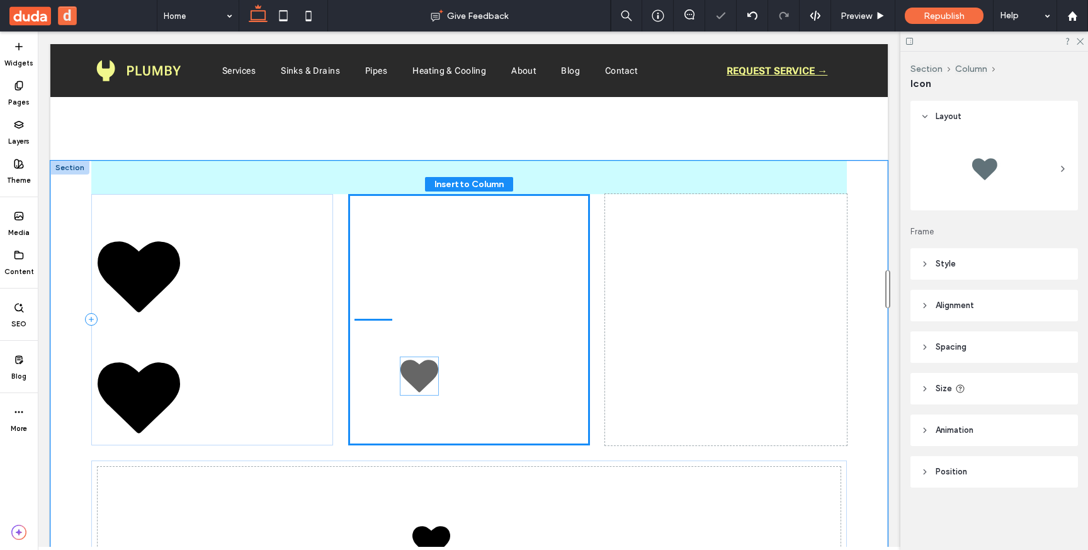
drag, startPoint x: 123, startPoint y: 478, endPoint x: 426, endPoint y: 382, distance: 317.8
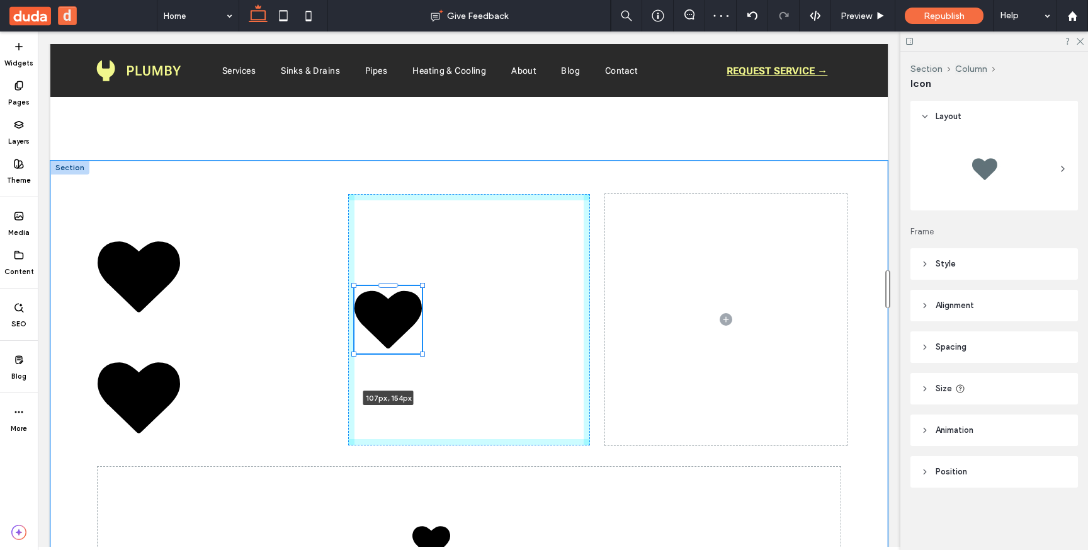
drag, startPoint x: 392, startPoint y: 339, endPoint x: 416, endPoint y: 375, distance: 42.8
click at [416, 375] on div "107px , 154px" at bounding box center [468, 428] width 755 height 535
type input "***"
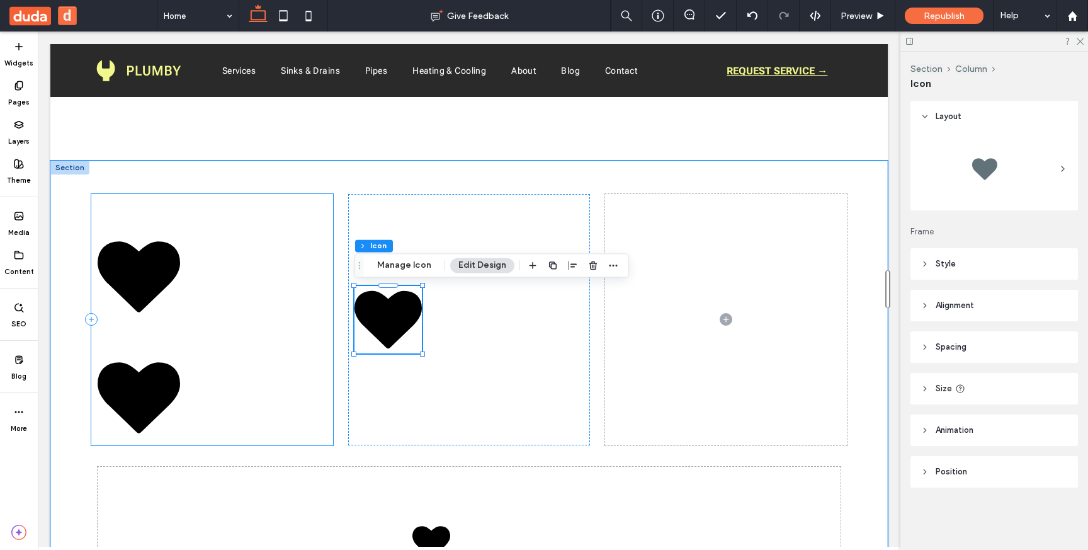
click at [226, 346] on div at bounding box center [212, 319] width 242 height 251
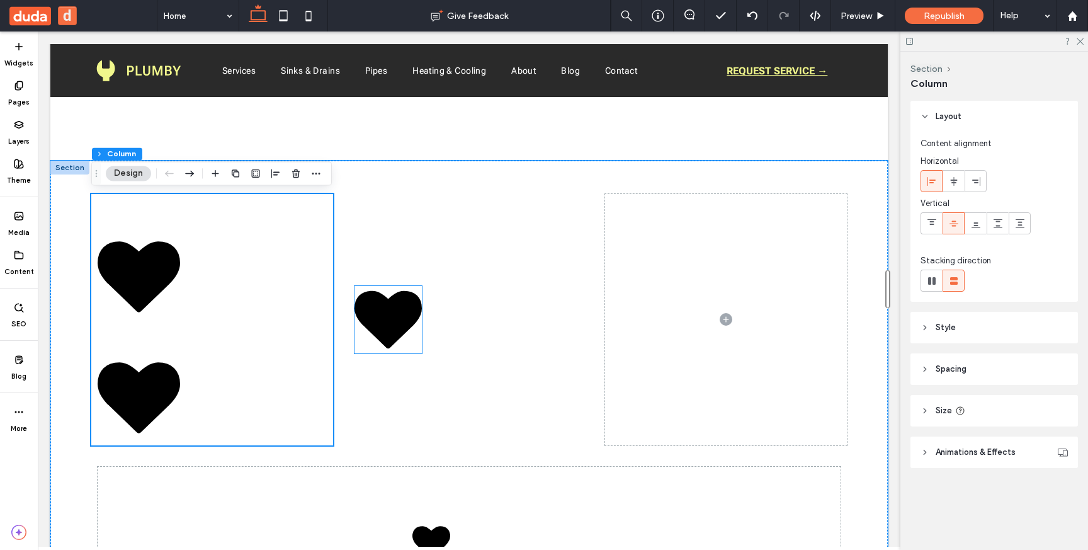
click at [375, 332] on icon at bounding box center [387, 320] width 67 height 58
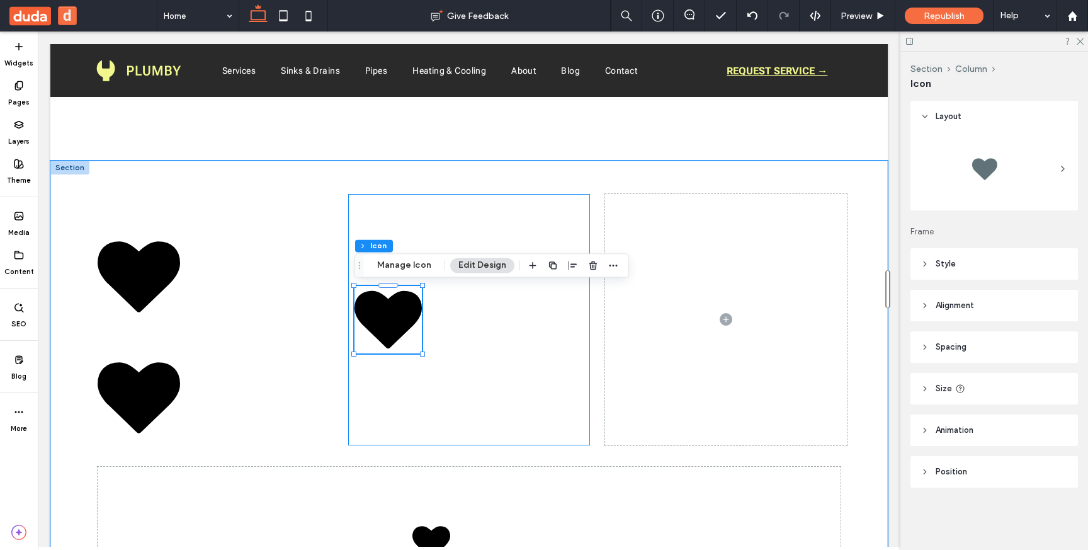
click at [417, 408] on div at bounding box center [469, 319] width 242 height 251
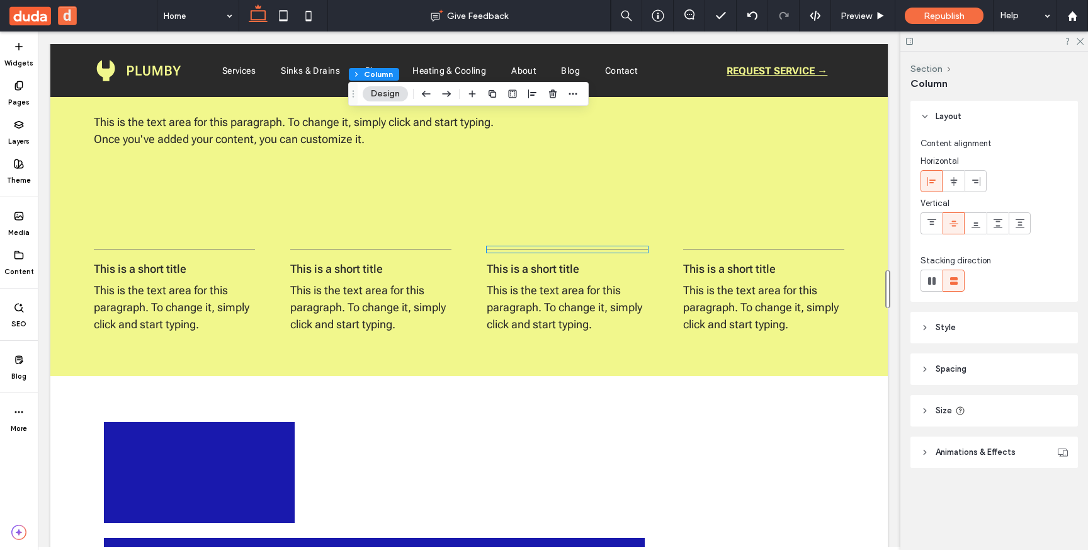
scroll to position [3445, 0]
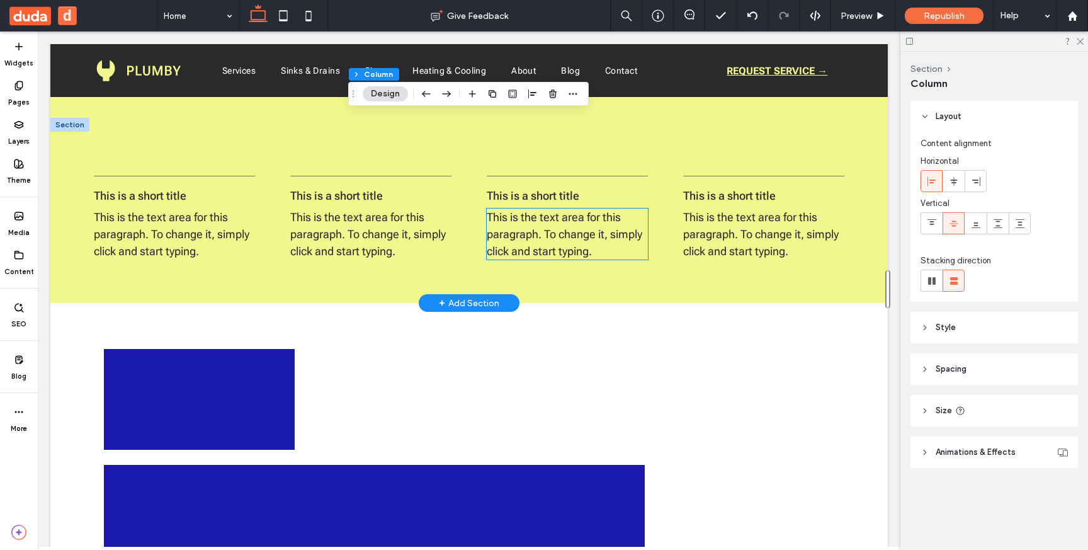
click at [542, 217] on span "This is the text area for this paragraph. To change it, simply click and start …" at bounding box center [565, 233] width 156 height 47
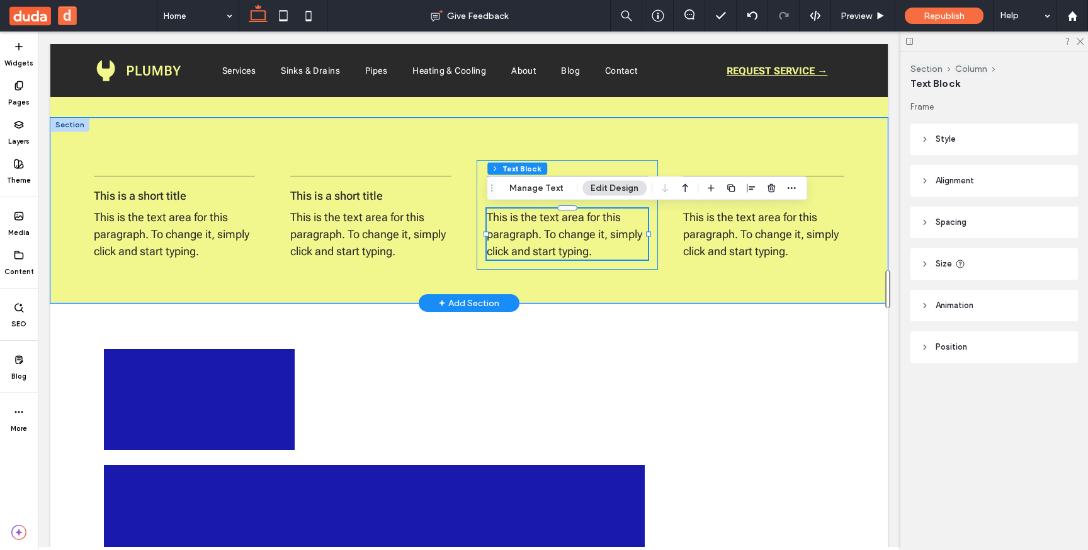
click at [643, 168] on div "This is a short title This is the text area for this paragraph. To change it, s…" at bounding box center [567, 215] width 181 height 110
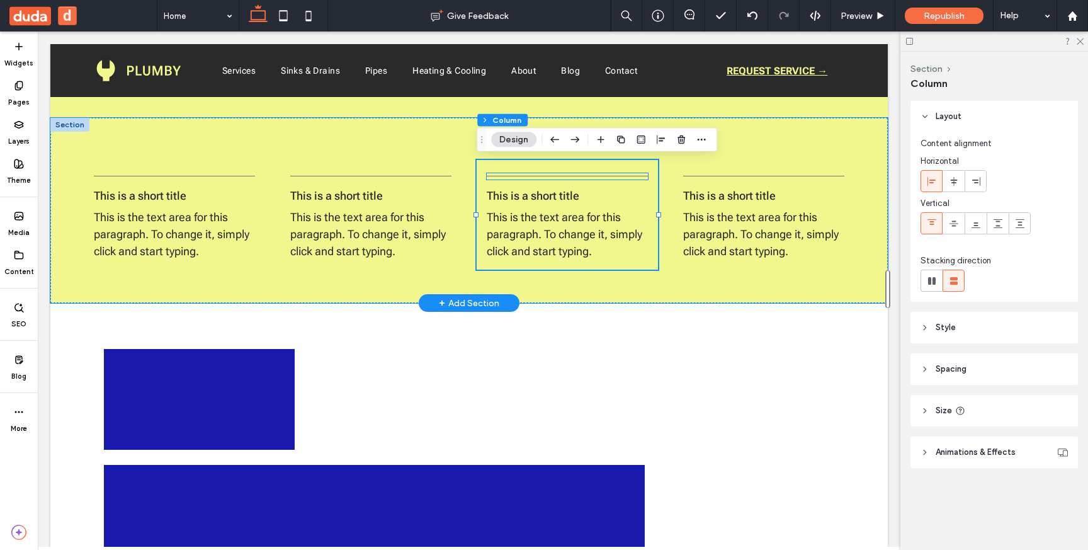
click at [606, 176] on hr at bounding box center [567, 176] width 161 height 1
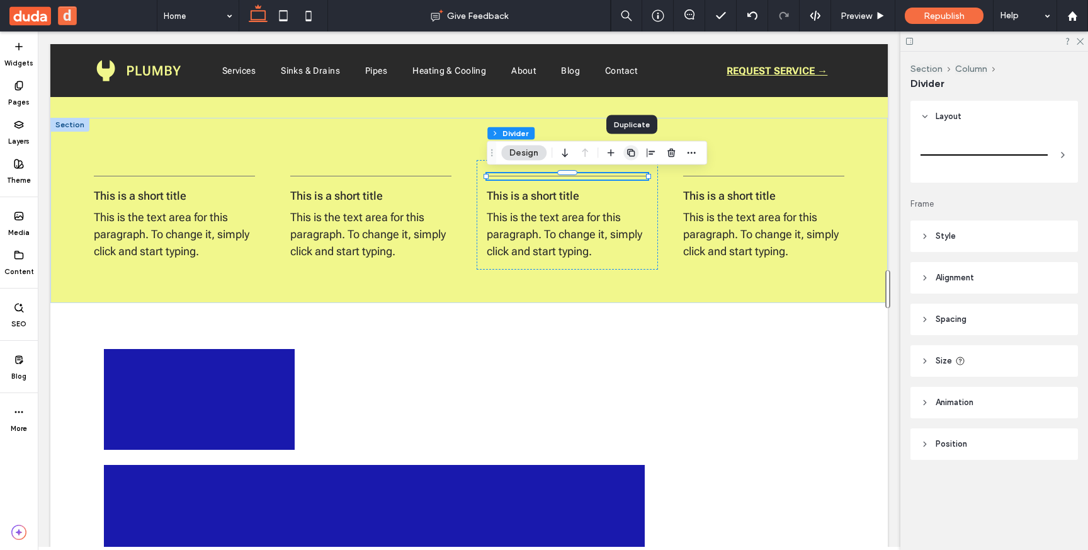
click at [635, 156] on icon "button" at bounding box center [631, 153] width 10 height 10
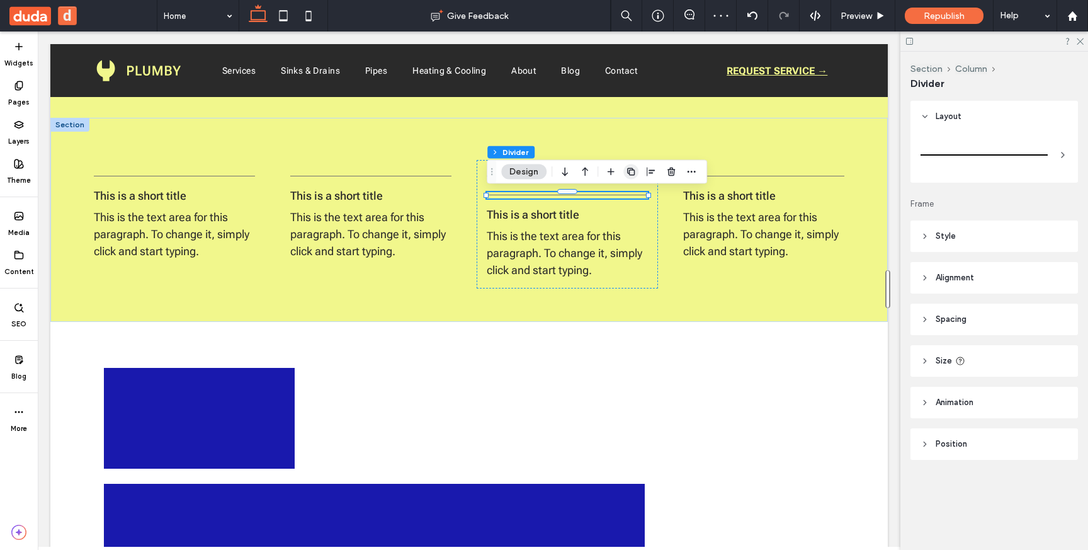
click at [633, 172] on icon "button" at bounding box center [631, 172] width 10 height 10
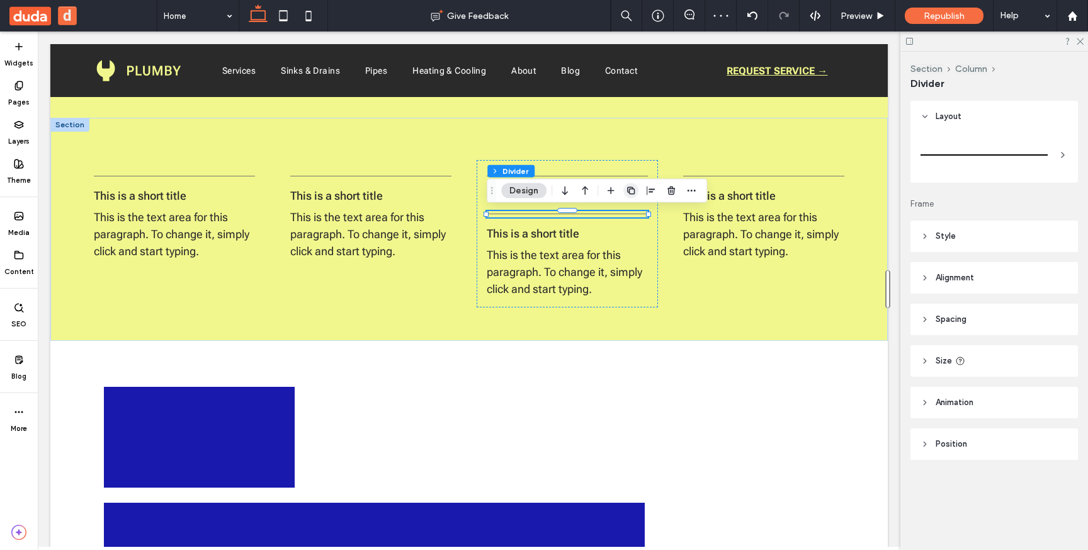
click at [629, 186] on icon "button" at bounding box center [631, 191] width 10 height 10
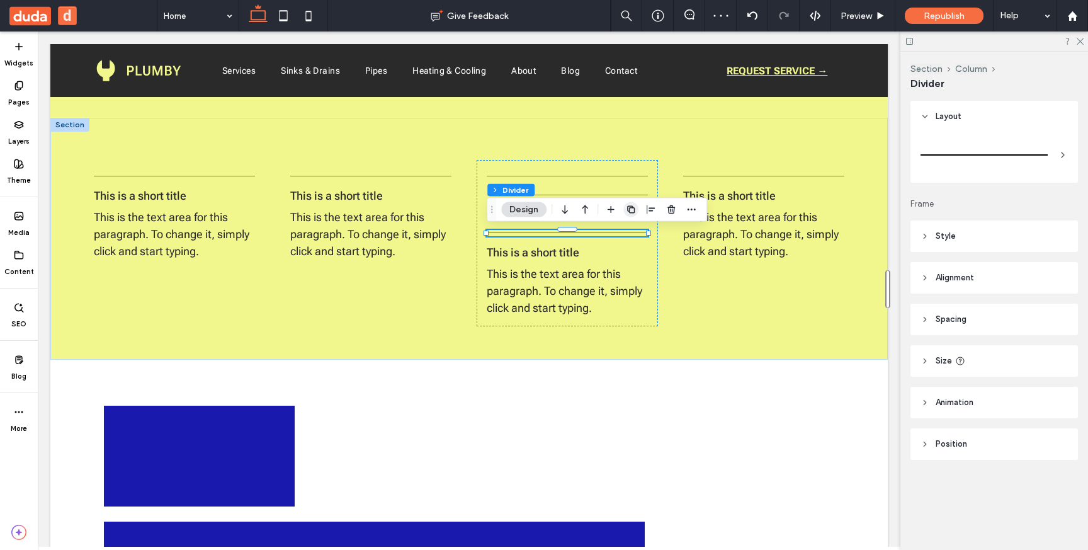
click at [634, 207] on icon "button" at bounding box center [631, 210] width 10 height 10
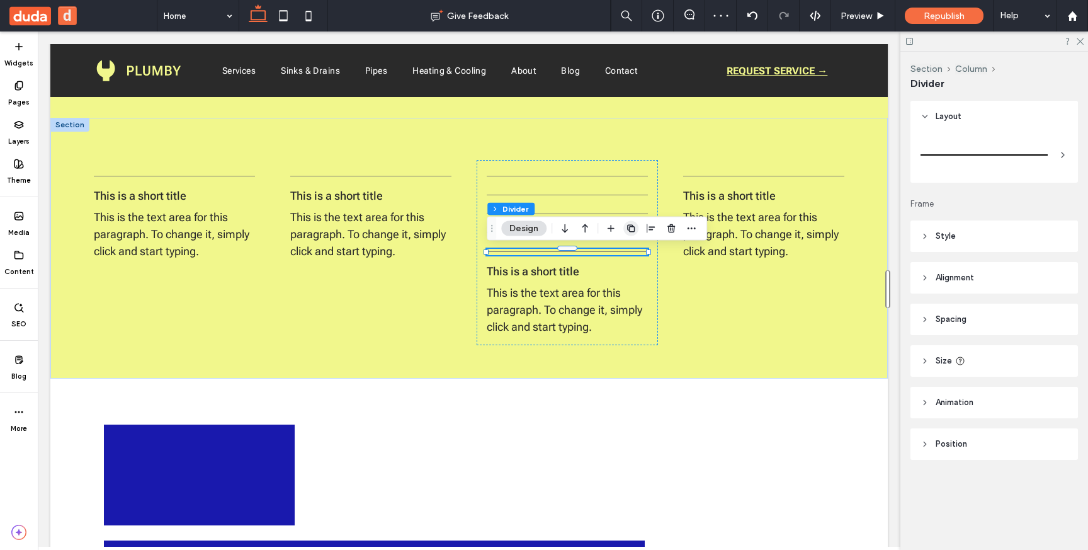
click at [630, 231] on icon "button" at bounding box center [631, 229] width 10 height 10
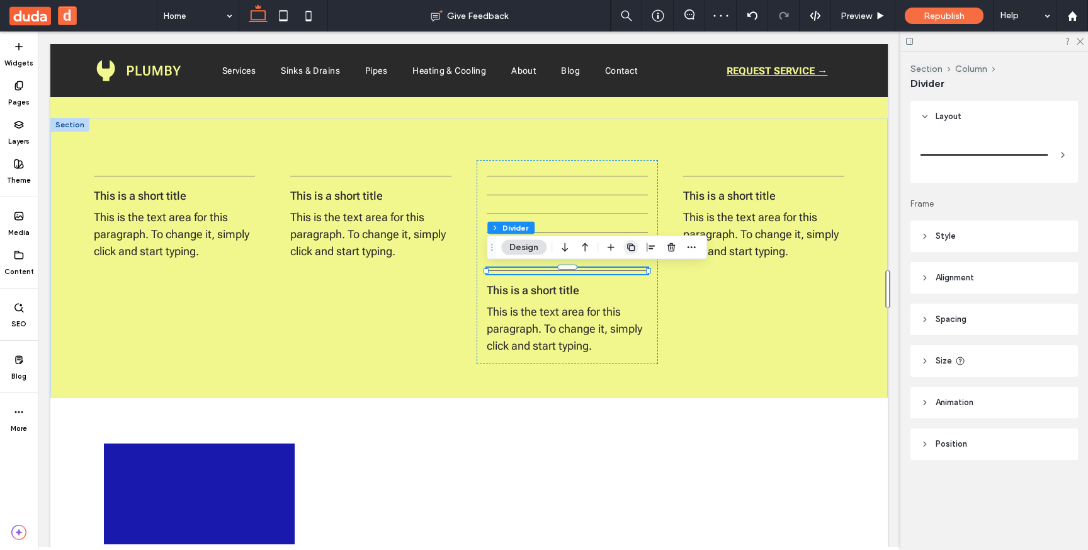
click at [628, 248] on icon "button" at bounding box center [631, 247] width 10 height 10
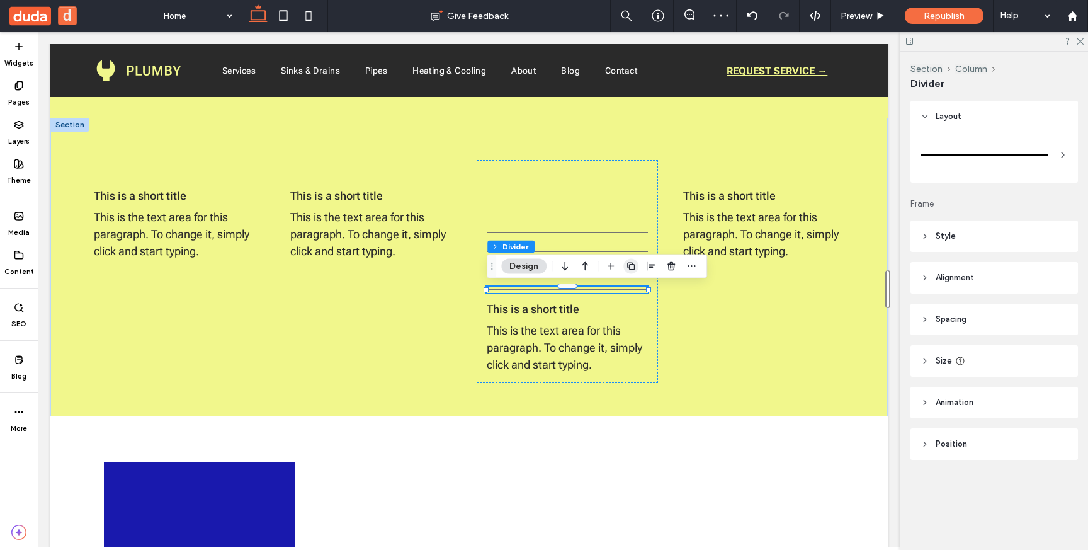
click at [631, 267] on icon "button" at bounding box center [631, 266] width 10 height 10
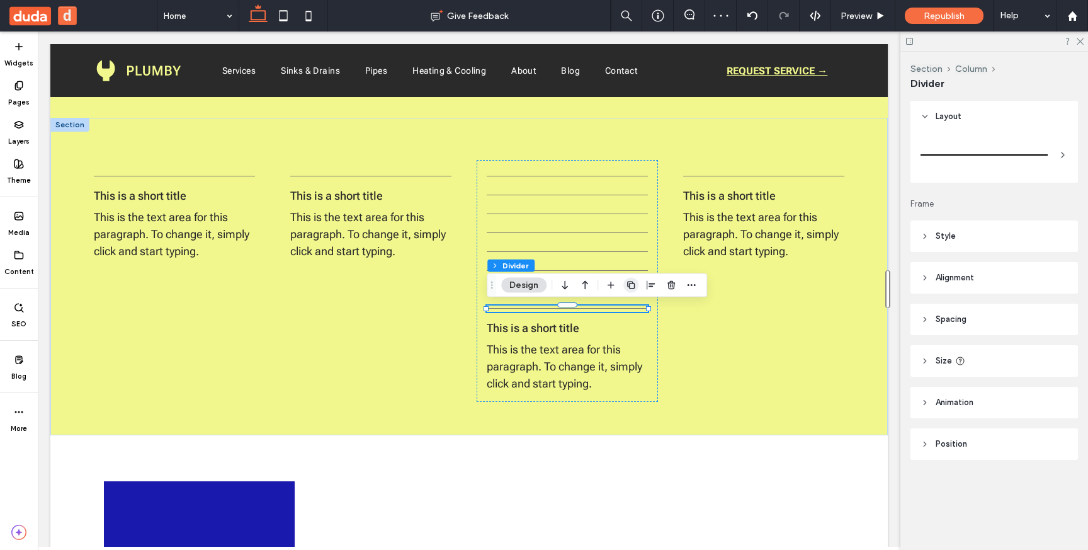
click at [630, 286] on icon "button" at bounding box center [631, 285] width 10 height 10
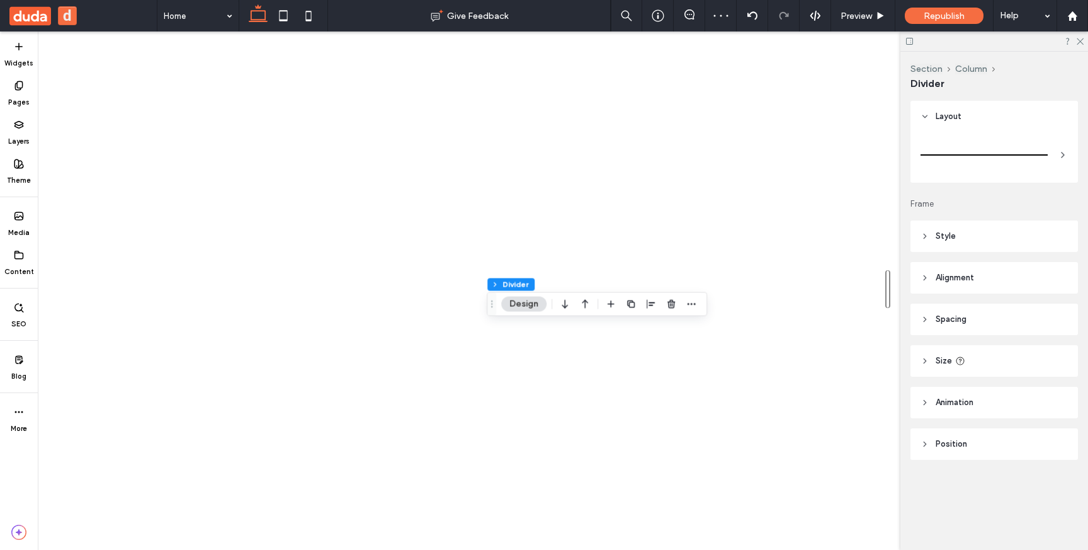
click at [633, 301] on use "button" at bounding box center [631, 304] width 8 height 8
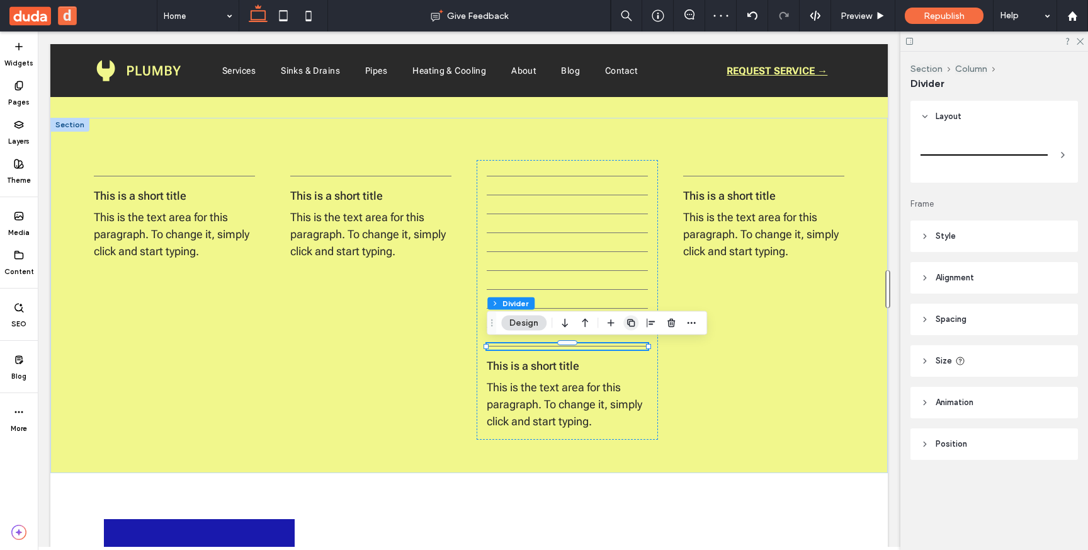
click at [632, 320] on use "button" at bounding box center [631, 323] width 8 height 8
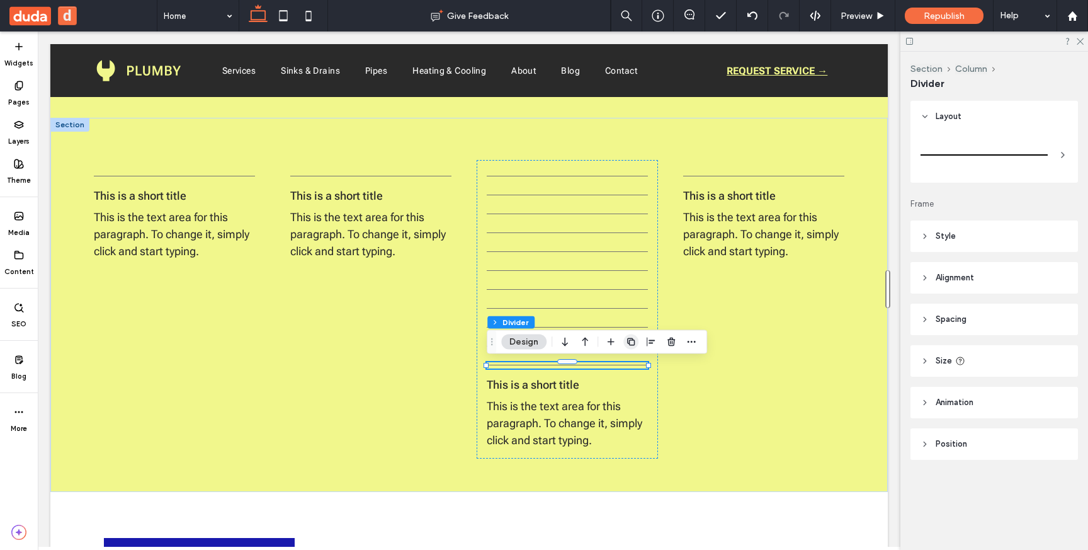
click at [632, 339] on use "button" at bounding box center [631, 341] width 8 height 8
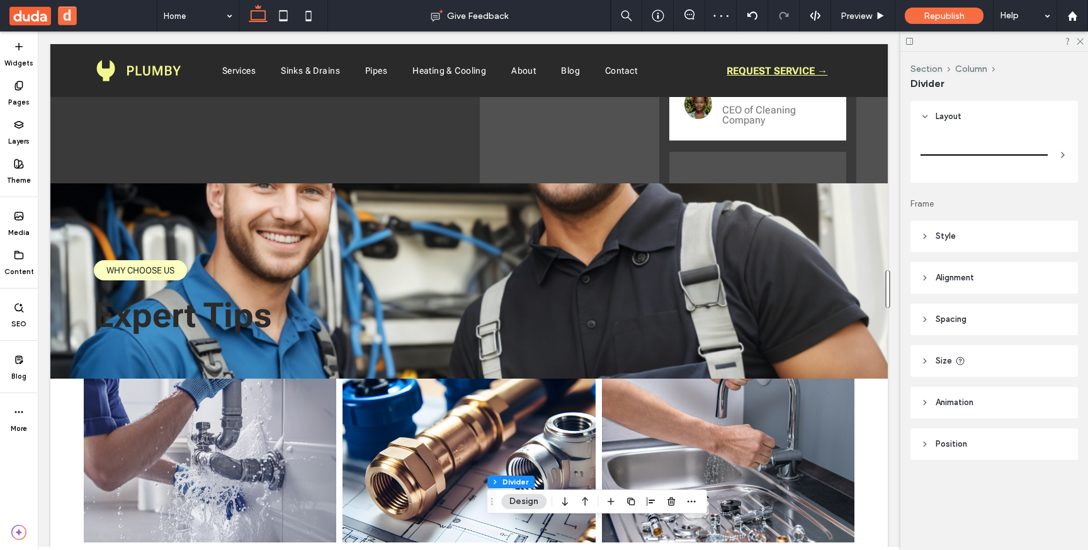
scroll to position [2086, 0]
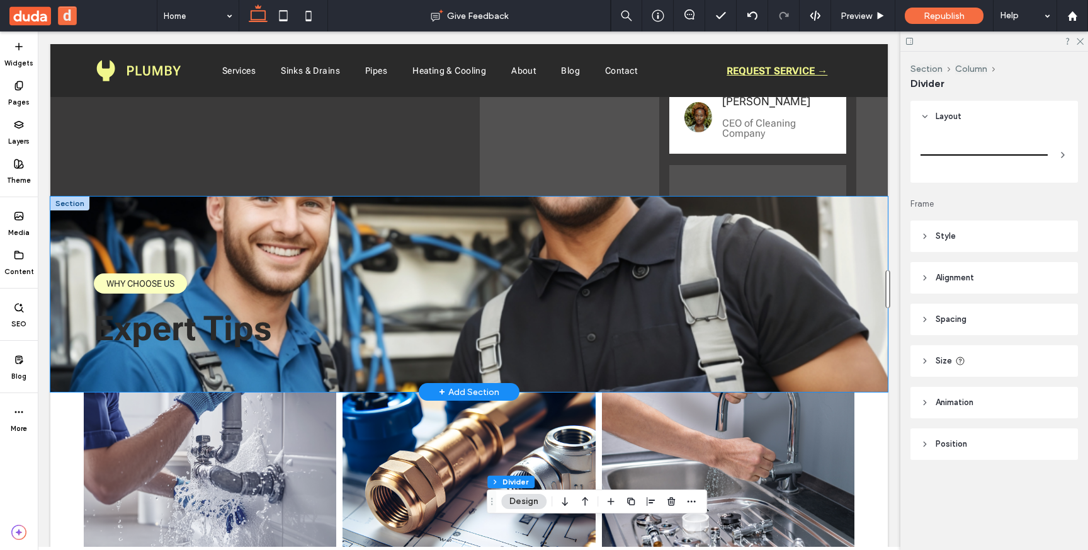
click at [306, 237] on div "Expert Tips WHY CHOOSE US" at bounding box center [468, 294] width 837 height 196
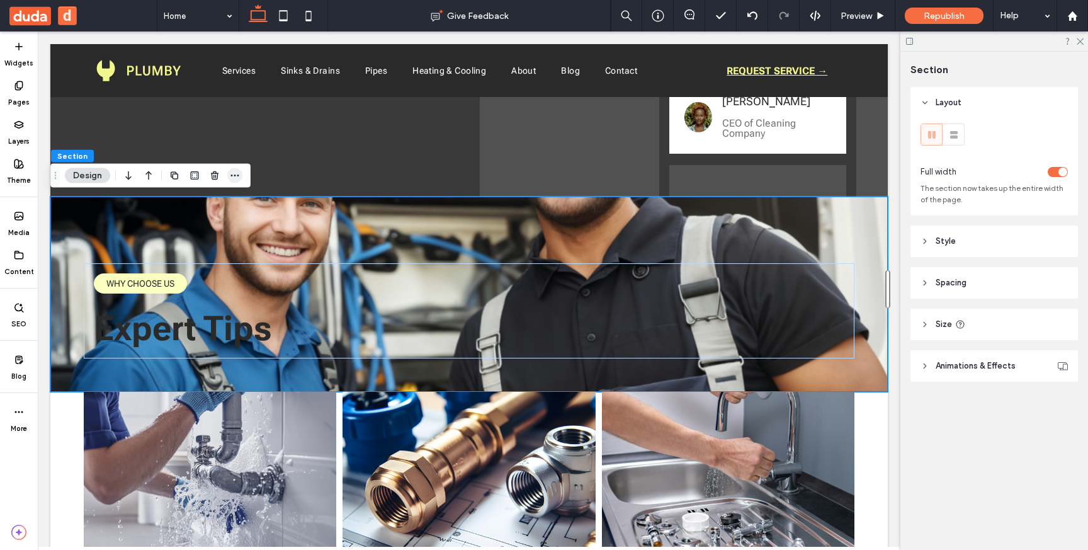
click at [240, 172] on span "button" at bounding box center [234, 175] width 15 height 15
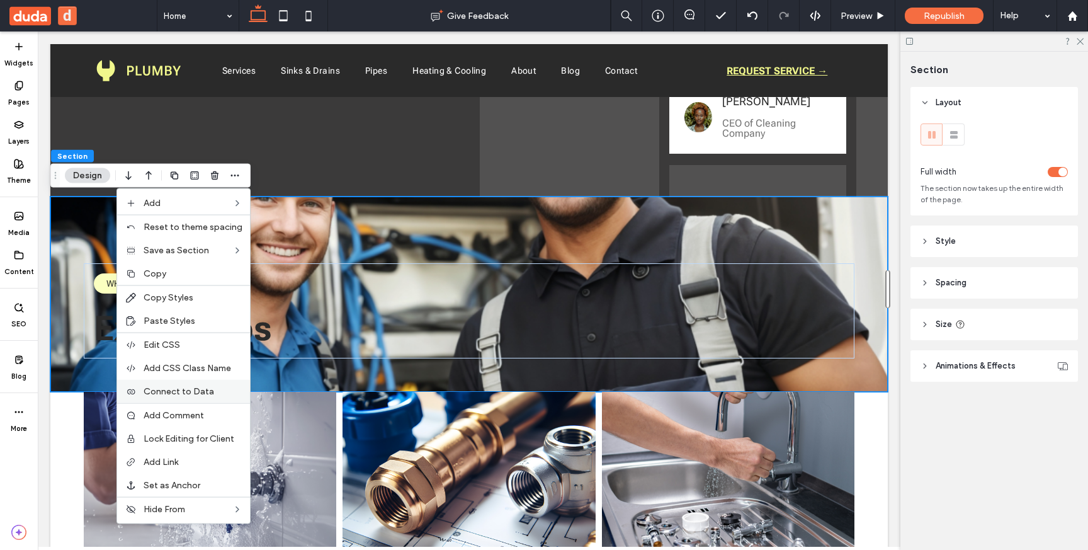
click at [178, 382] on div "Connect to Data" at bounding box center [183, 391] width 133 height 23
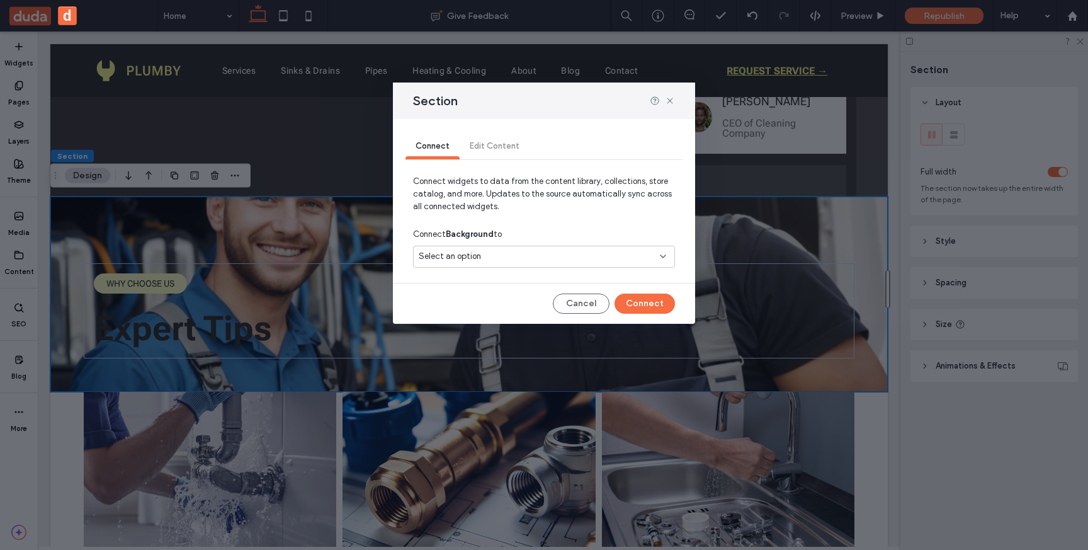
click at [288, 145] on div "Section Connect Edit Content Connect widgets to data from the content library, …" at bounding box center [544, 275] width 1088 height 550
click at [279, 150] on div "Section Connect Edit Content Connect widgets to data from the content library, …" at bounding box center [544, 275] width 1088 height 550
click at [237, 456] on div "Section Connect Edit Content Connect widgets to data from the content library, …" at bounding box center [544, 275] width 1088 height 550
click at [672, 105] on div "Section" at bounding box center [544, 100] width 302 height 37
click at [672, 98] on use at bounding box center [670, 101] width 6 height 6
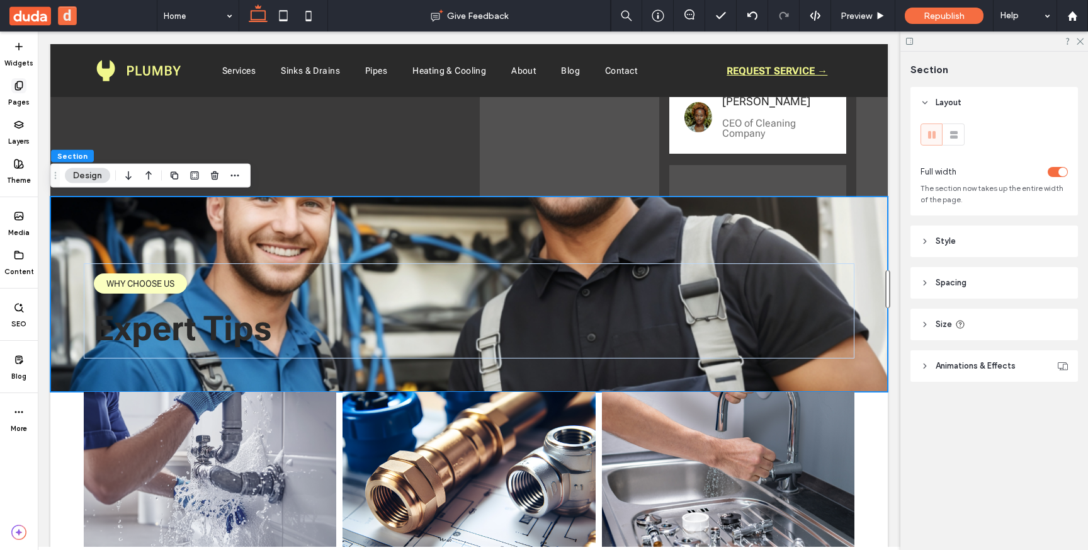
click at [21, 96] on label "Pages" at bounding box center [18, 100] width 21 height 14
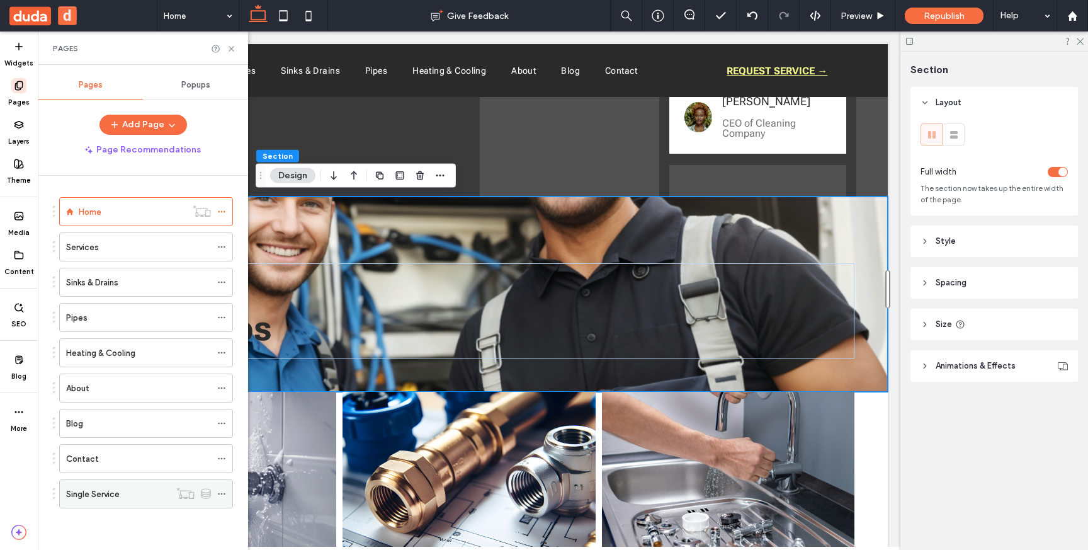
click at [139, 494] on div "Single Service" at bounding box center [118, 493] width 104 height 13
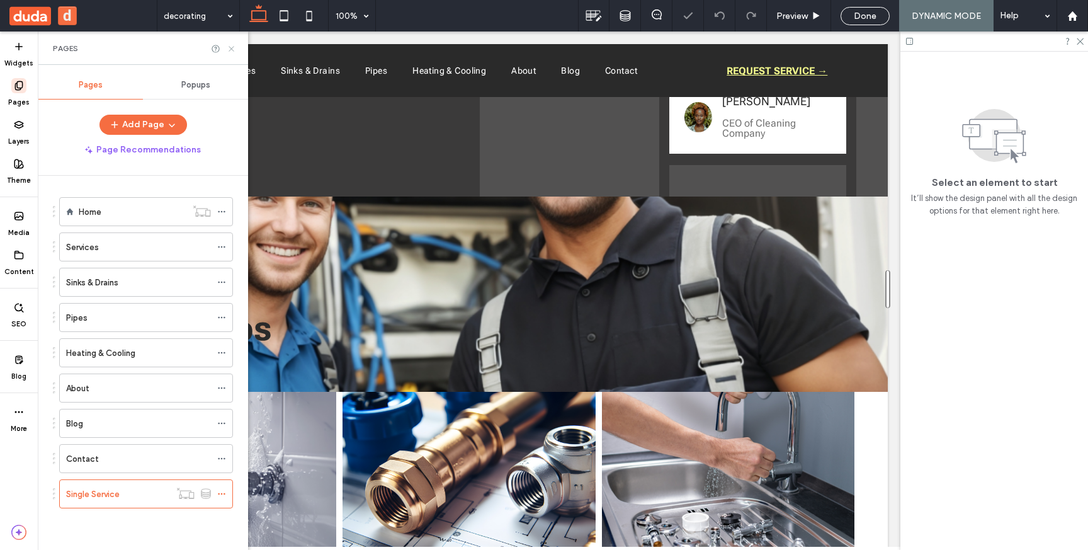
click at [235, 47] on icon at bounding box center [231, 48] width 9 height 9
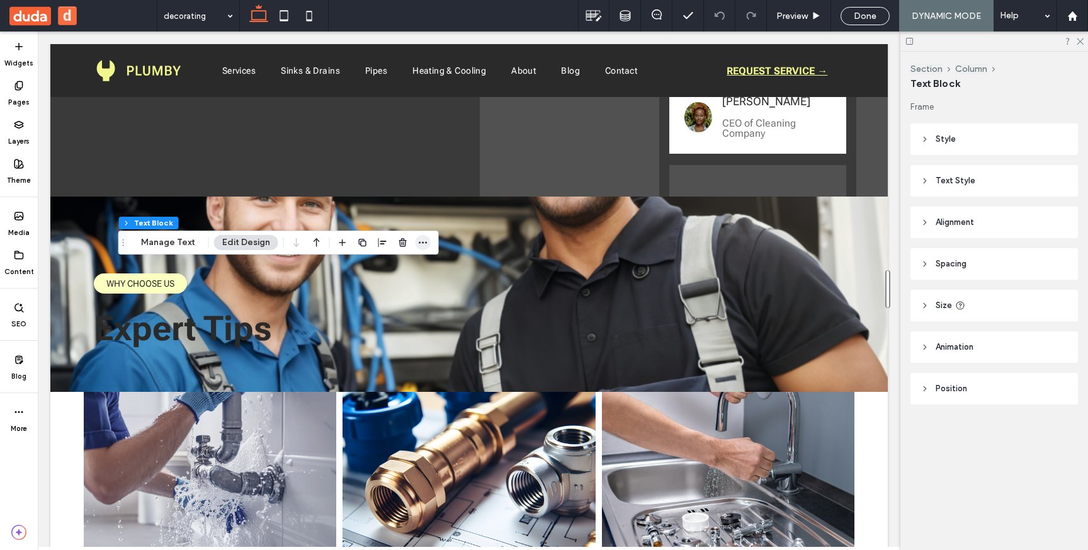
click at [421, 249] on div at bounding box center [423, 242] width 15 height 23
click at [420, 241] on icon "button" at bounding box center [423, 242] width 10 height 10
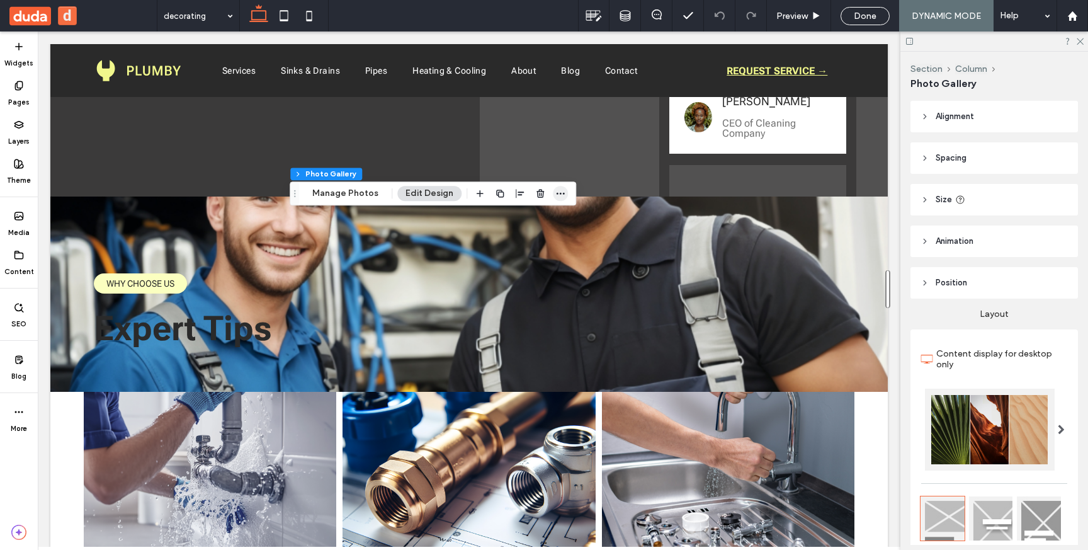
click at [557, 191] on icon "button" at bounding box center [560, 193] width 10 height 10
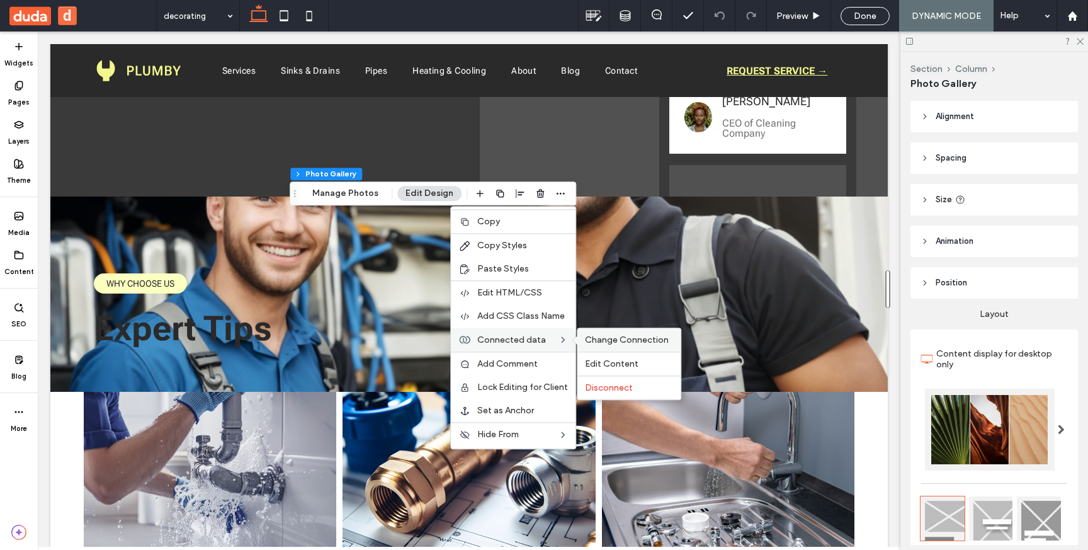
click at [598, 339] on span "Change Connection" at bounding box center [627, 339] width 84 height 11
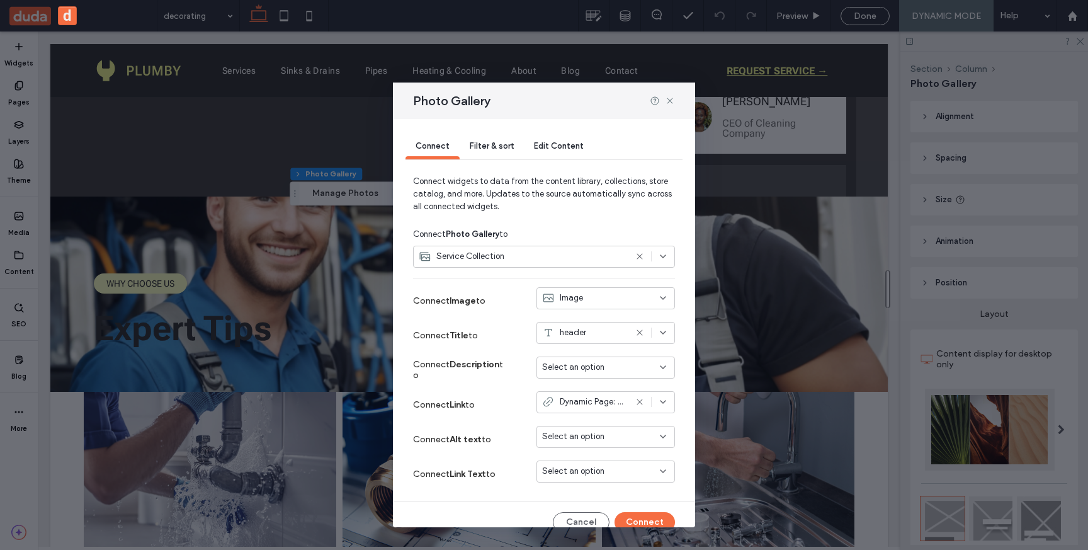
scroll to position [15, 0]
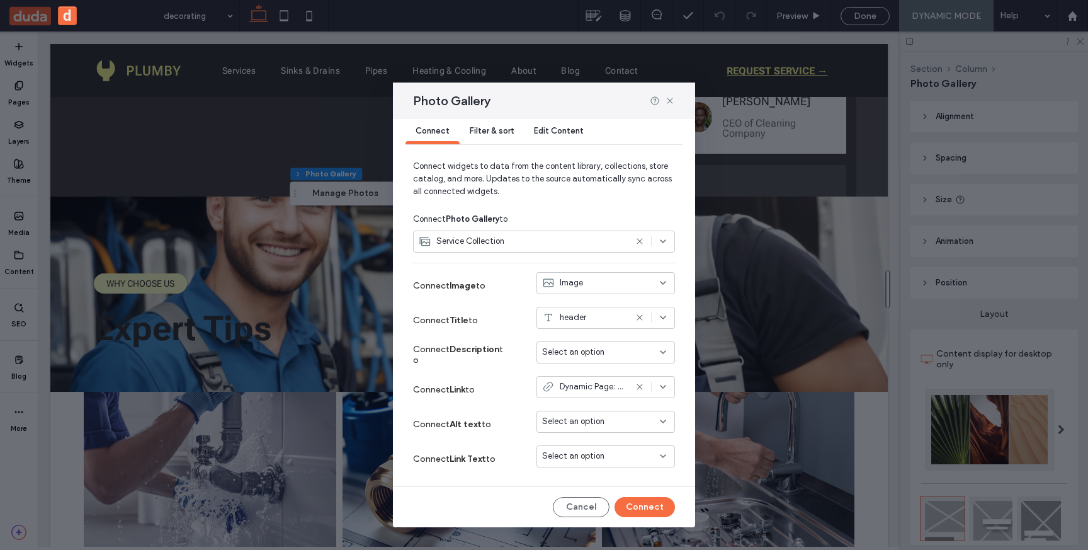
click at [498, 133] on span "Filter & sort" at bounding box center [492, 130] width 44 height 9
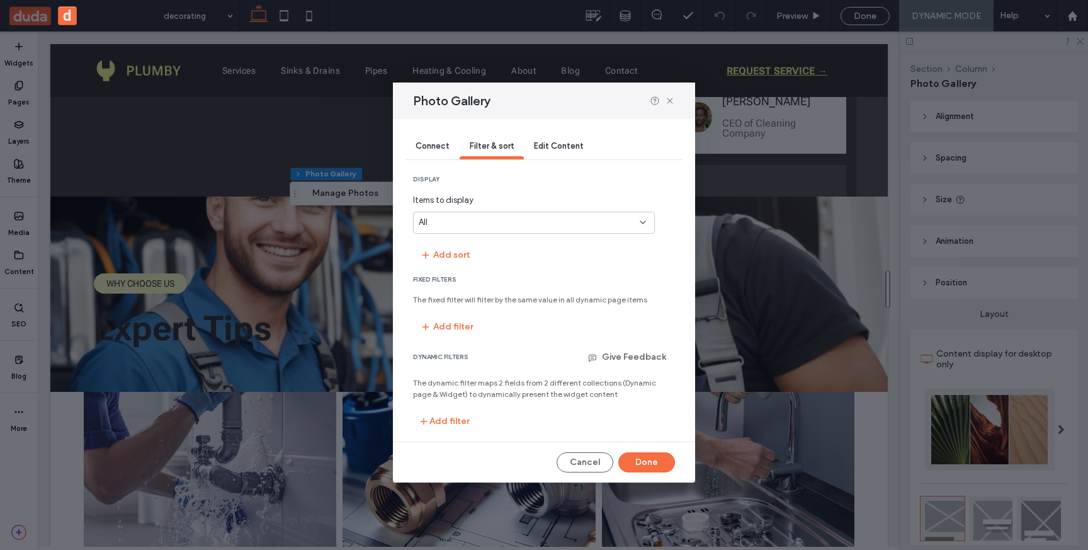
click at [623, 222] on div "All" at bounding box center [526, 222] width 215 height 13
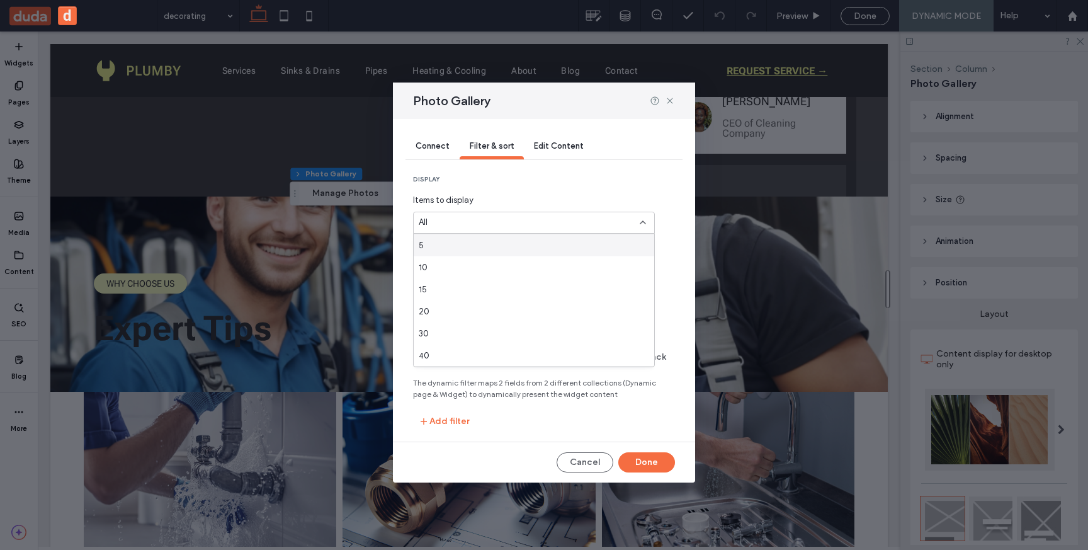
click at [664, 186] on section "display Items to display All" at bounding box center [544, 204] width 262 height 59
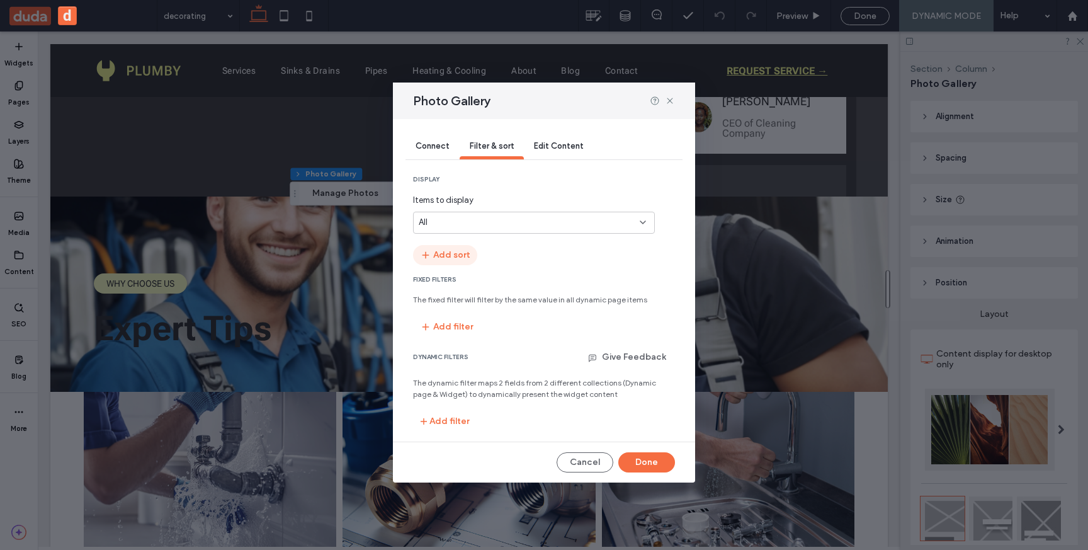
click at [450, 252] on button "Add sort" at bounding box center [445, 255] width 64 height 20
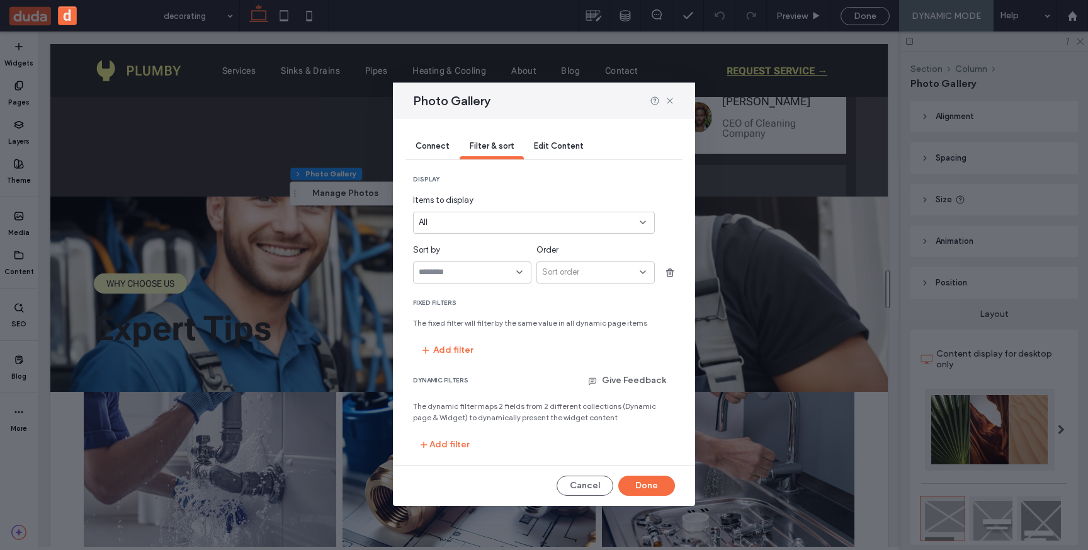
click at [454, 270] on input "sort-field-dropdown" at bounding box center [468, 272] width 98 height 10
click at [635, 272] on div "Sort order" at bounding box center [591, 272] width 98 height 13
click at [677, 234] on div "Connect Filter & sort Edit Content display Items to display All Sort by Order S…" at bounding box center [544, 312] width 302 height 387
click at [472, 344] on button "Add filter" at bounding box center [446, 350] width 67 height 20
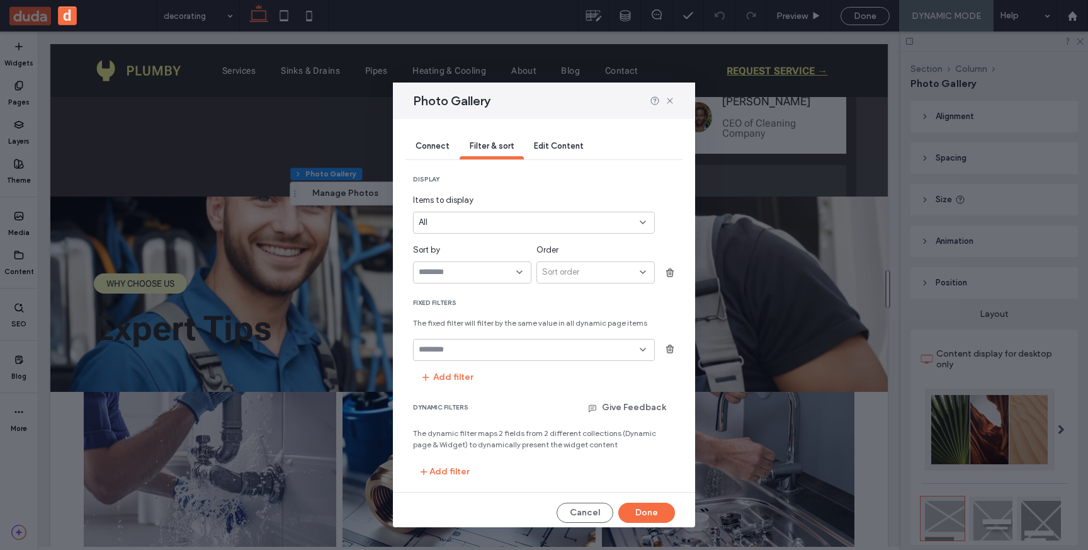
click at [638, 349] on icon at bounding box center [643, 349] width 10 height 10
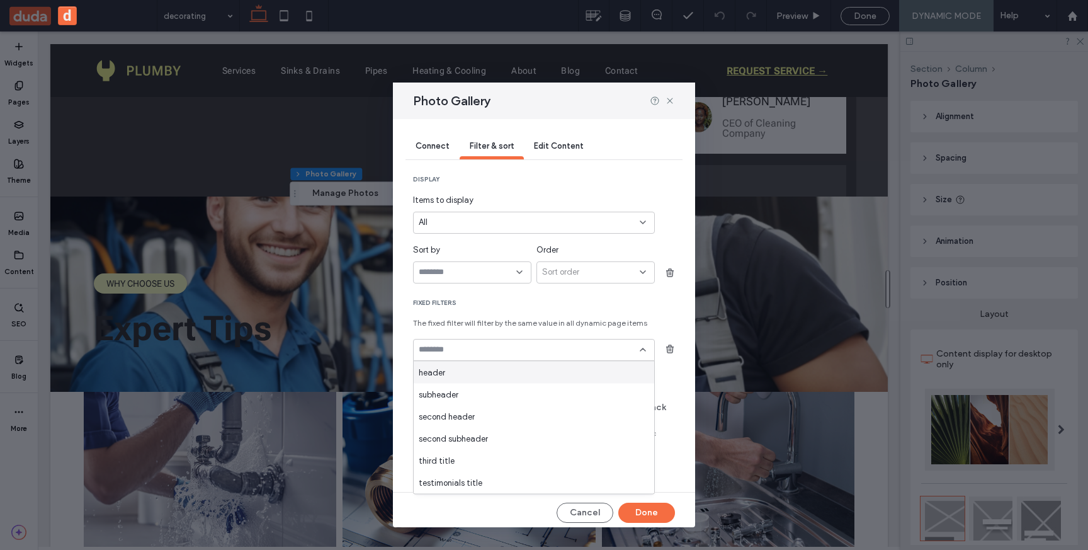
click at [679, 373] on div "Connect Filter & sort Edit Content display Items to display All Sort by Order S…" at bounding box center [544, 323] width 302 height 408
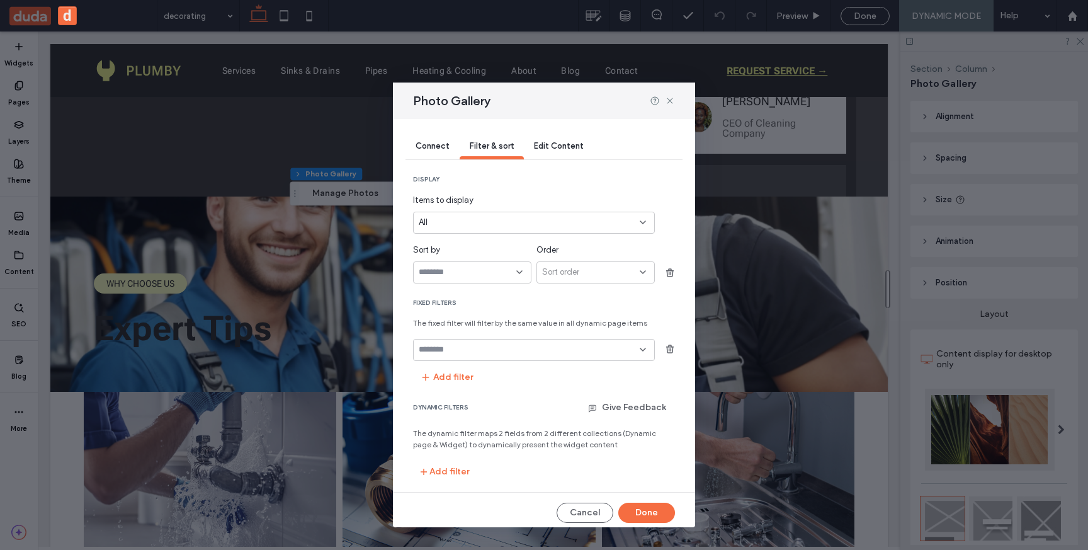
scroll to position [6, 0]
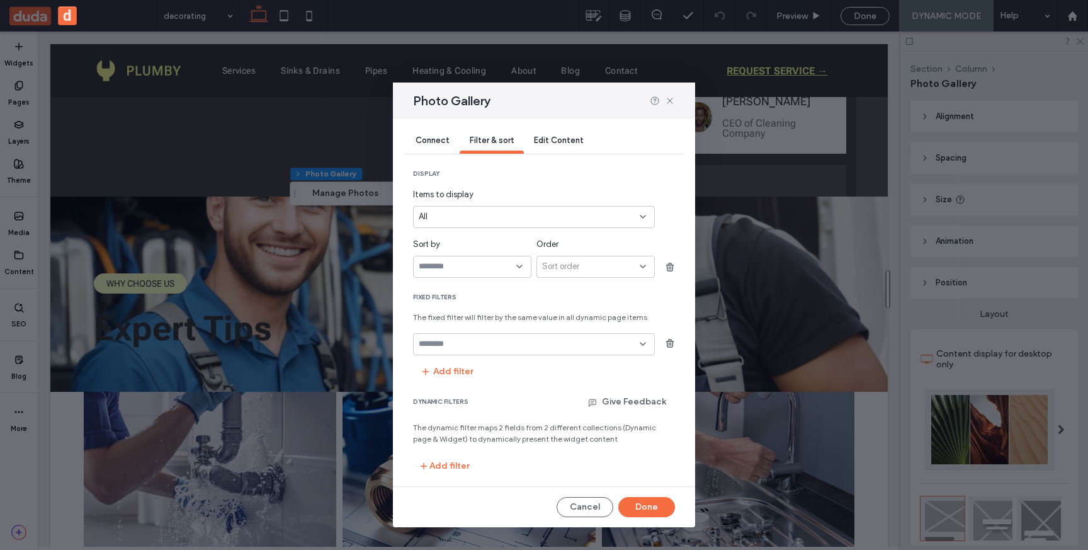
click at [565, 137] on span "Edit Content" at bounding box center [559, 139] width 50 height 9
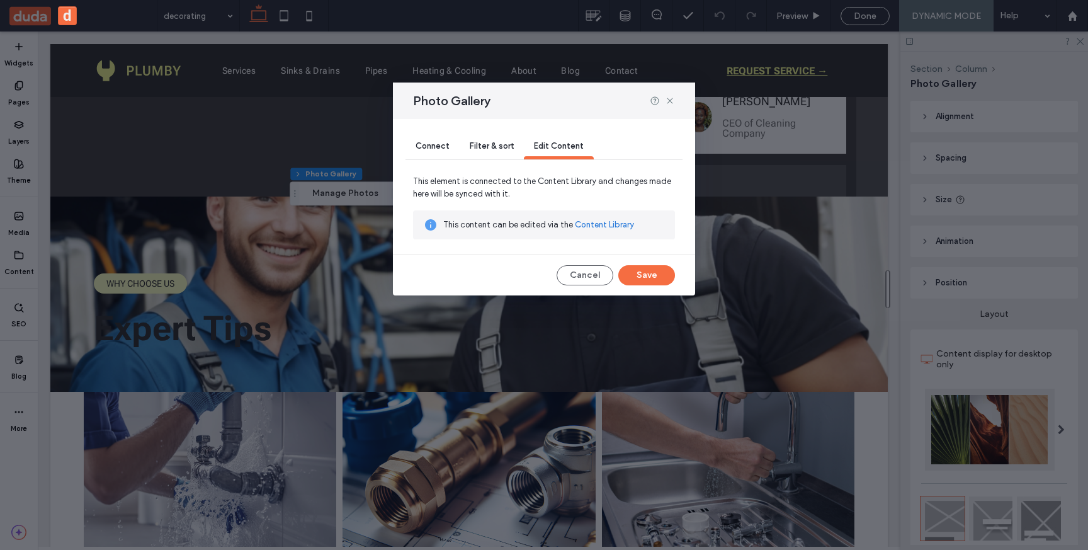
click at [433, 145] on span "Connect" at bounding box center [433, 145] width 34 height 9
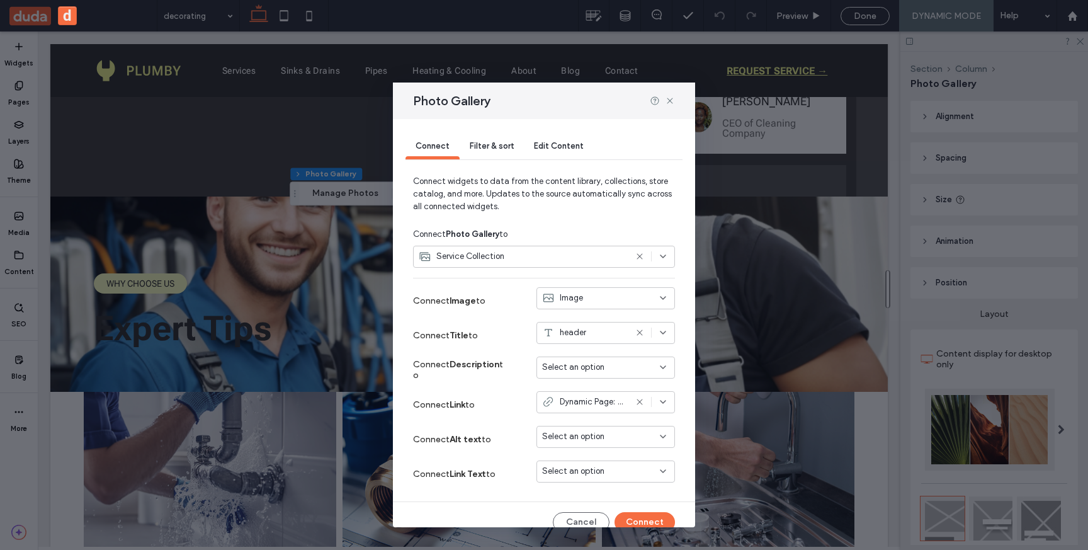
scroll to position [15, 0]
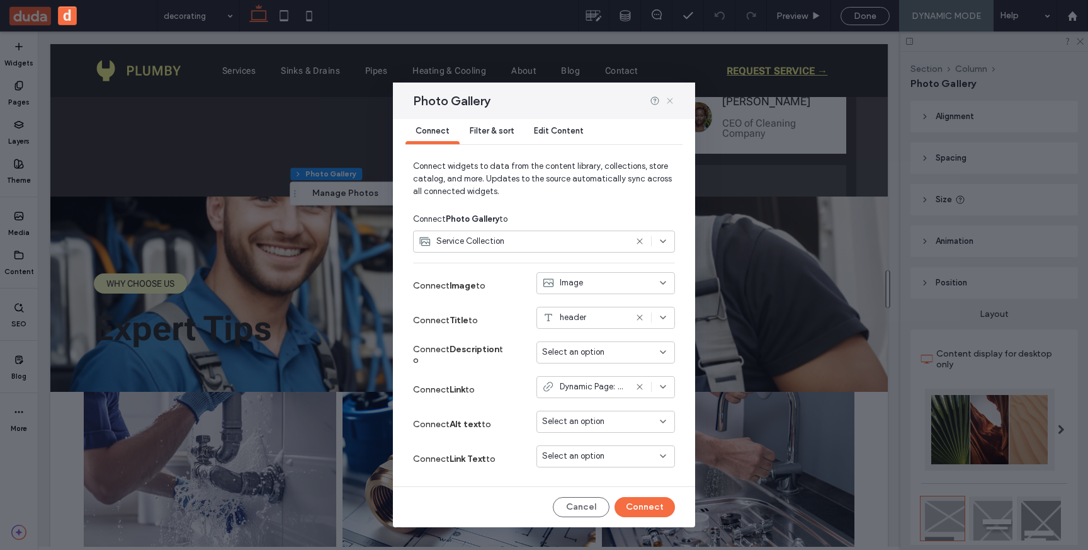
click at [669, 99] on icon at bounding box center [670, 101] width 10 height 10
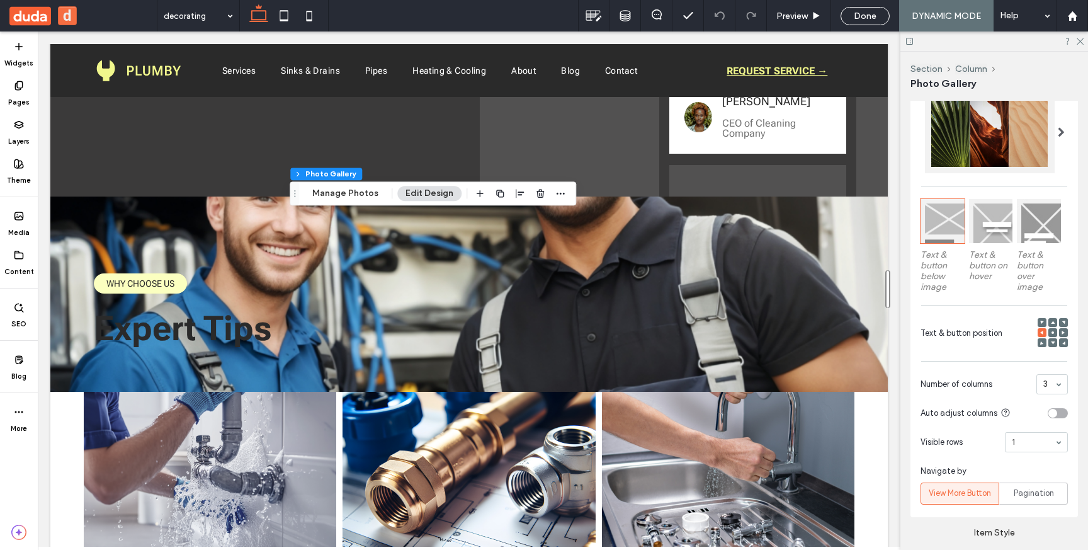
scroll to position [300, 0]
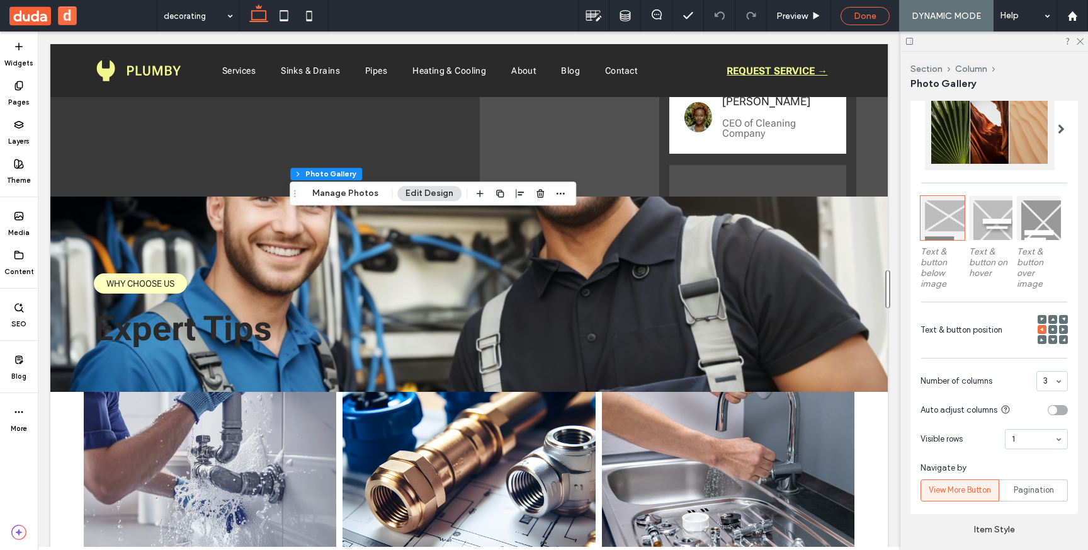
click at [868, 14] on span "Done" at bounding box center [865, 16] width 23 height 11
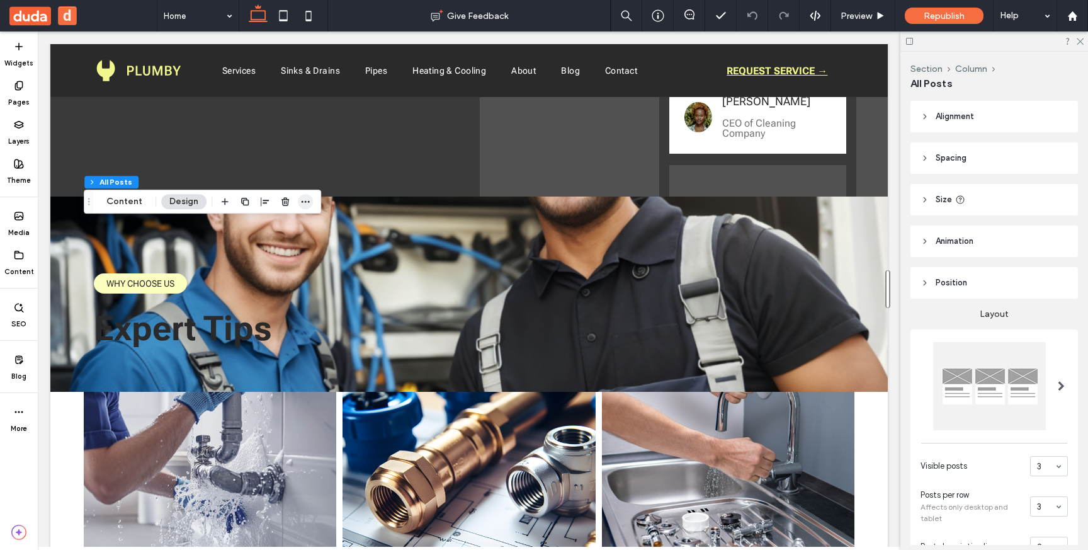
click at [308, 201] on icon "button" at bounding box center [305, 201] width 10 height 10
